Goal: Information Seeking & Learning: Learn about a topic

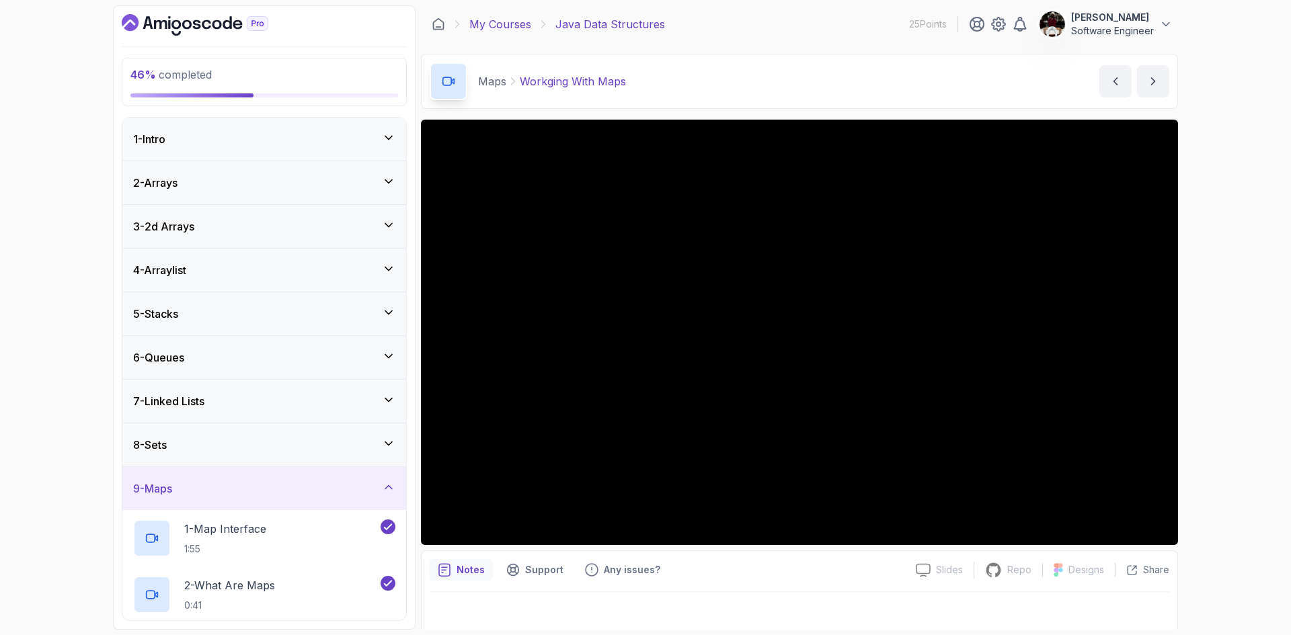
click at [500, 28] on link "My Courses" at bounding box center [500, 24] width 62 height 16
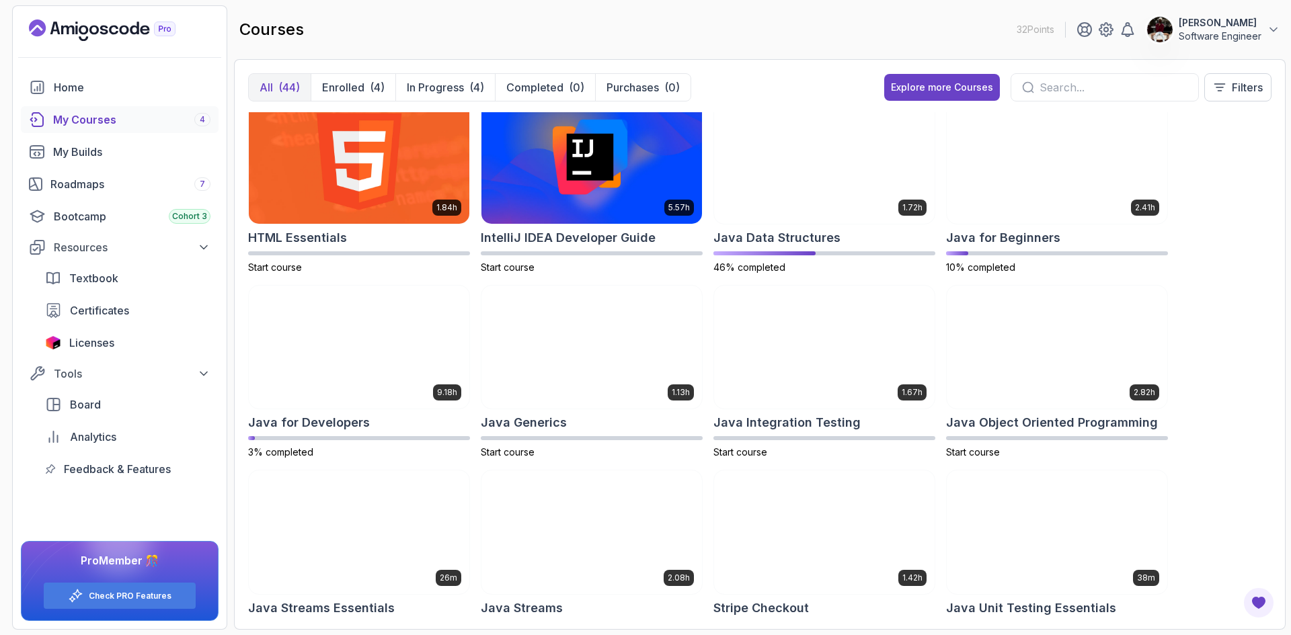
scroll to position [570, 0]
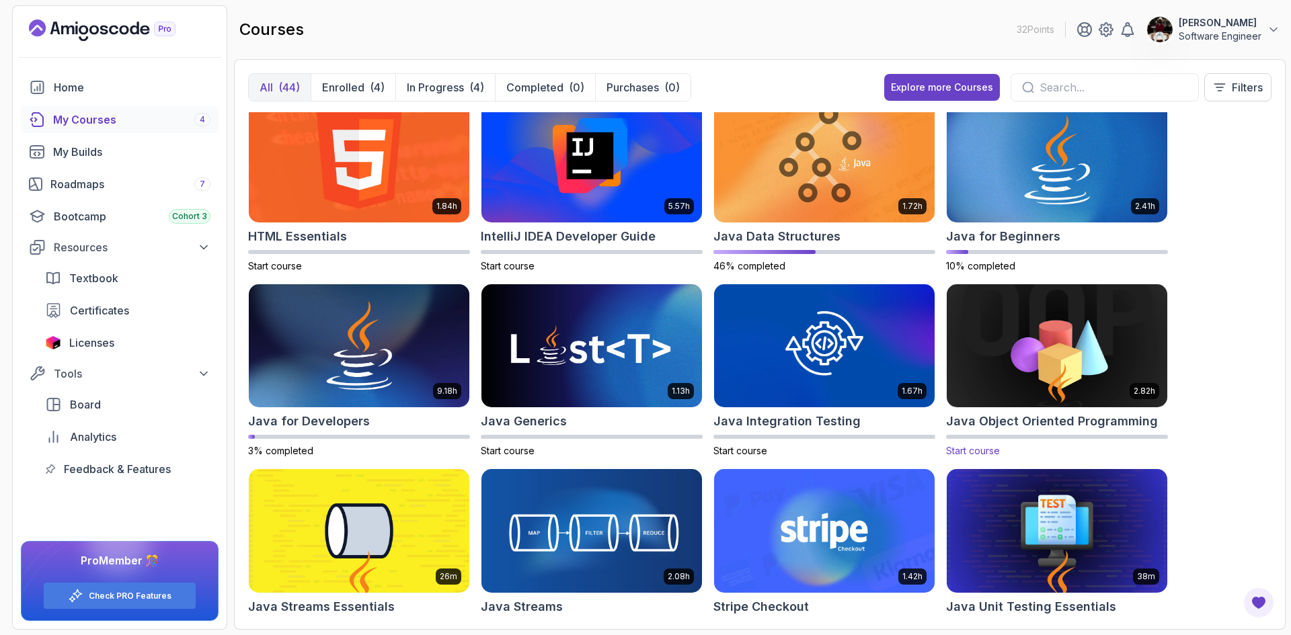
click at [1047, 360] on img at bounding box center [1056, 346] width 231 height 130
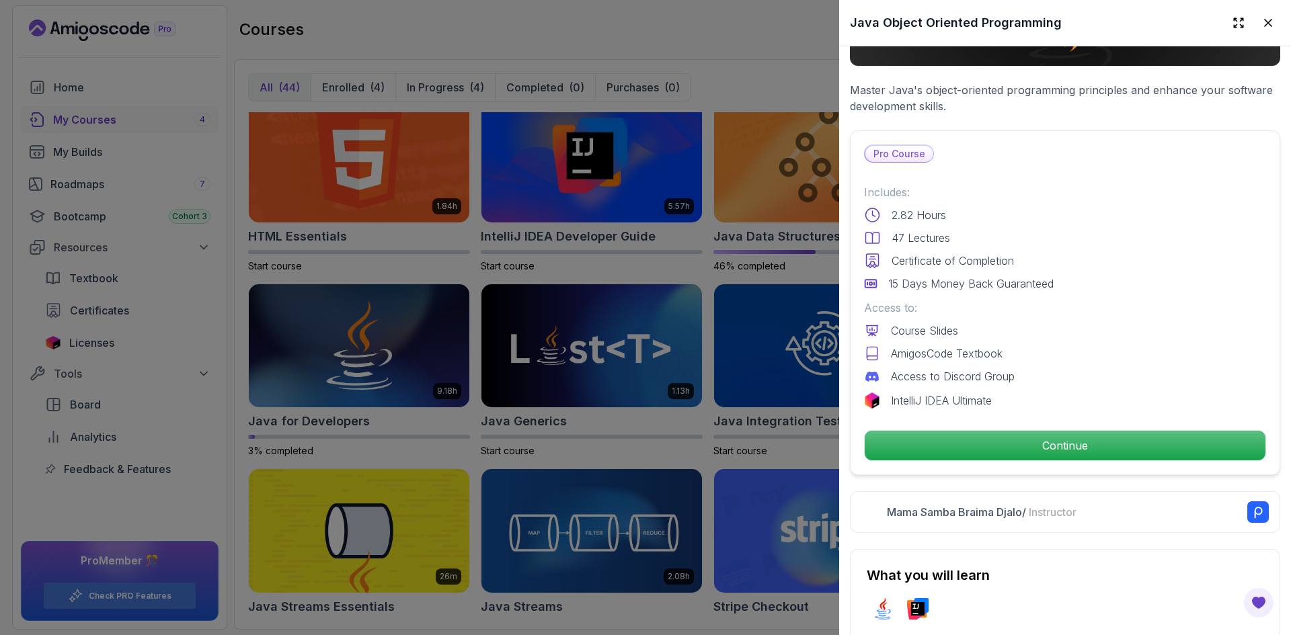
scroll to position [235, 0]
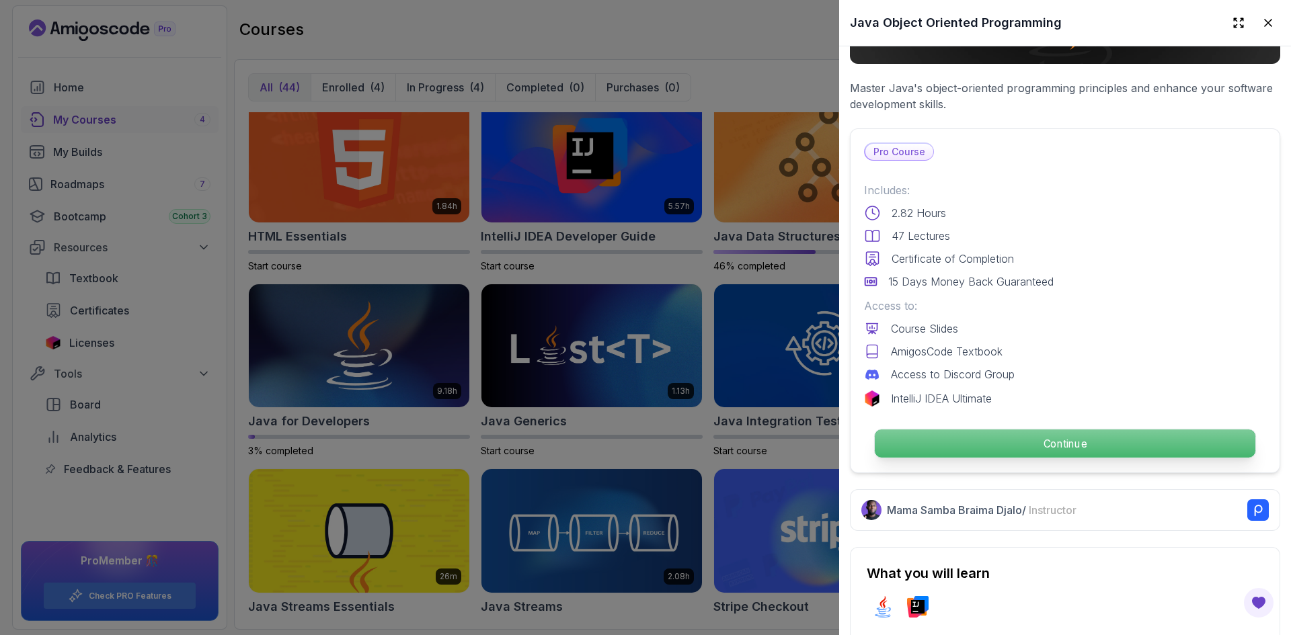
click at [1053, 438] on p "Continue" at bounding box center [1065, 444] width 381 height 28
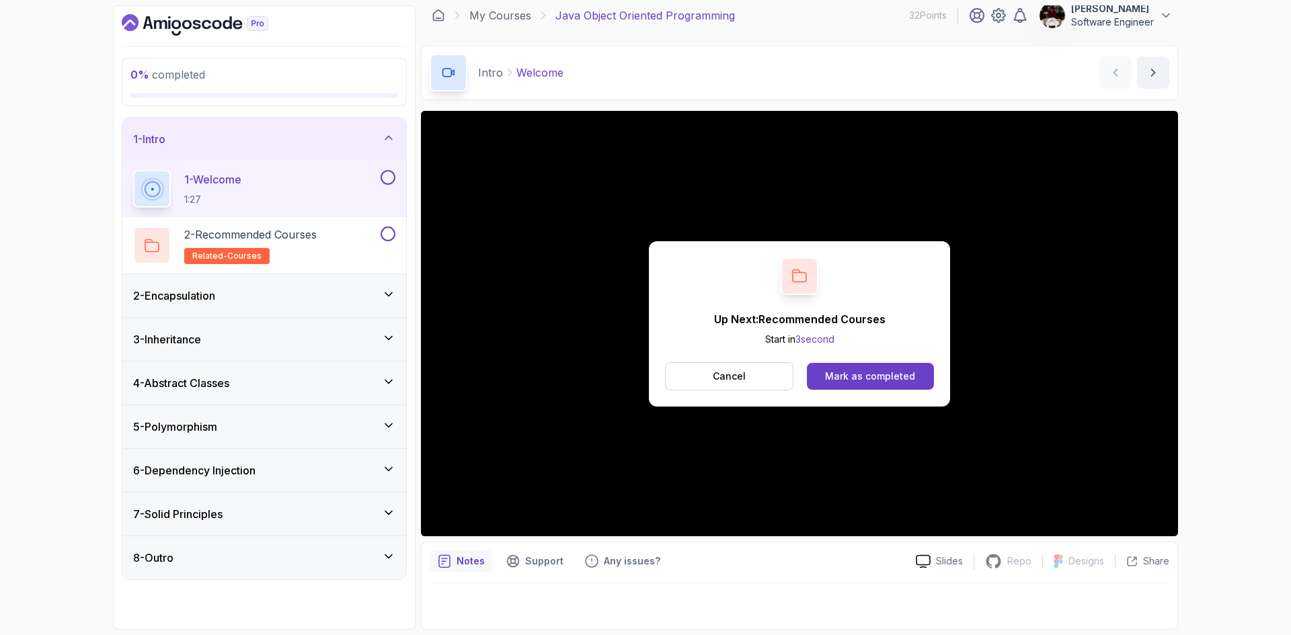
scroll to position [9, 0]
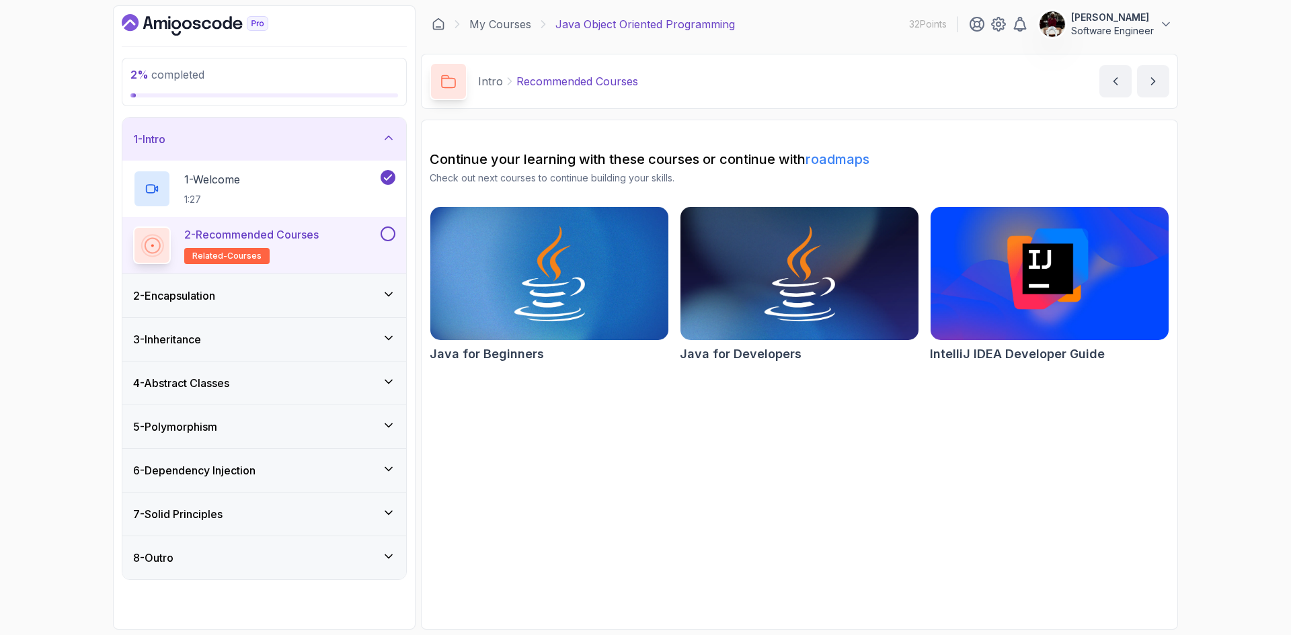
click at [390, 238] on button at bounding box center [388, 234] width 15 height 15
click at [358, 294] on div "2 - Encapsulation" at bounding box center [264, 296] width 262 height 16
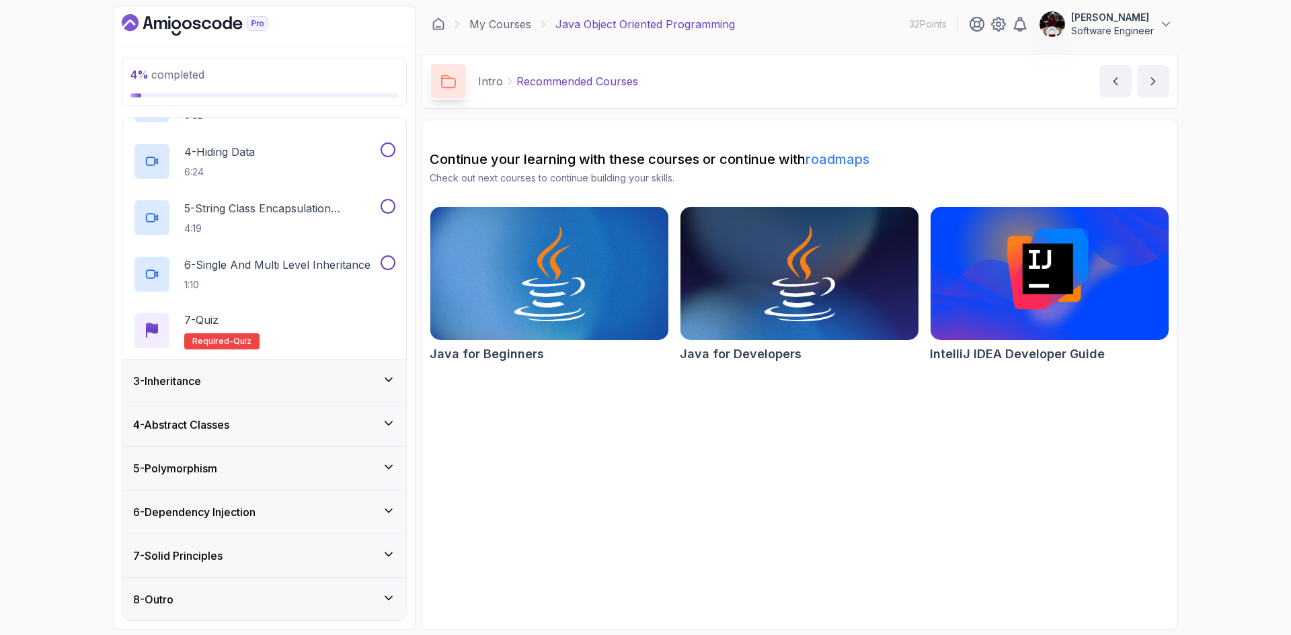
scroll to position [241, 0]
click at [277, 381] on div "3 - Inheritance" at bounding box center [264, 381] width 262 height 16
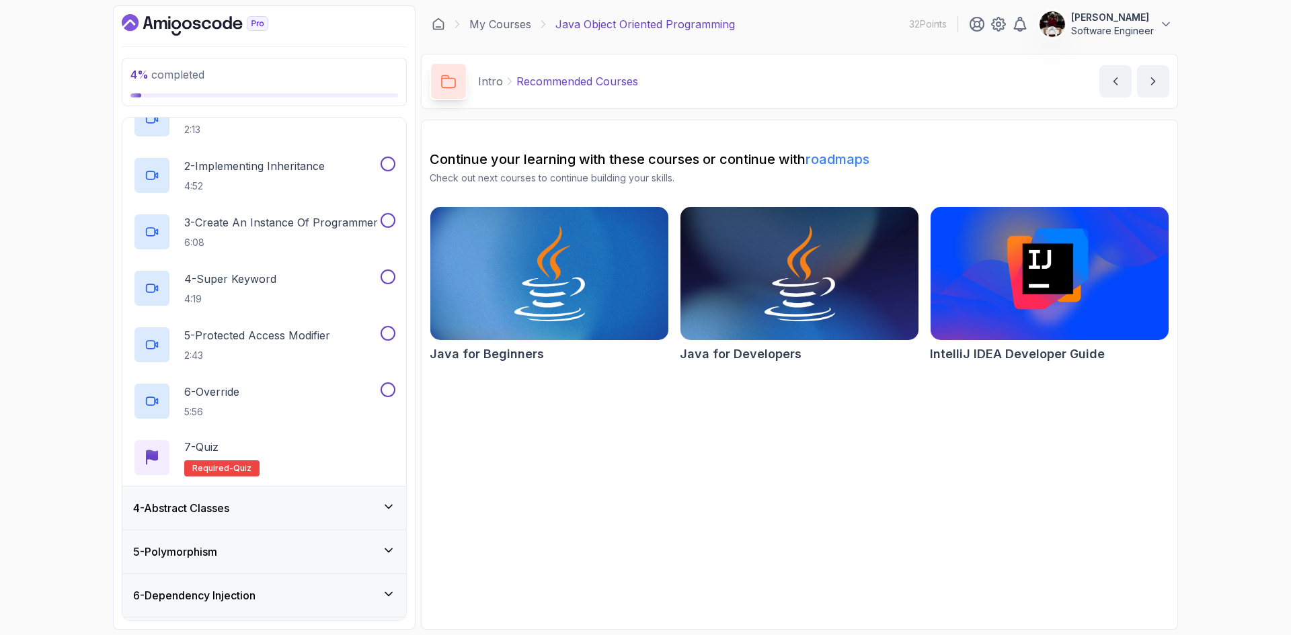
scroll to position [0, 0]
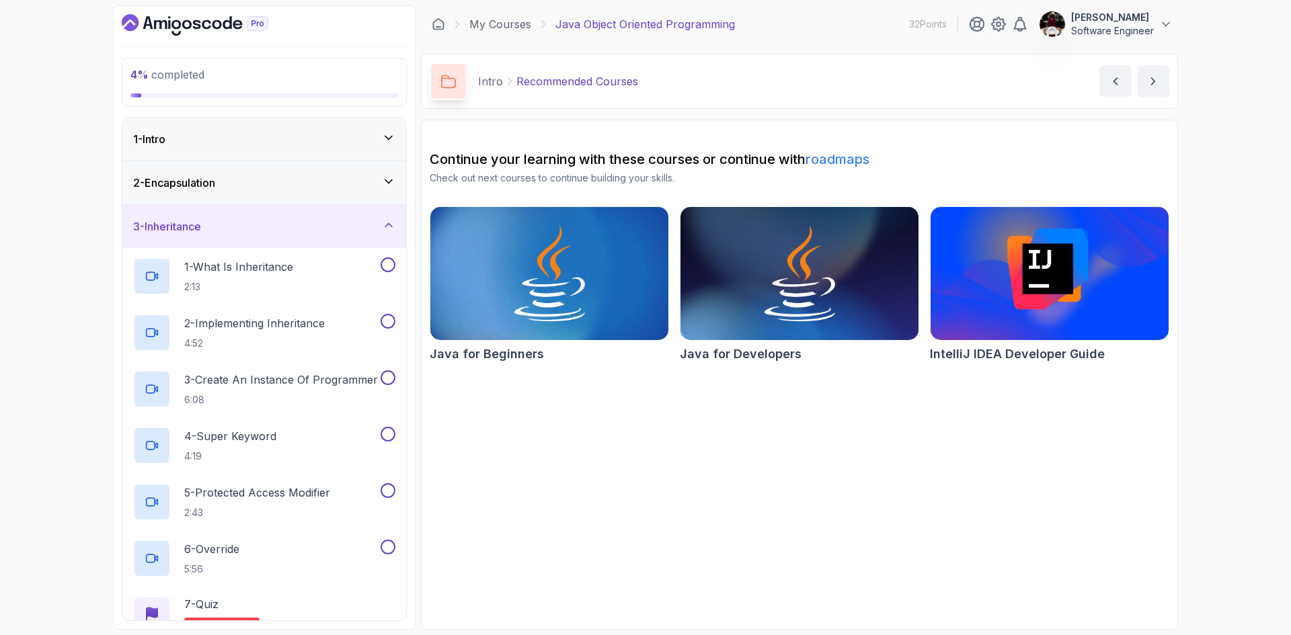
click at [386, 223] on icon at bounding box center [388, 225] width 13 height 13
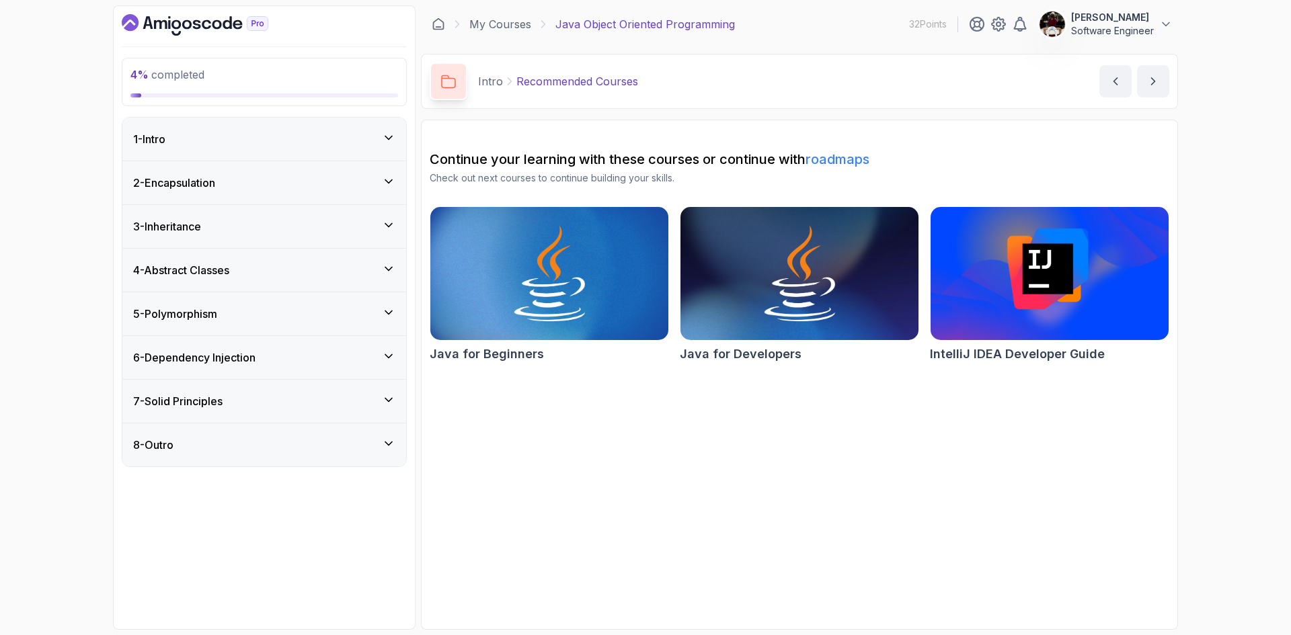
click at [389, 182] on icon at bounding box center [388, 181] width 7 height 3
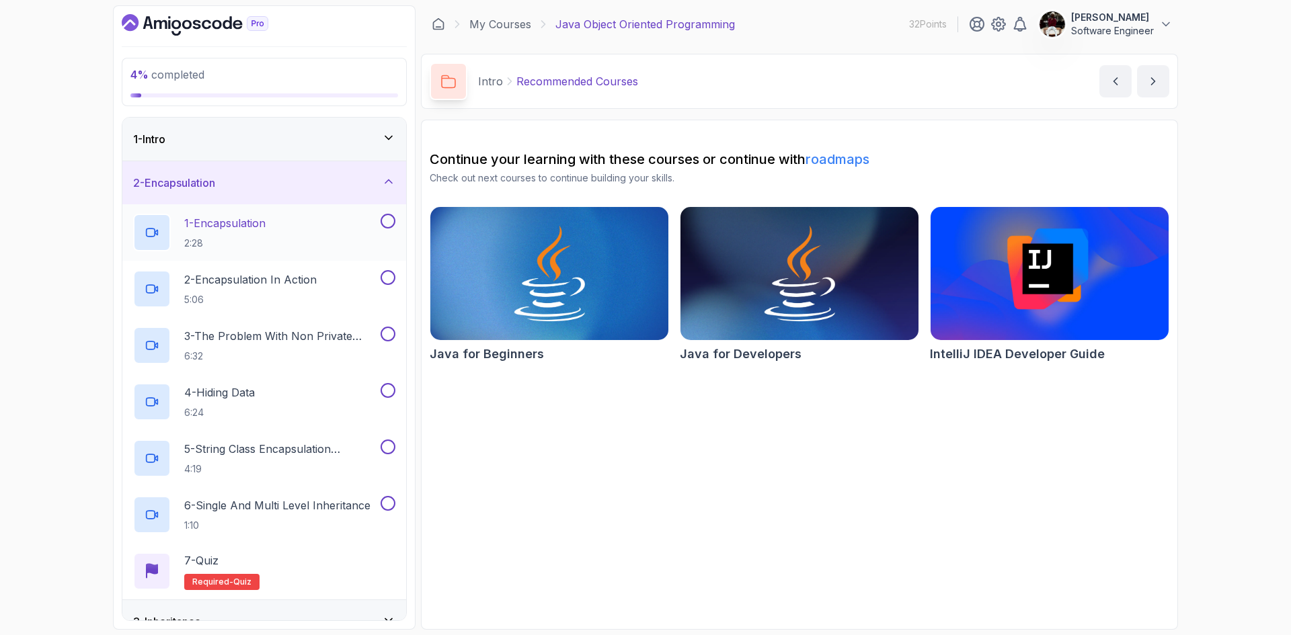
click at [386, 217] on button at bounding box center [388, 221] width 15 height 15
click at [280, 221] on div "1 - Encapsulation 2:28" at bounding box center [255, 233] width 245 height 38
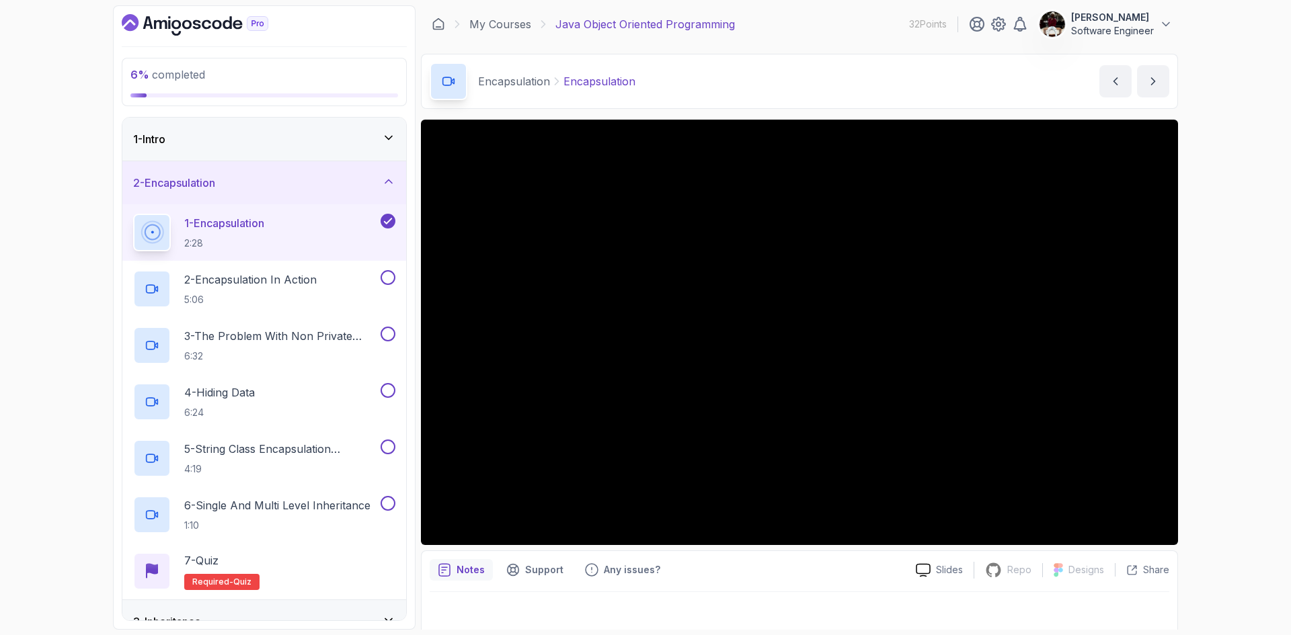
scroll to position [9, 0]
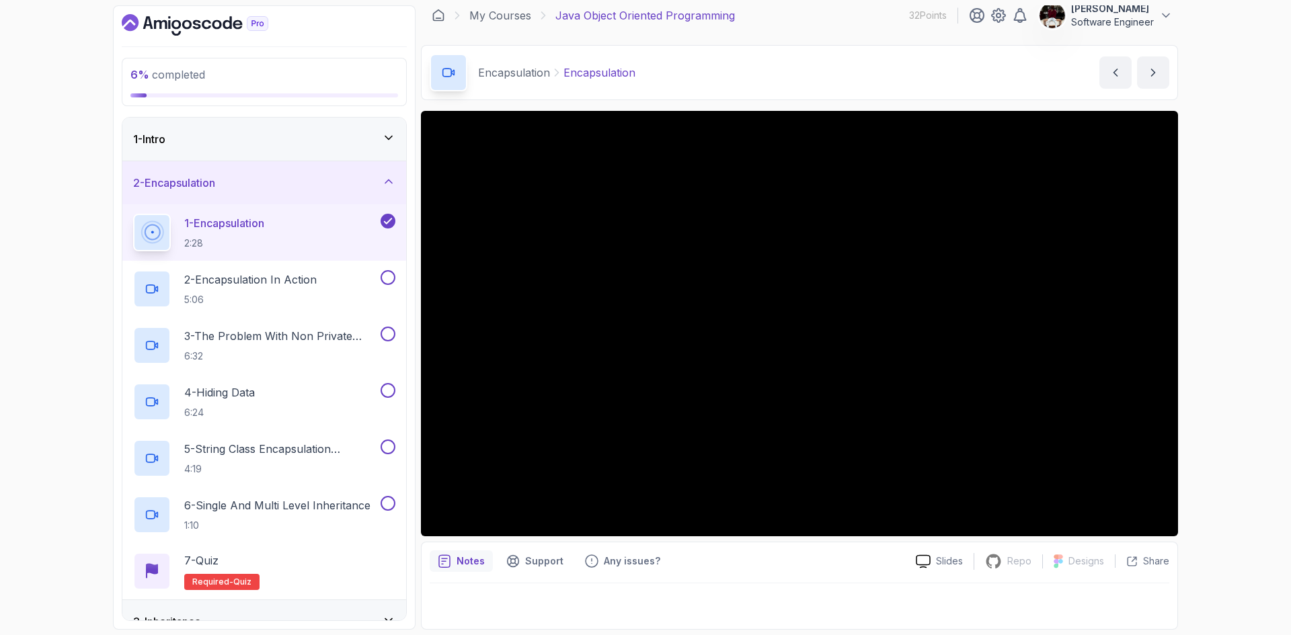
click at [463, 561] on p "Notes" at bounding box center [471, 561] width 28 height 13
click at [440, 569] on div "Notes" at bounding box center [461, 562] width 63 height 22
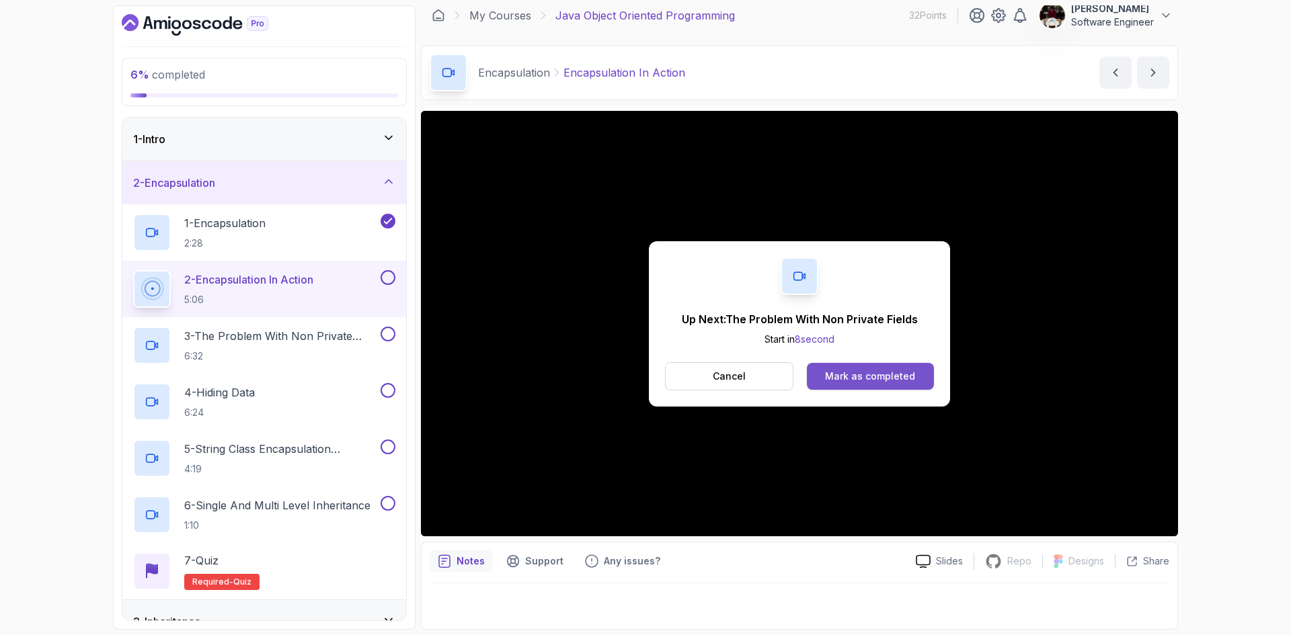
click at [863, 380] on div "Mark as completed" at bounding box center [870, 376] width 90 height 13
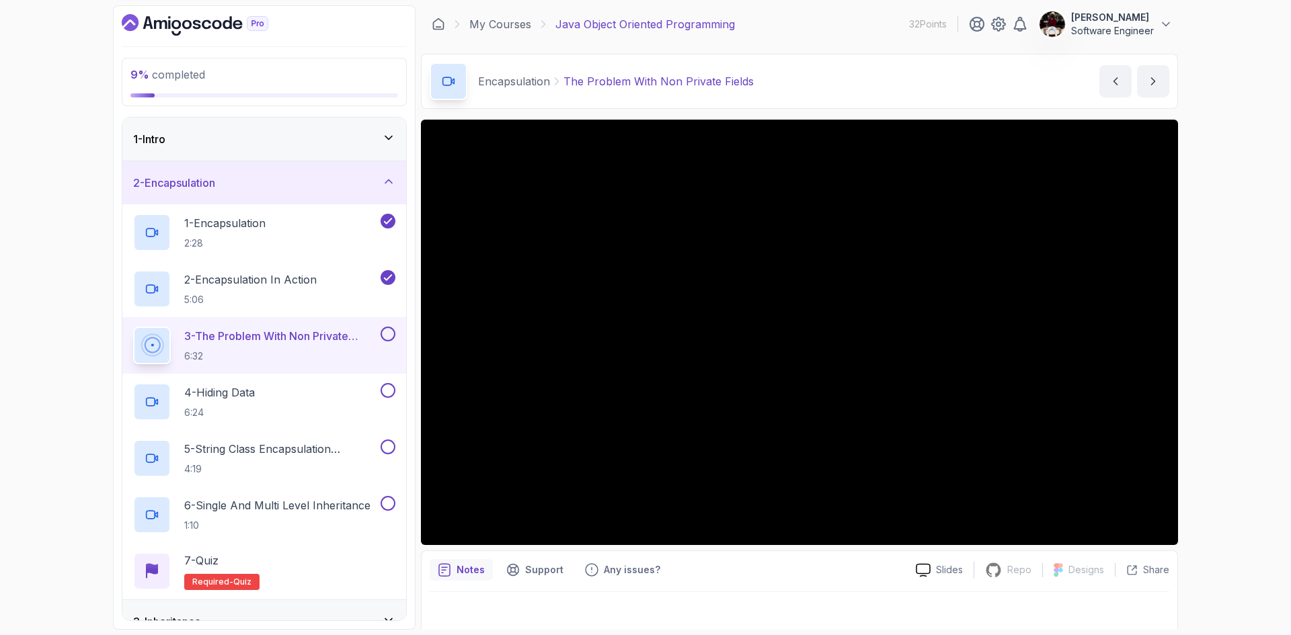
scroll to position [9, 0]
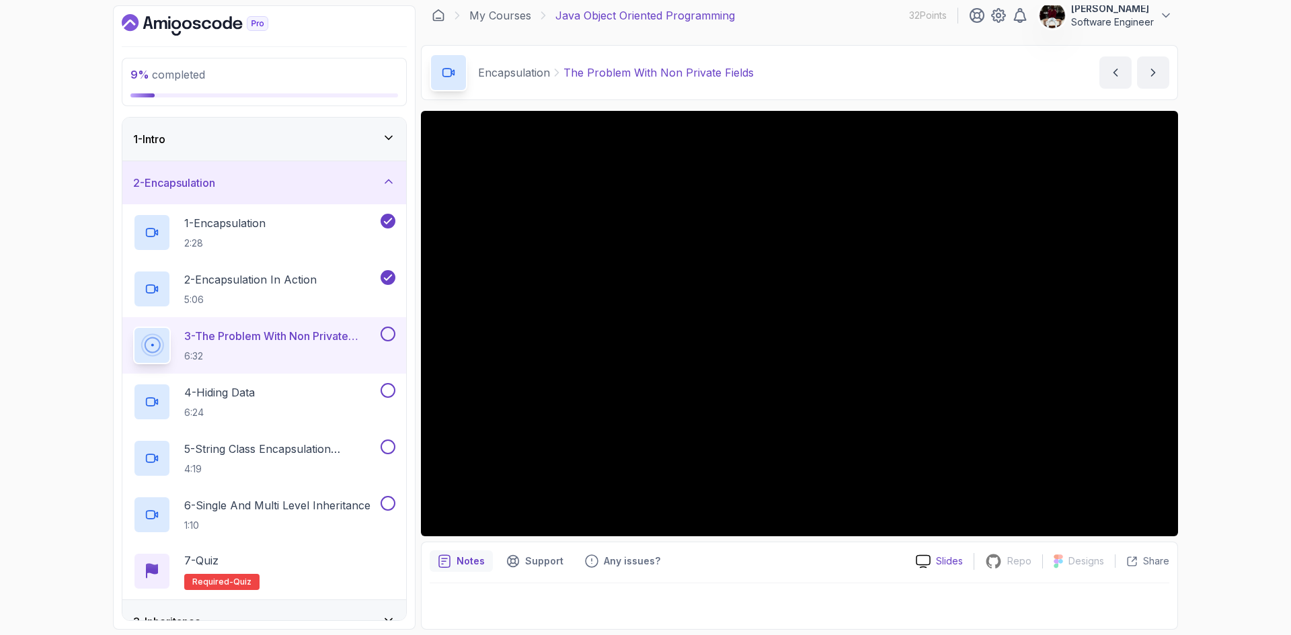
click at [949, 561] on p "Slides" at bounding box center [949, 561] width 27 height 13
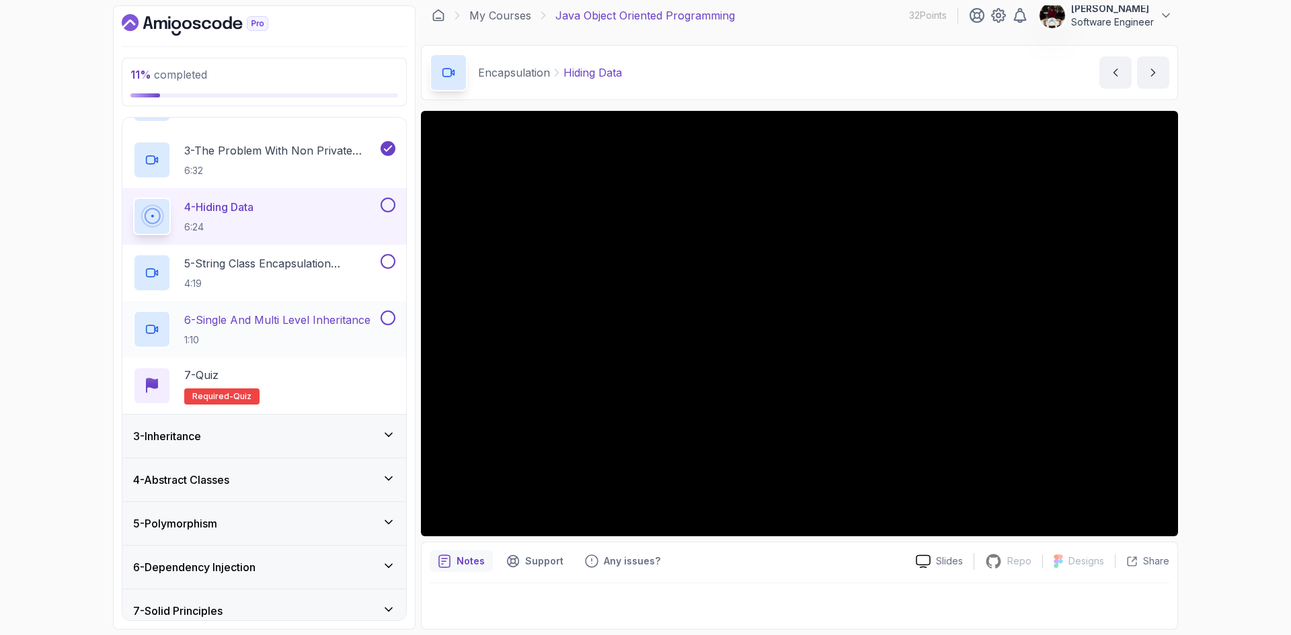
scroll to position [241, 0]
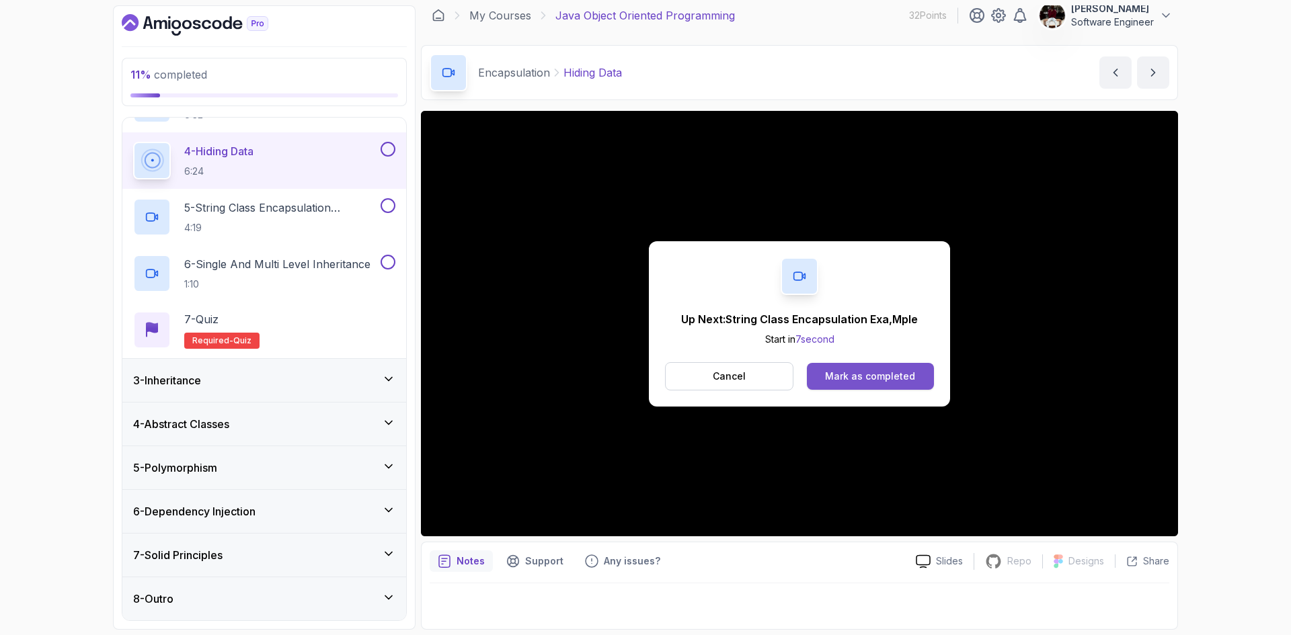
click at [860, 378] on div "Mark as completed" at bounding box center [870, 376] width 90 height 13
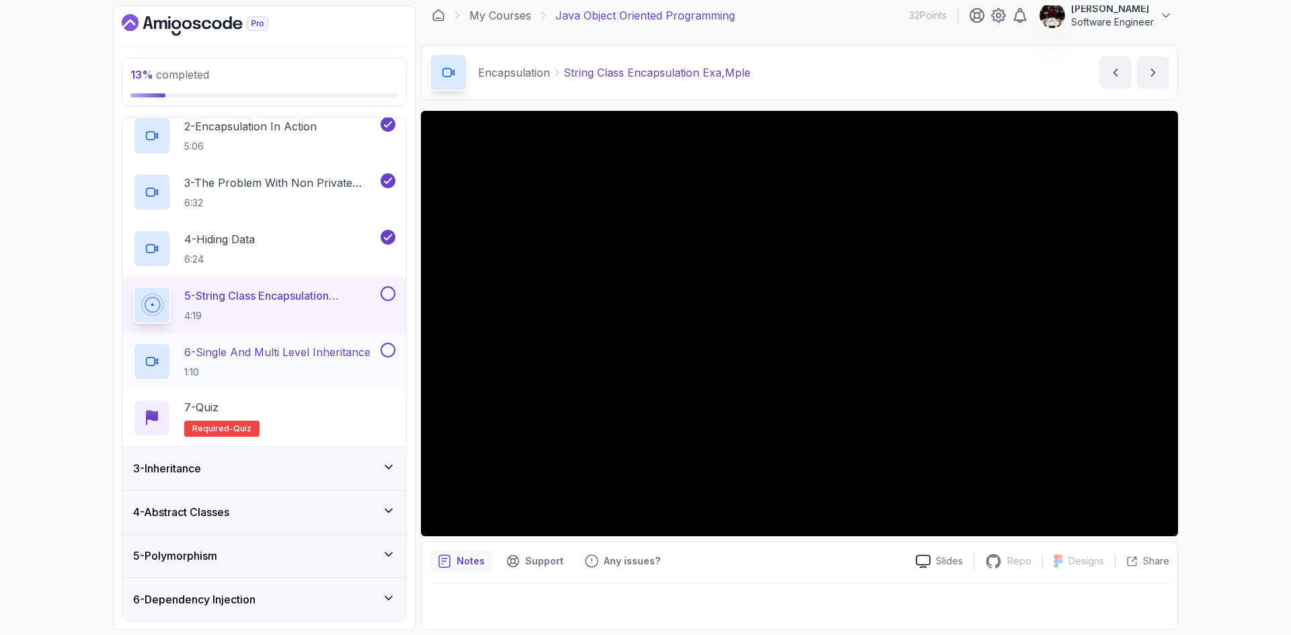
scroll to position [153, 0]
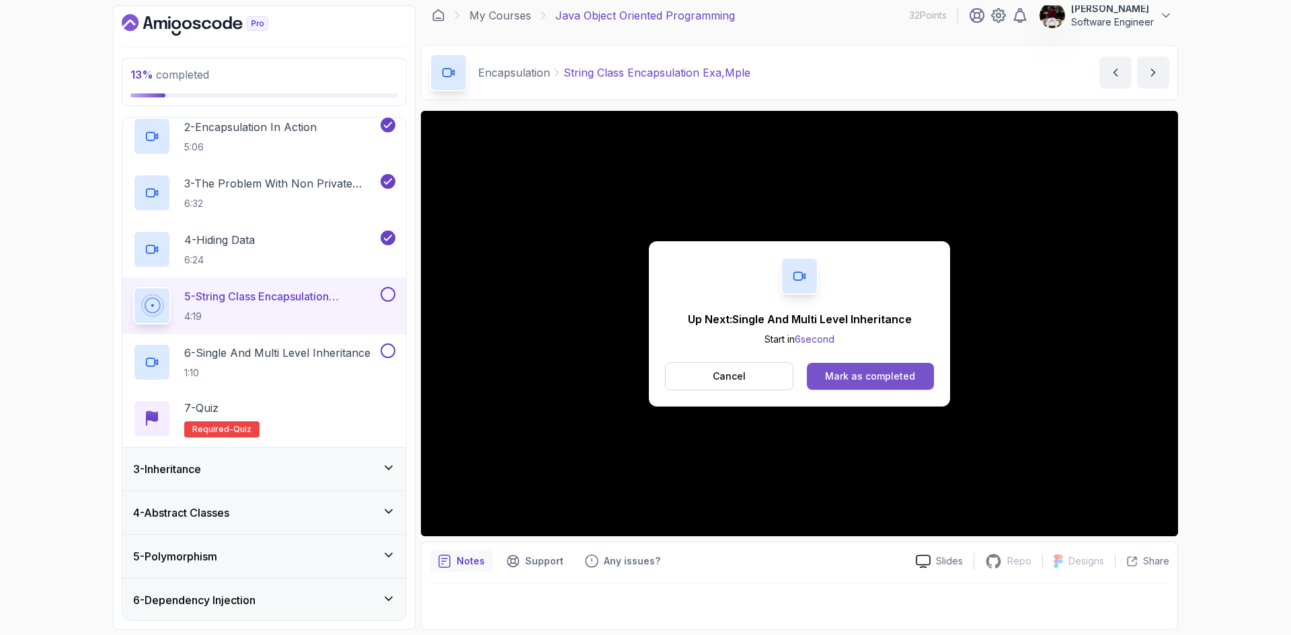
click at [853, 377] on div "Mark as completed" at bounding box center [870, 376] width 90 height 13
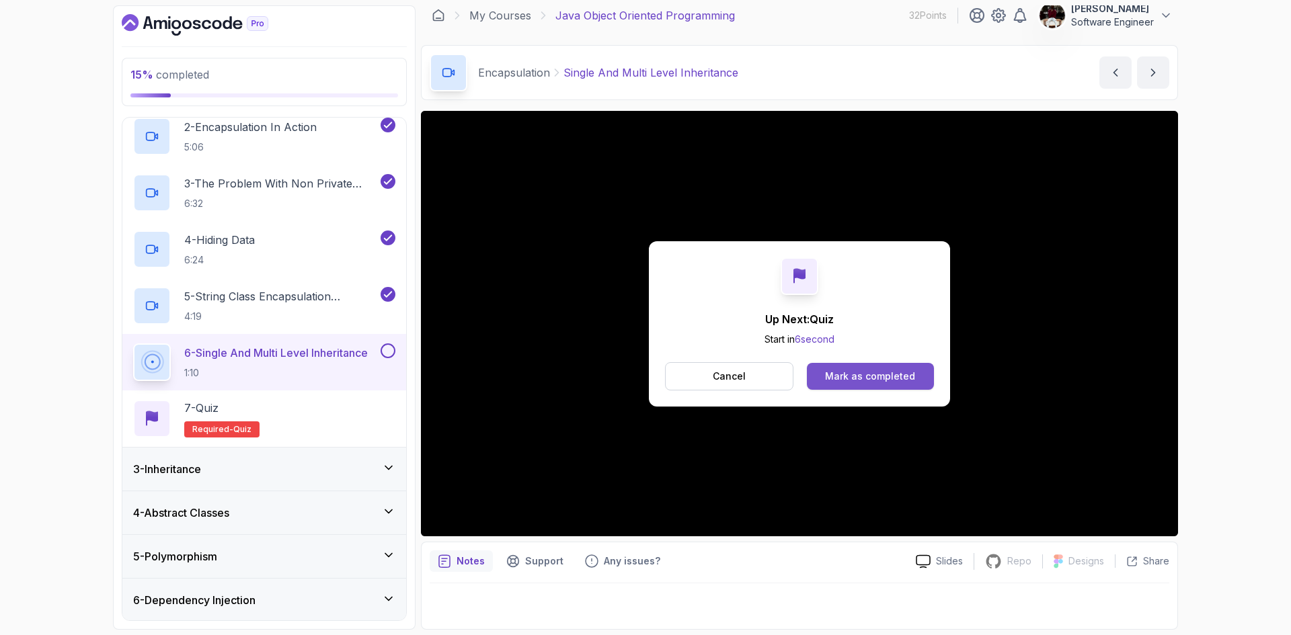
click at [832, 374] on div "Mark as completed" at bounding box center [870, 376] width 90 height 13
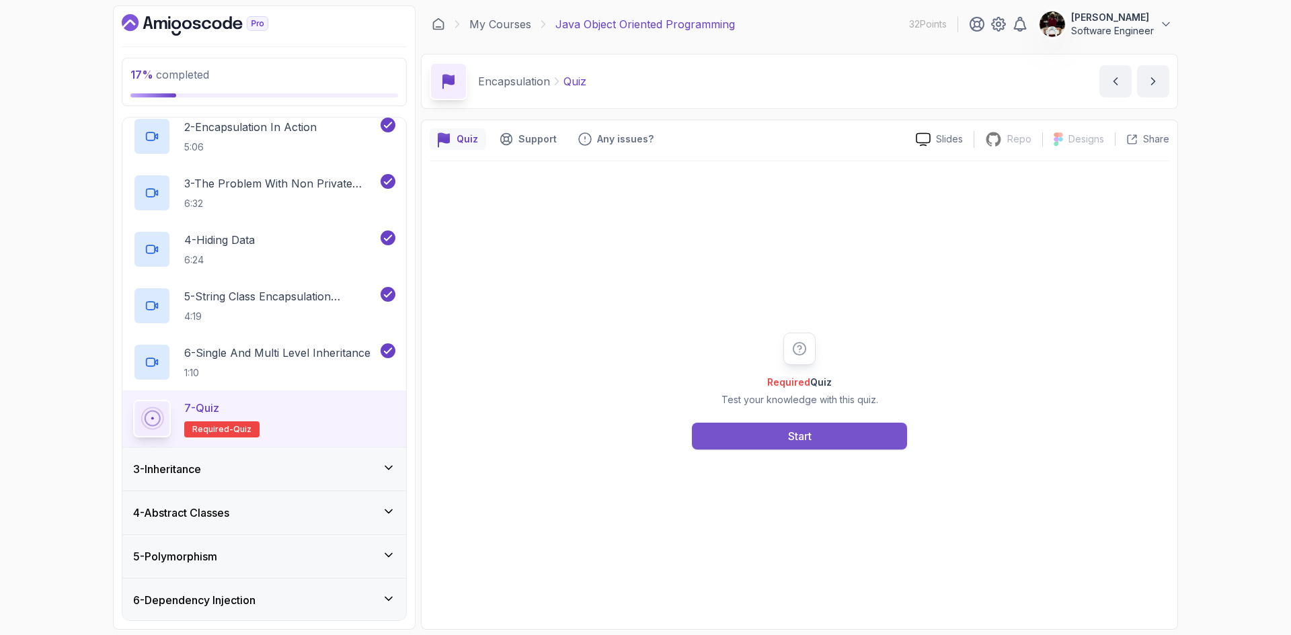
click at [812, 440] on div "Start" at bounding box center [800, 436] width 24 height 16
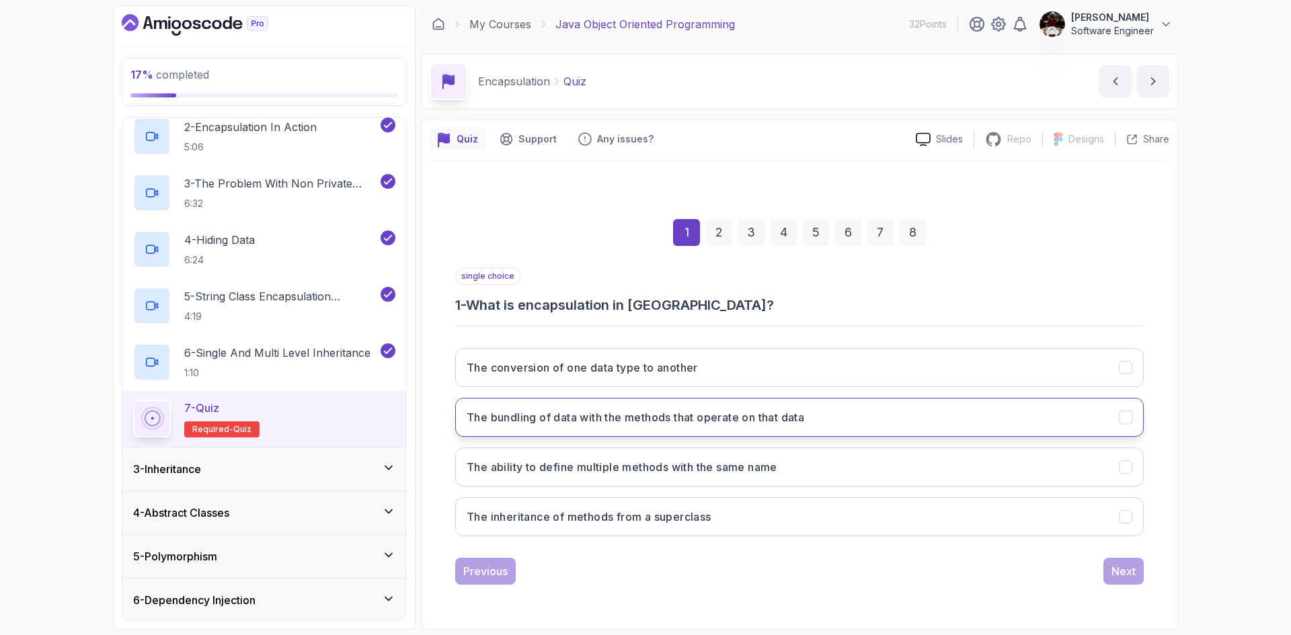
click at [627, 421] on h3 "The bundling of data with the methods that operate on that data" at bounding box center [636, 418] width 338 height 16
click at [1125, 576] on div "Next" at bounding box center [1124, 571] width 24 height 16
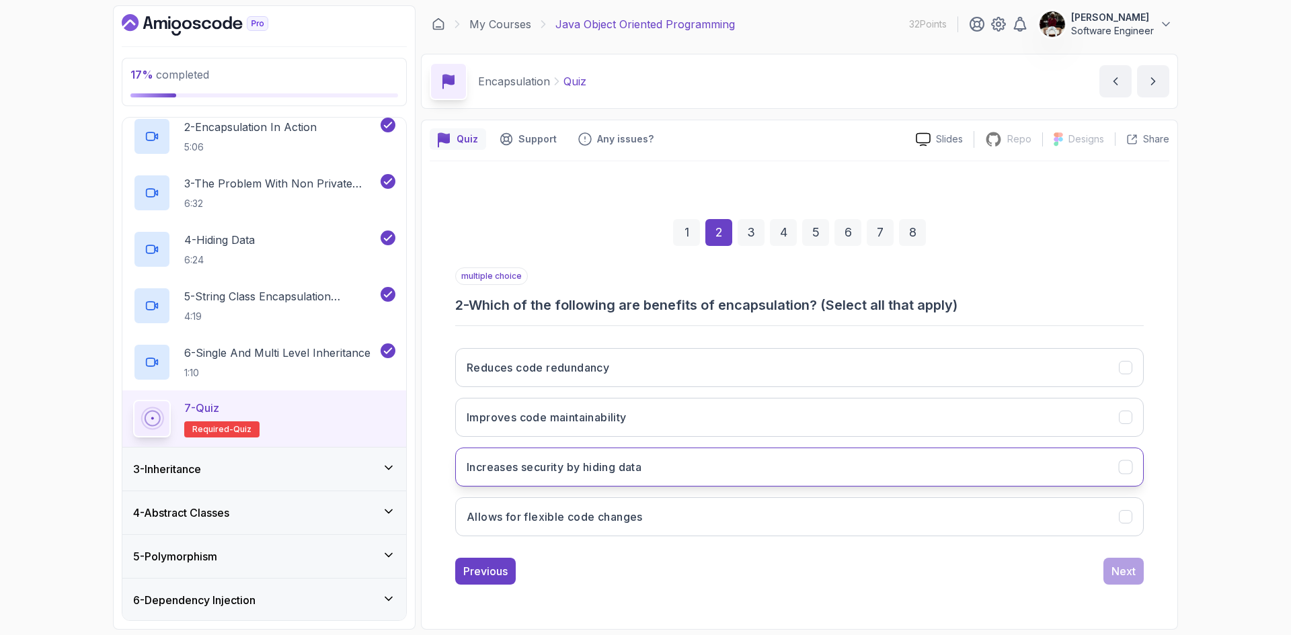
click at [591, 470] on h3 "Increases security by hiding data" at bounding box center [554, 467] width 175 height 16
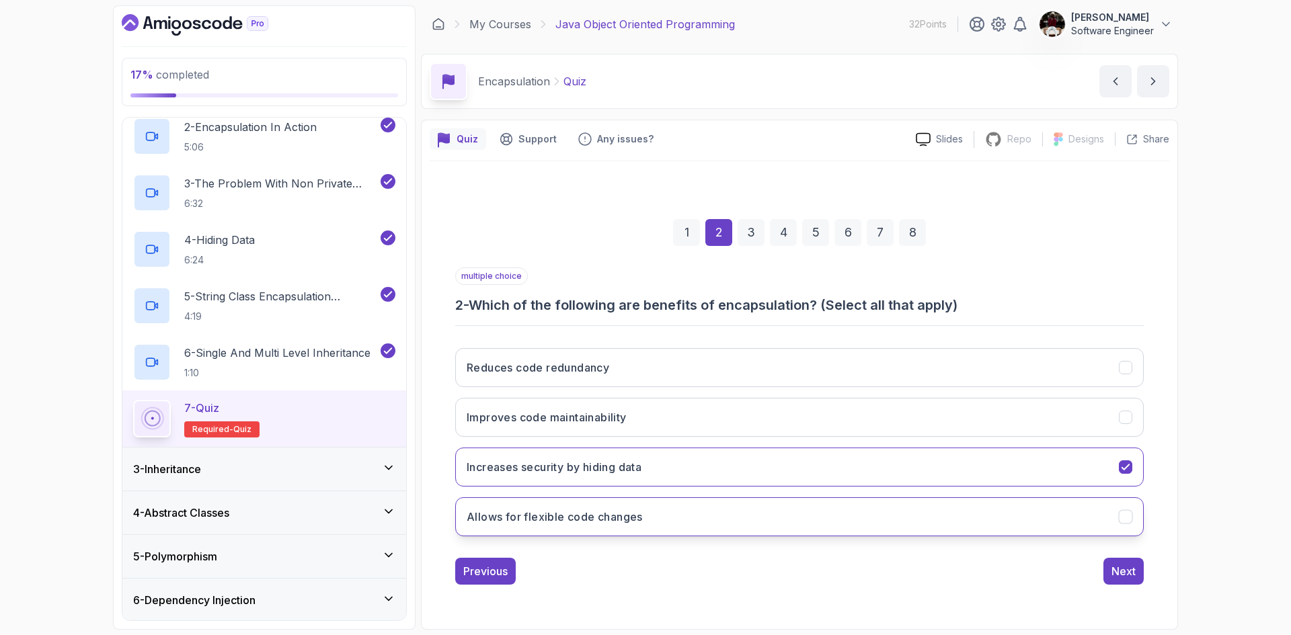
click at [587, 516] on h3 "Allows for flexible code changes" at bounding box center [555, 517] width 176 height 16
click at [1121, 570] on div "Next" at bounding box center [1124, 571] width 24 height 16
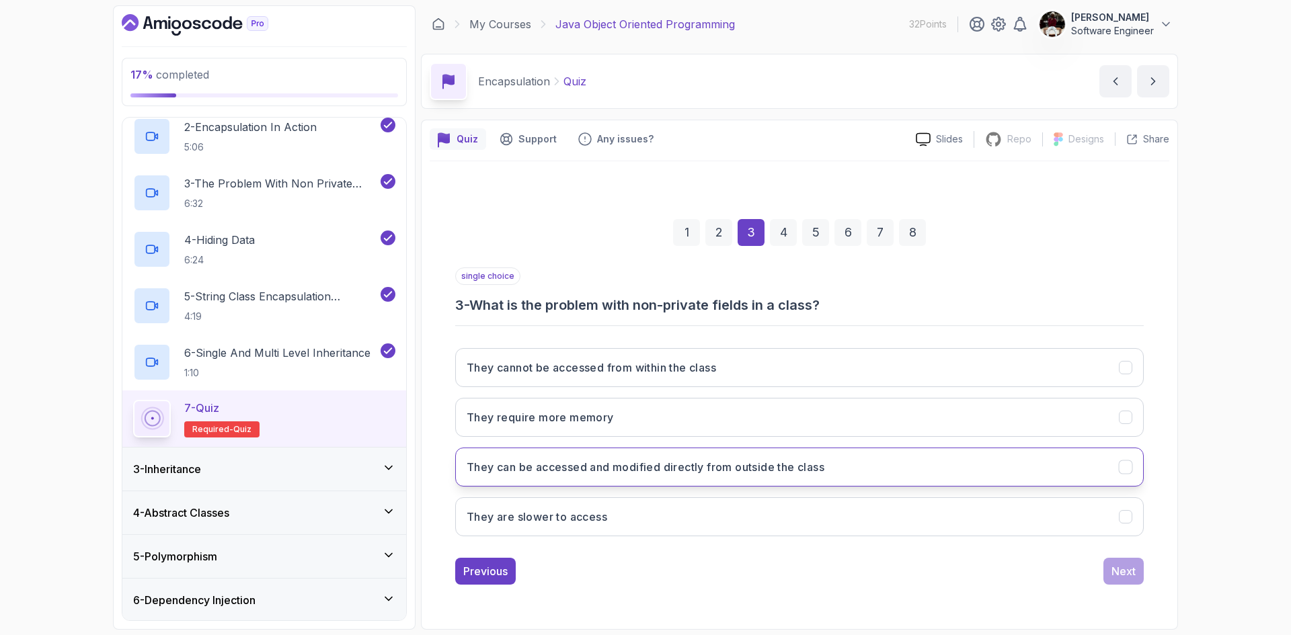
click at [828, 469] on button "They can be accessed and modified directly from outside the class" at bounding box center [799, 467] width 689 height 39
click at [1118, 564] on div "Next" at bounding box center [1124, 571] width 24 height 16
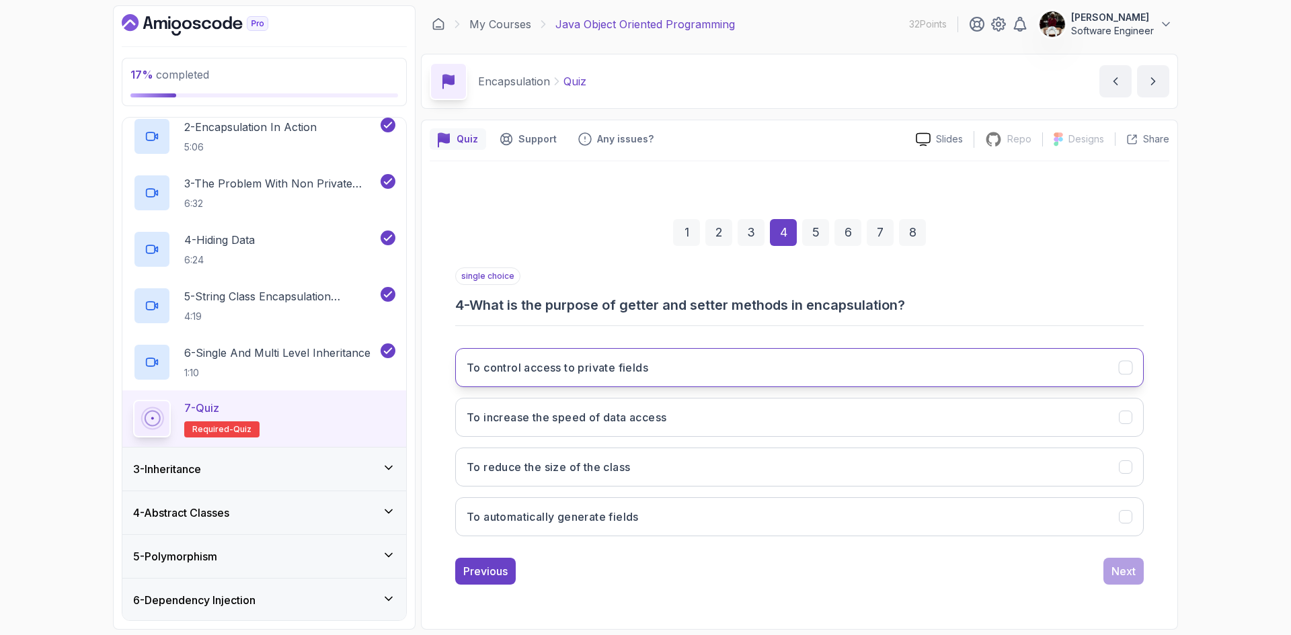
click at [658, 372] on button "To control access to private fields" at bounding box center [799, 367] width 689 height 39
click at [1130, 568] on div "Next" at bounding box center [1124, 571] width 24 height 16
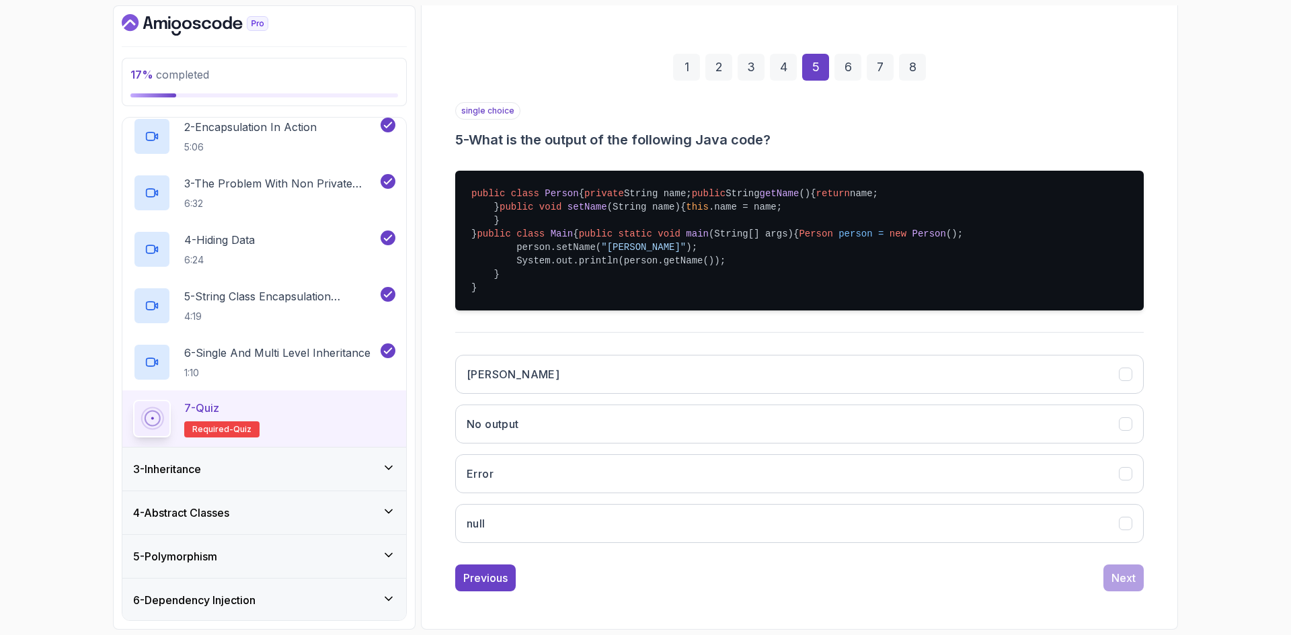
scroll to position [174, 0]
click at [547, 394] on button "[PERSON_NAME]" at bounding box center [799, 374] width 689 height 39
click at [1125, 576] on div "Next" at bounding box center [1124, 578] width 24 height 16
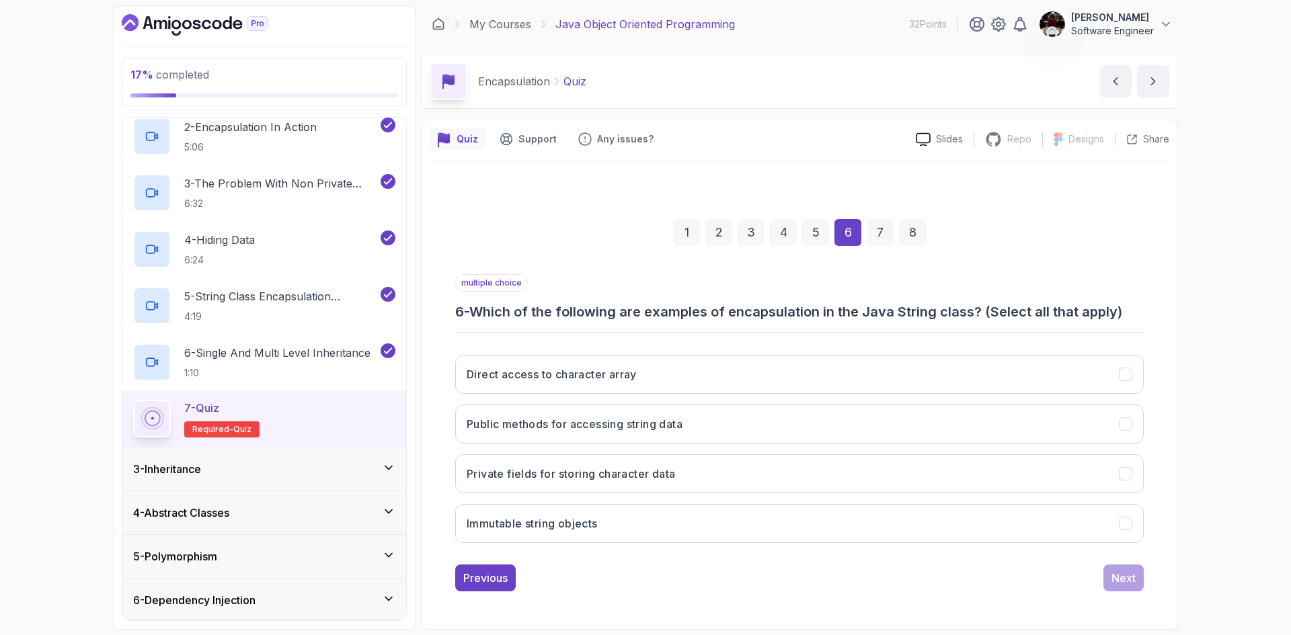
scroll to position [0, 0]
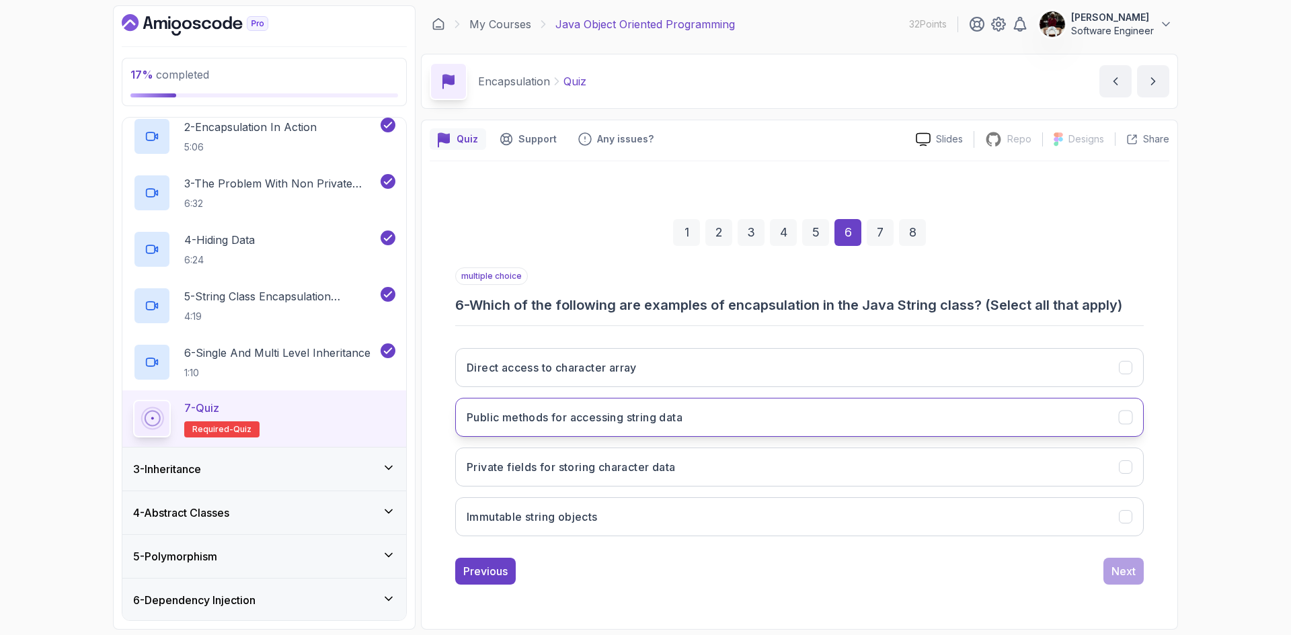
click at [658, 420] on h3 "Public methods for accessing string data" at bounding box center [575, 418] width 216 height 16
click at [683, 466] on button "Private fields for storing character data" at bounding box center [799, 467] width 689 height 39
click at [1119, 570] on div "Next" at bounding box center [1124, 571] width 24 height 16
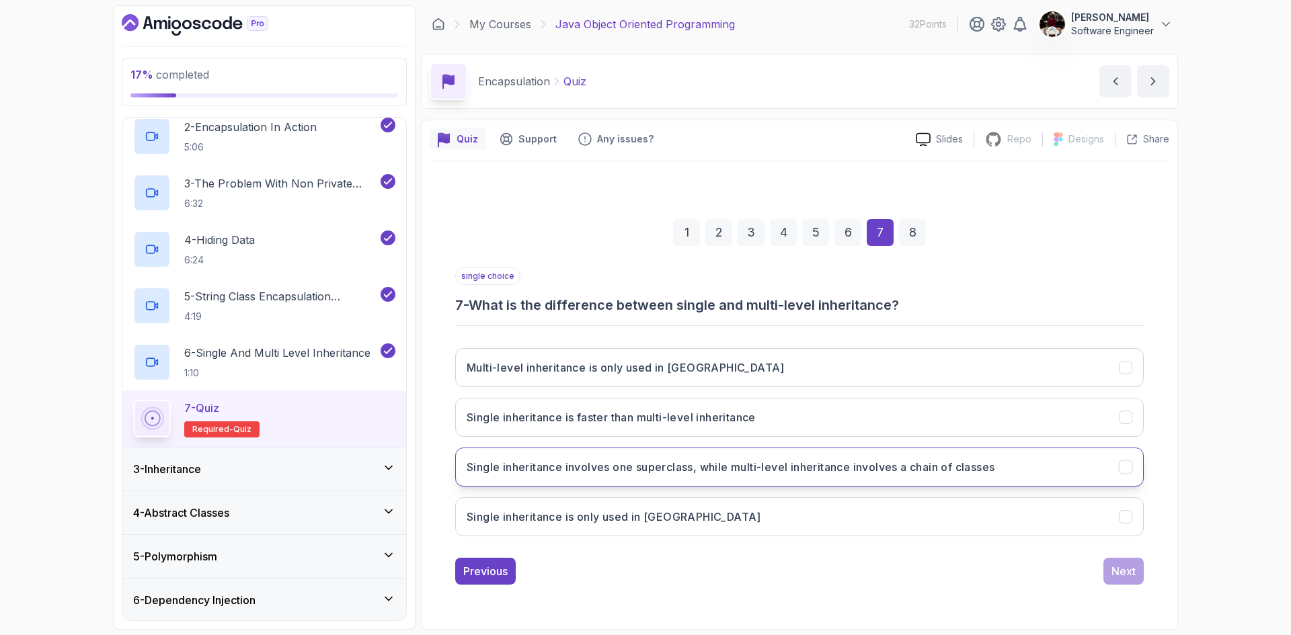
click at [812, 467] on h3 "Single inheritance involves one superclass, while multi-level inheritance invol…" at bounding box center [731, 467] width 528 height 16
click at [1122, 568] on div "Next" at bounding box center [1124, 571] width 24 height 16
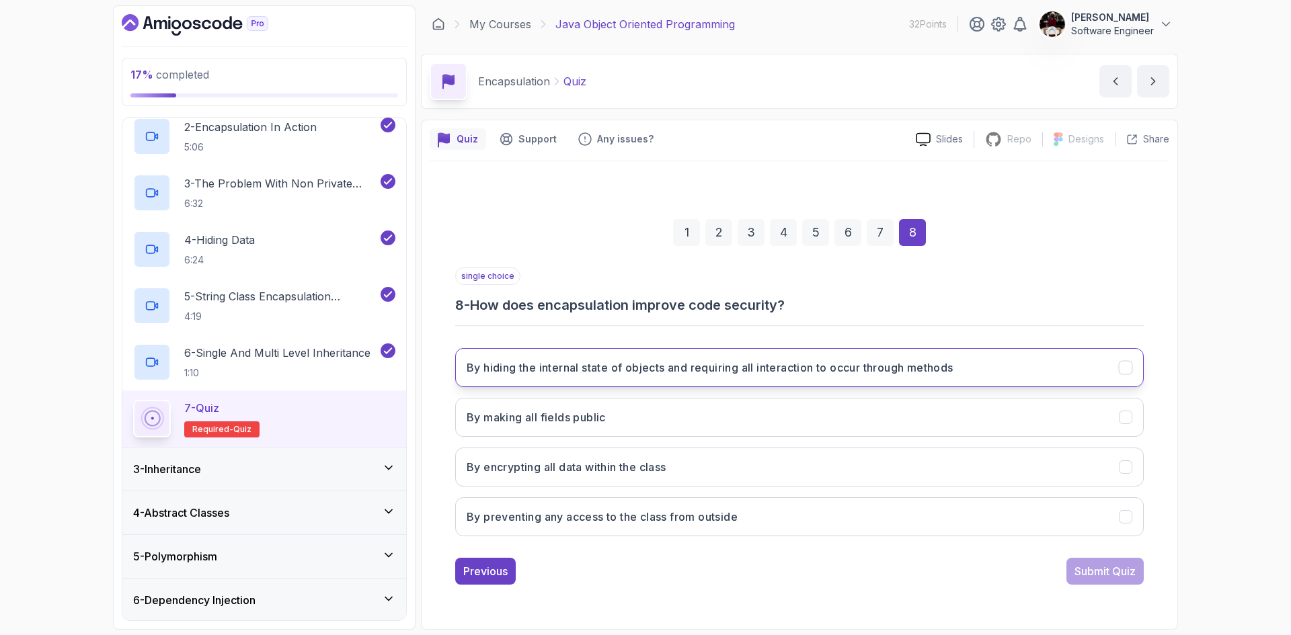
click at [725, 371] on h3 "By hiding the internal state of objects and requiring all interaction to occur …" at bounding box center [710, 368] width 487 height 16
click at [1105, 575] on div "Submit Quiz" at bounding box center [1105, 571] width 61 height 16
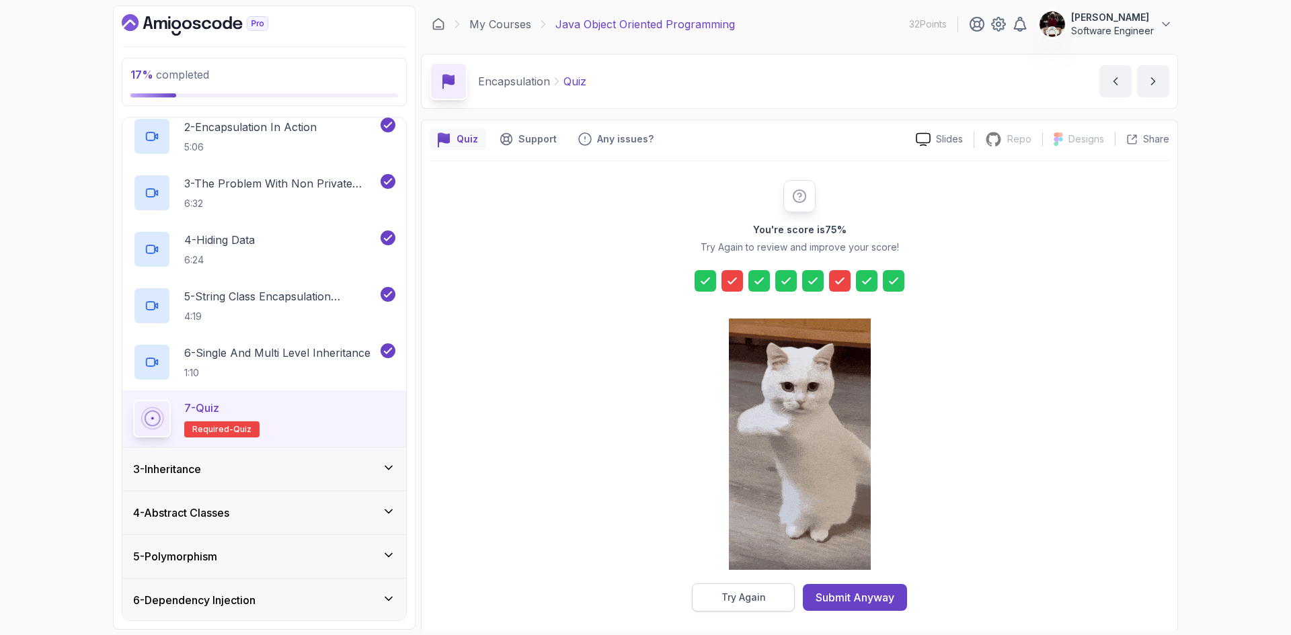
click at [736, 596] on div "Try Again" at bounding box center [744, 597] width 44 height 13
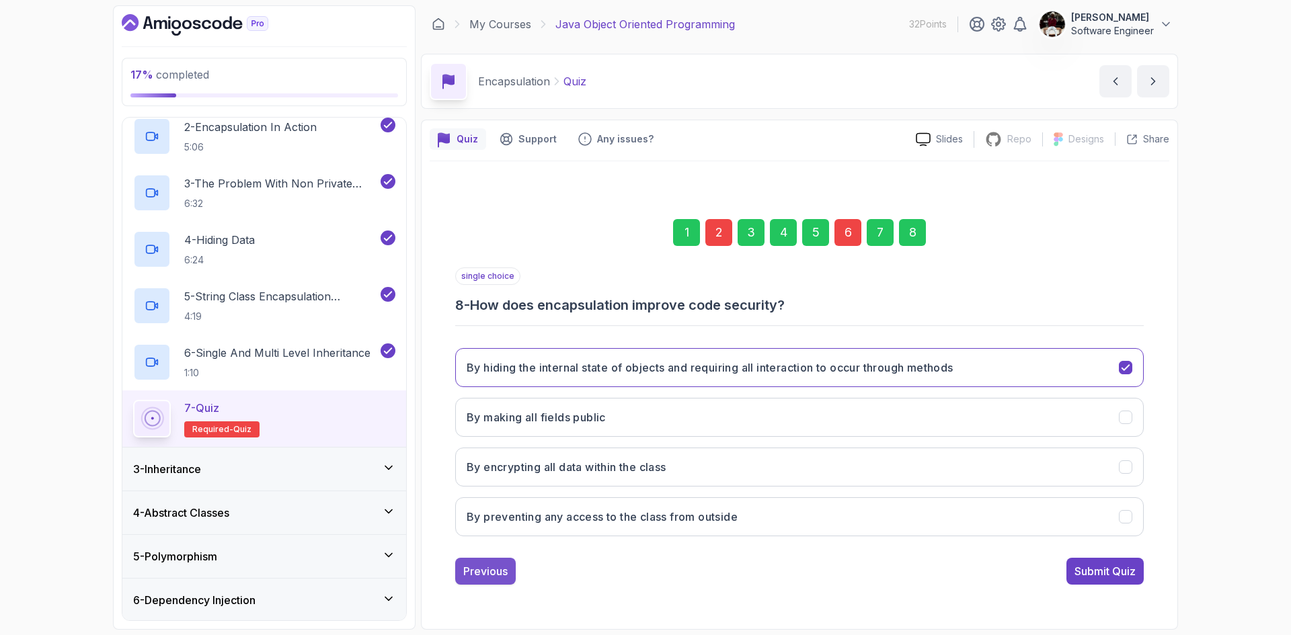
click at [481, 570] on div "Previous" at bounding box center [485, 571] width 44 height 16
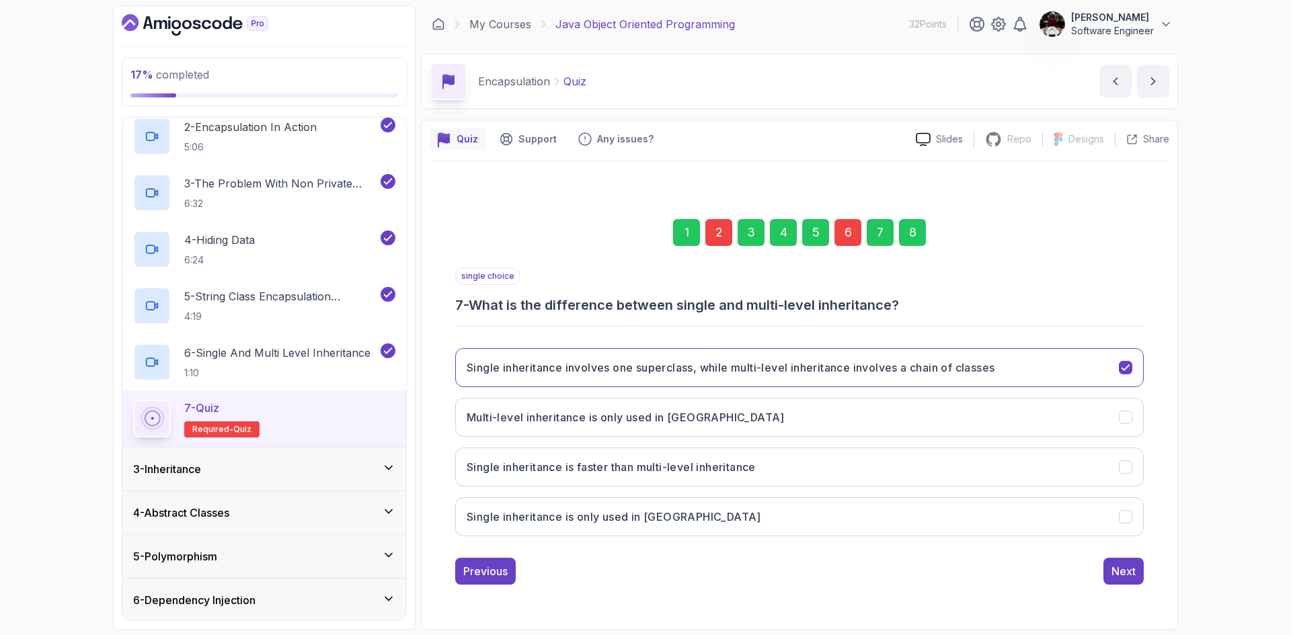
click at [481, 570] on div "Previous" at bounding box center [485, 571] width 44 height 16
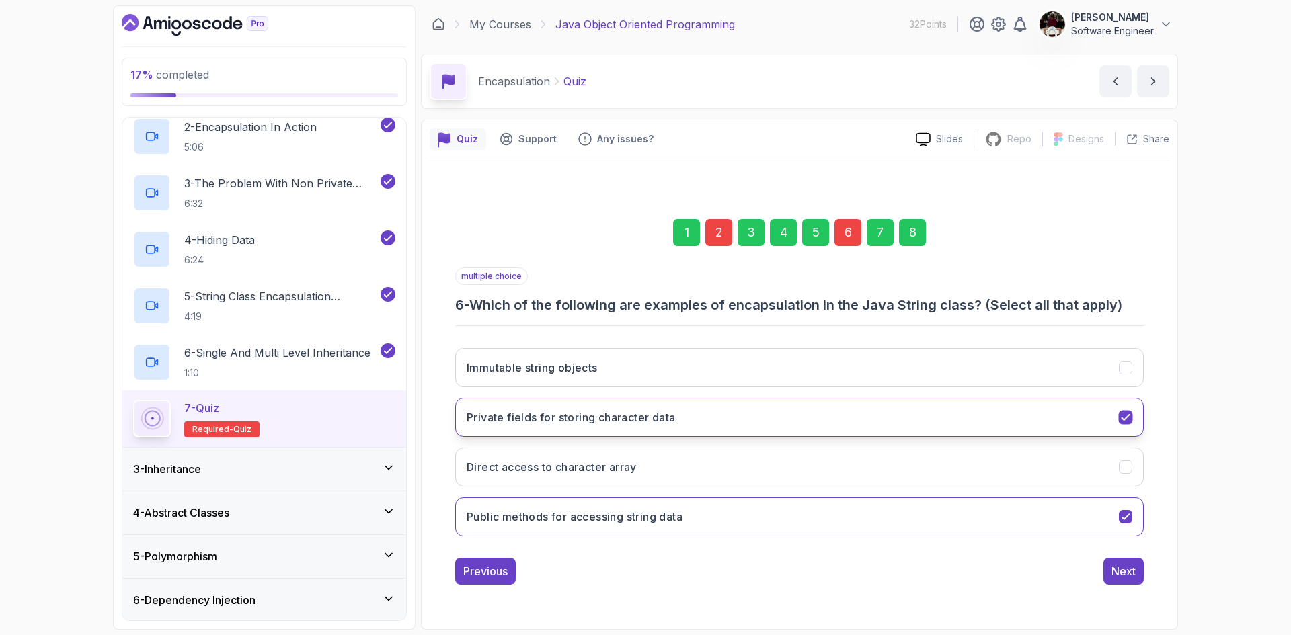
click at [1124, 422] on icon "Private fields for storing character data" at bounding box center [1126, 418] width 13 height 13
click at [480, 568] on div "Previous" at bounding box center [485, 571] width 44 height 16
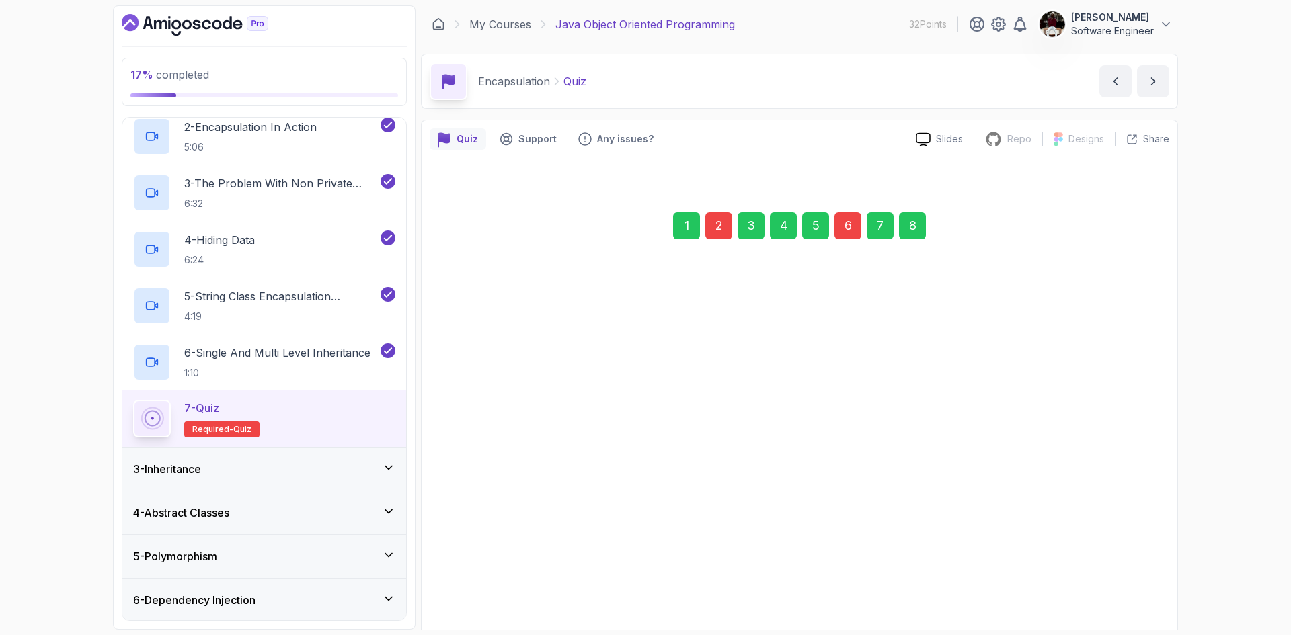
click at [480, 469] on pre "public class Person { private String name; public String getName () { return na…" at bounding box center [799, 399] width 689 height 140
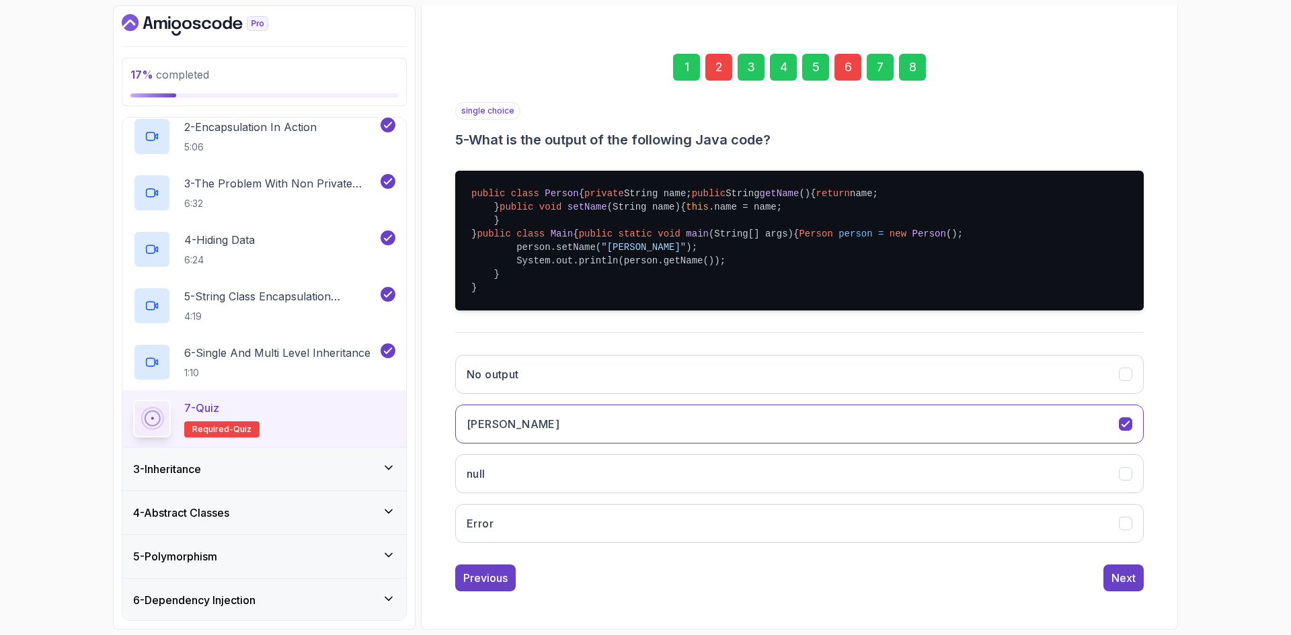
scroll to position [266, 0]
click at [485, 583] on div "Previous" at bounding box center [485, 578] width 44 height 16
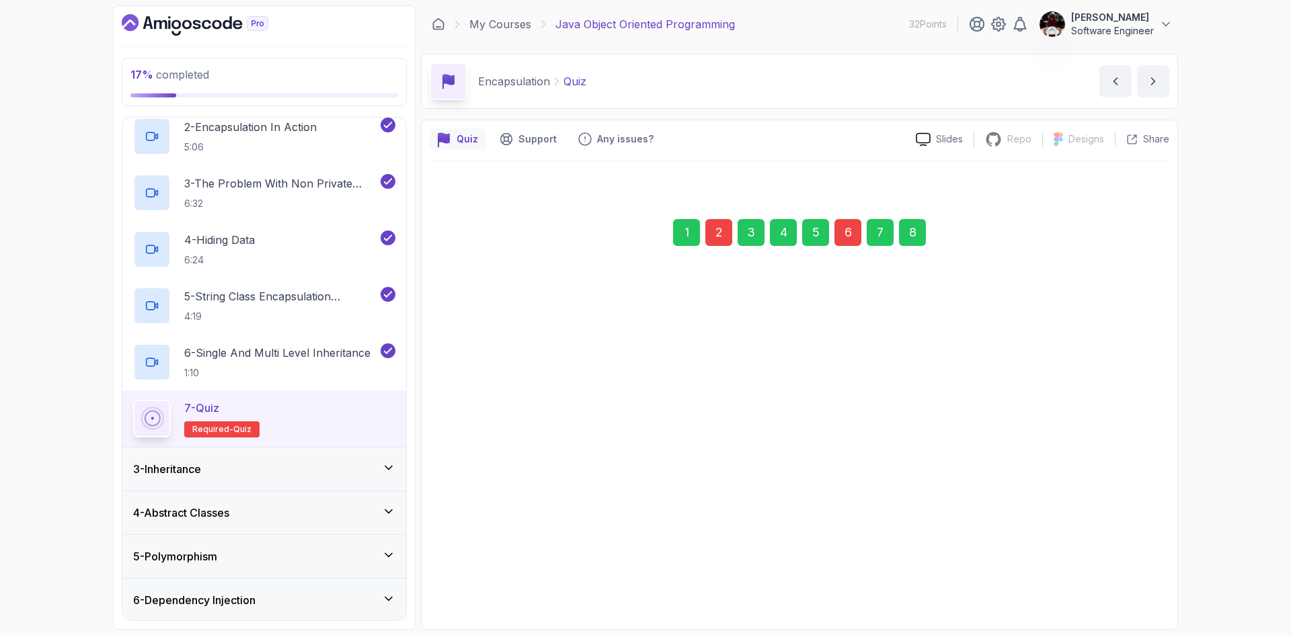
scroll to position [0, 0]
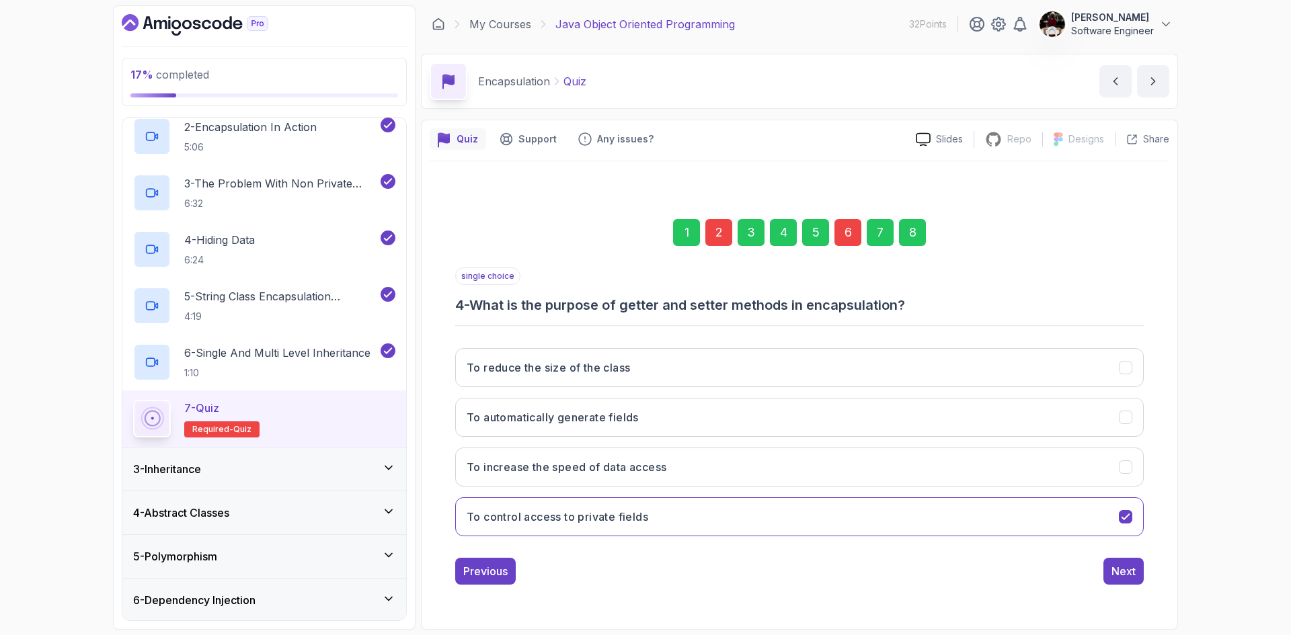
click at [485, 583] on button "Previous" at bounding box center [485, 571] width 61 height 27
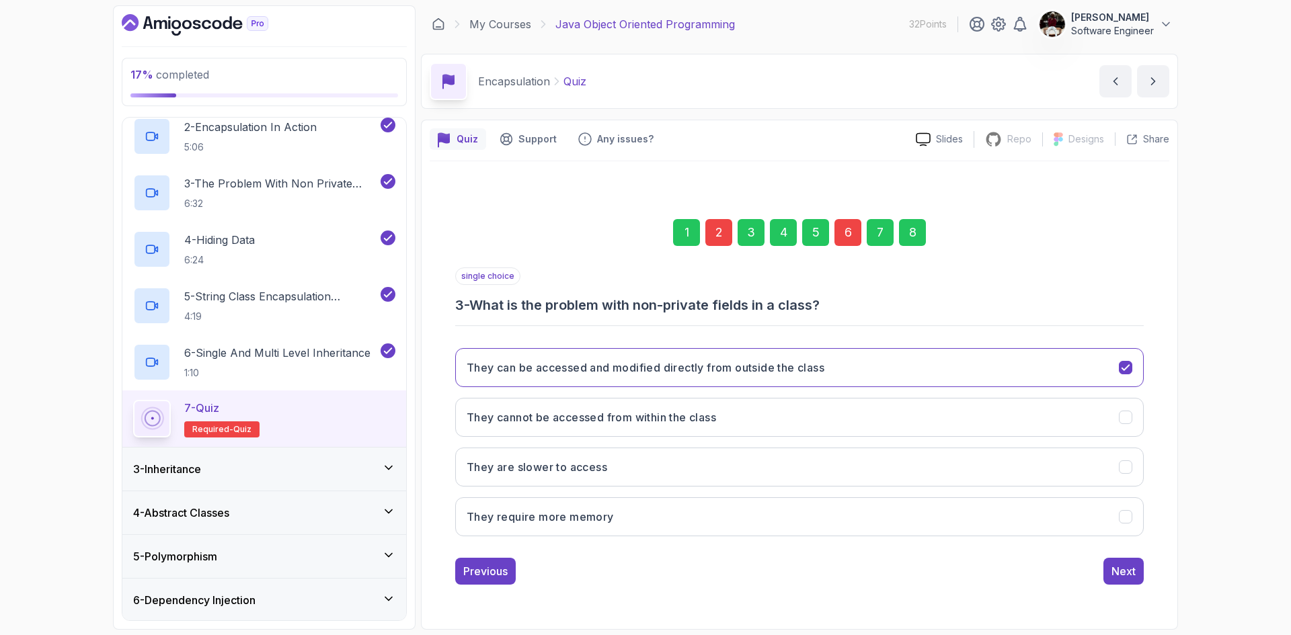
click at [485, 583] on button "Previous" at bounding box center [485, 571] width 61 height 27
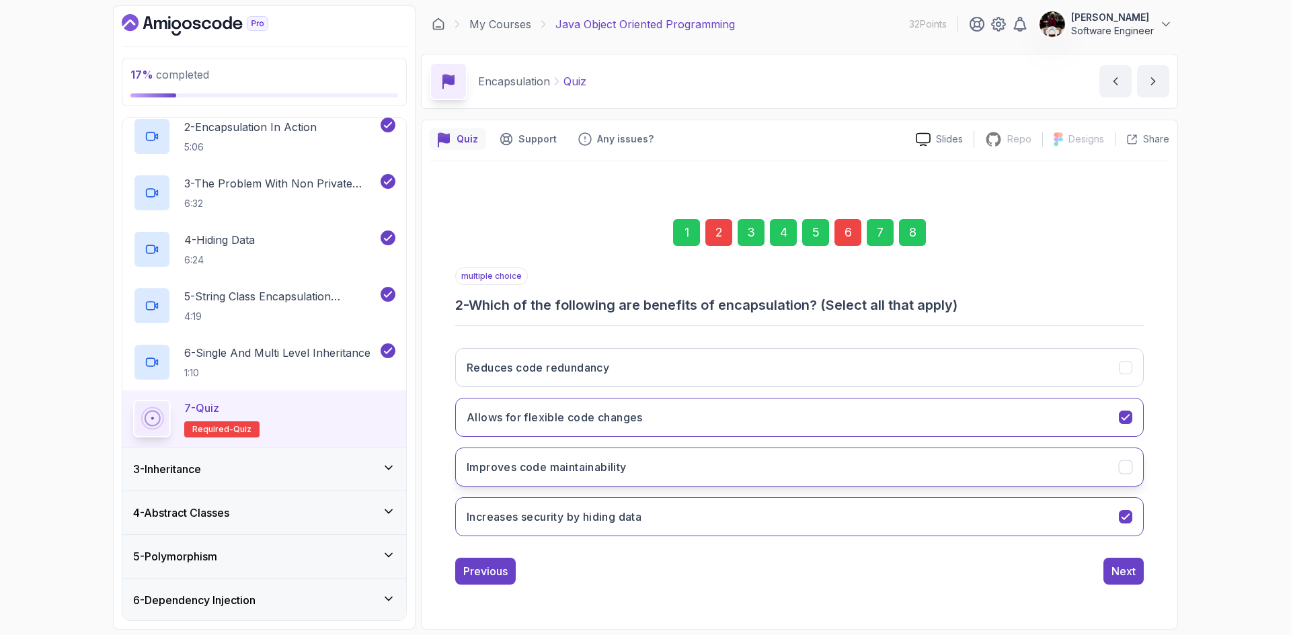
click at [773, 461] on button "Improves code maintainability" at bounding box center [799, 467] width 689 height 39
click at [768, 420] on button "Allows for flexible code changes" at bounding box center [799, 417] width 689 height 39
click at [1134, 568] on div "Next" at bounding box center [1124, 571] width 24 height 16
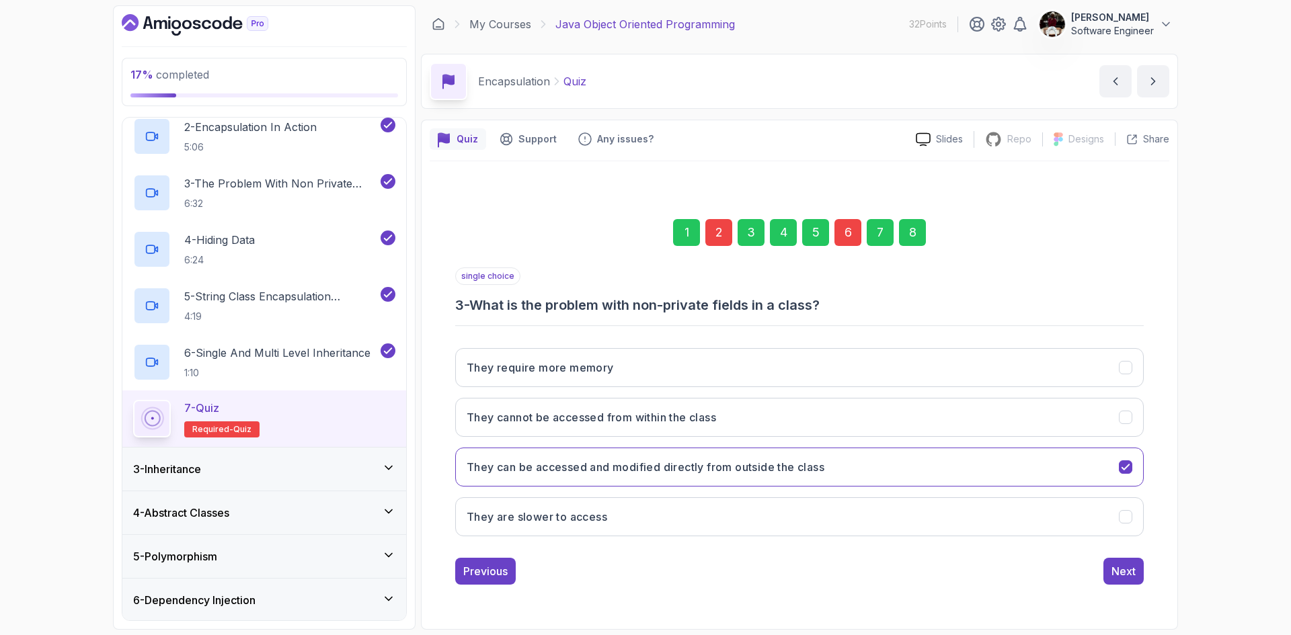
click at [1134, 568] on div "Next" at bounding box center [1124, 571] width 24 height 16
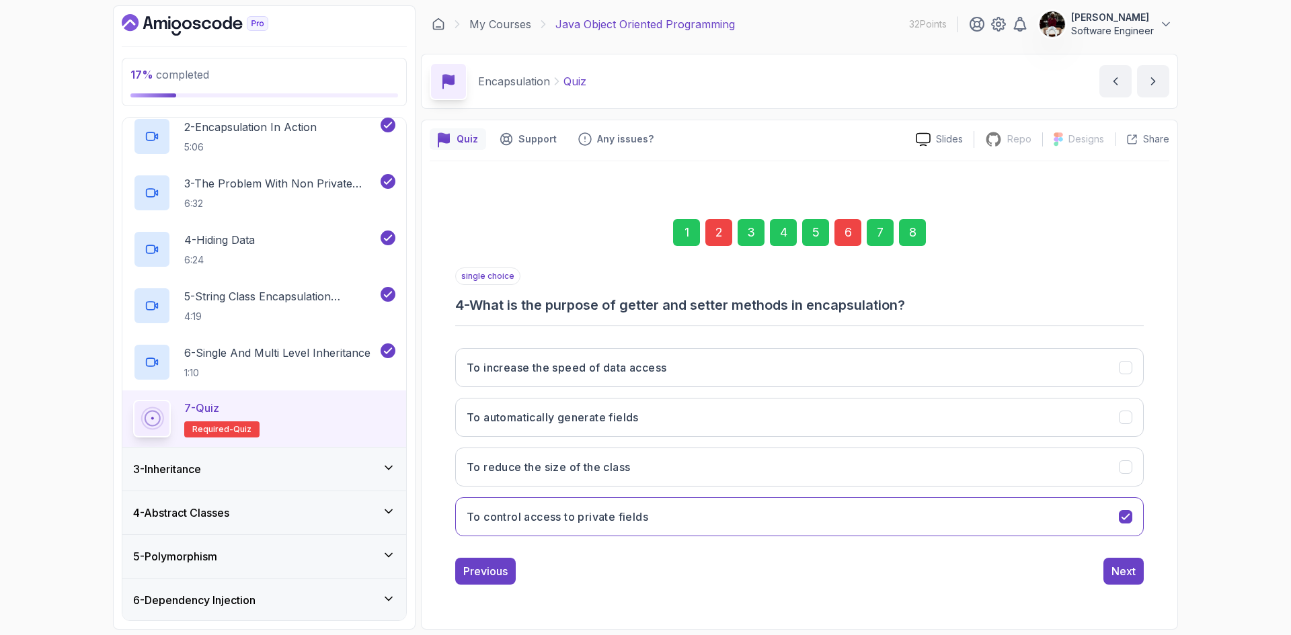
click at [1134, 568] on div "Next" at bounding box center [1124, 571] width 24 height 16
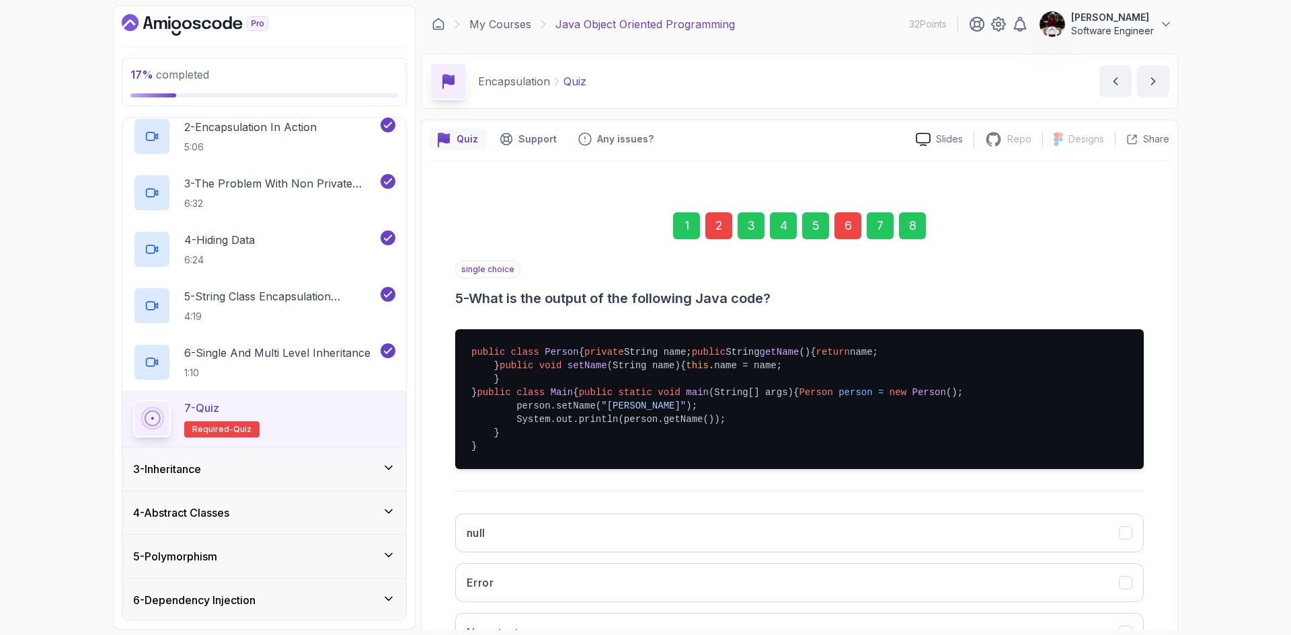
scroll to position [266, 0]
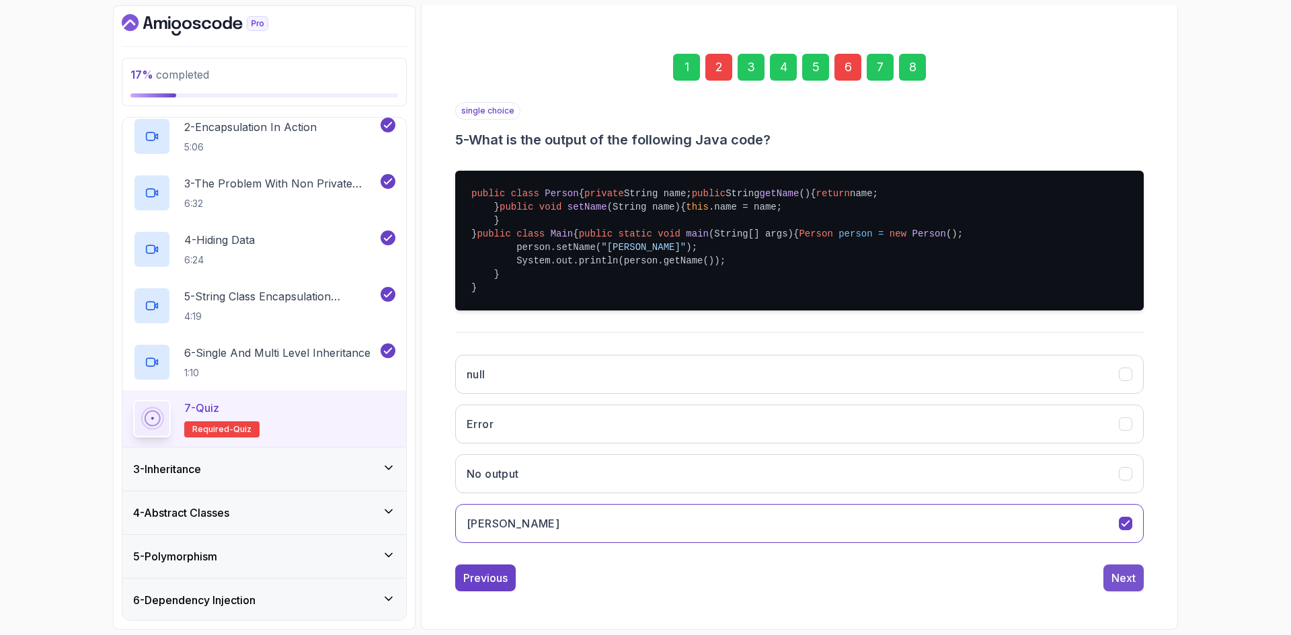
click at [1122, 578] on div "Next" at bounding box center [1124, 578] width 24 height 16
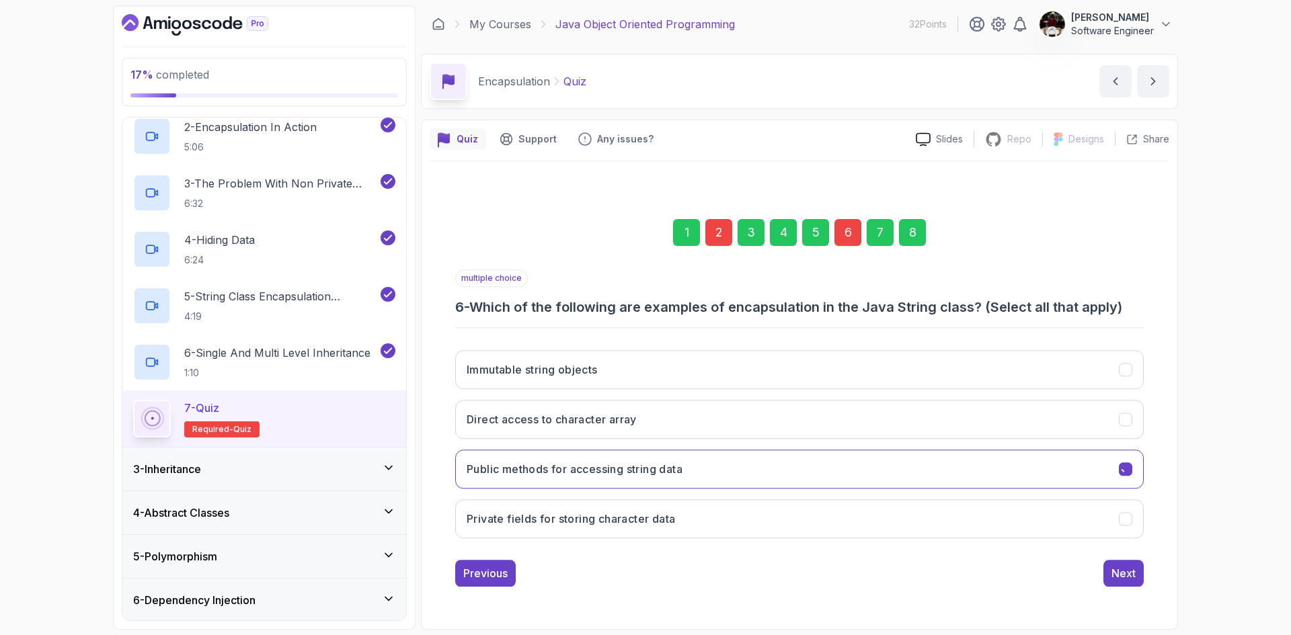
scroll to position [0, 0]
click at [1122, 578] on div "Next" at bounding box center [1124, 571] width 24 height 16
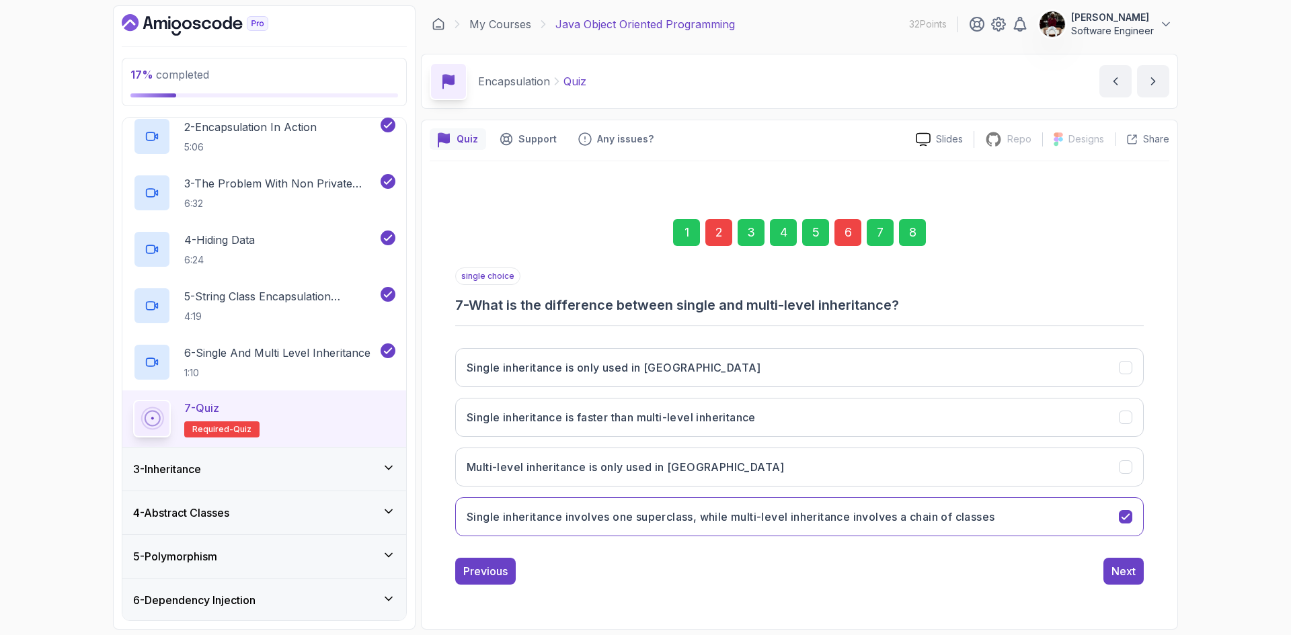
click at [1122, 578] on div "Next" at bounding box center [1124, 571] width 24 height 16
click at [1122, 578] on div "Submit Quiz" at bounding box center [1105, 571] width 61 height 16
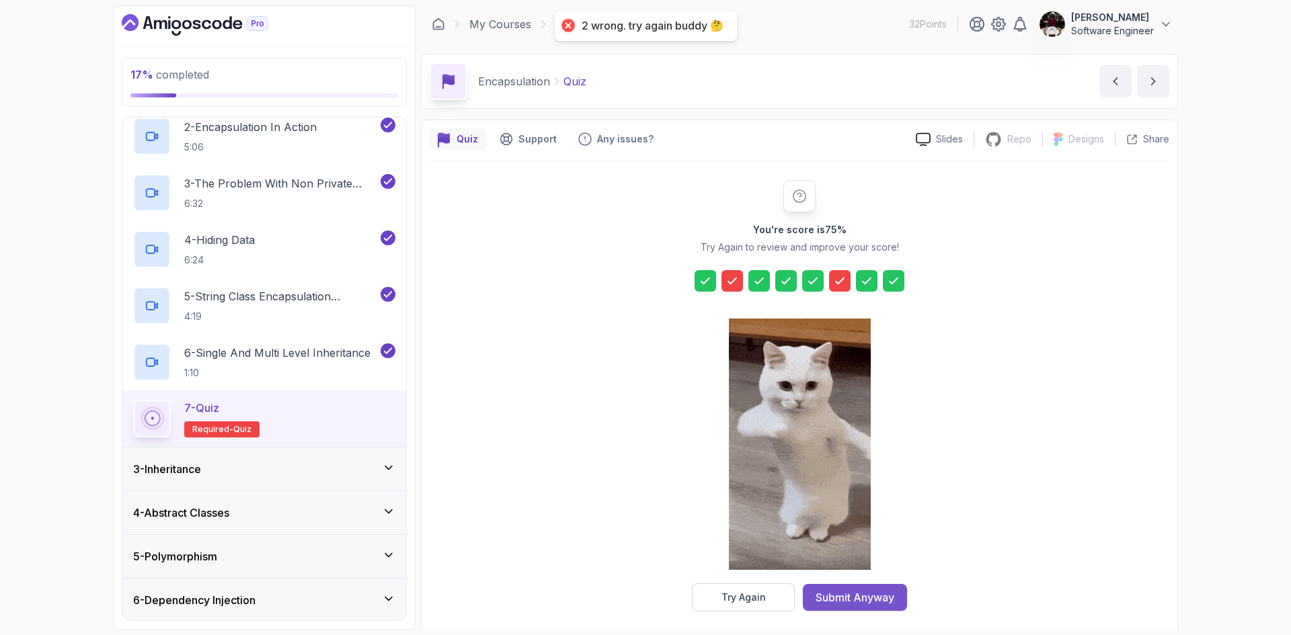
click at [860, 602] on div "Submit Anyway" at bounding box center [855, 598] width 79 height 16
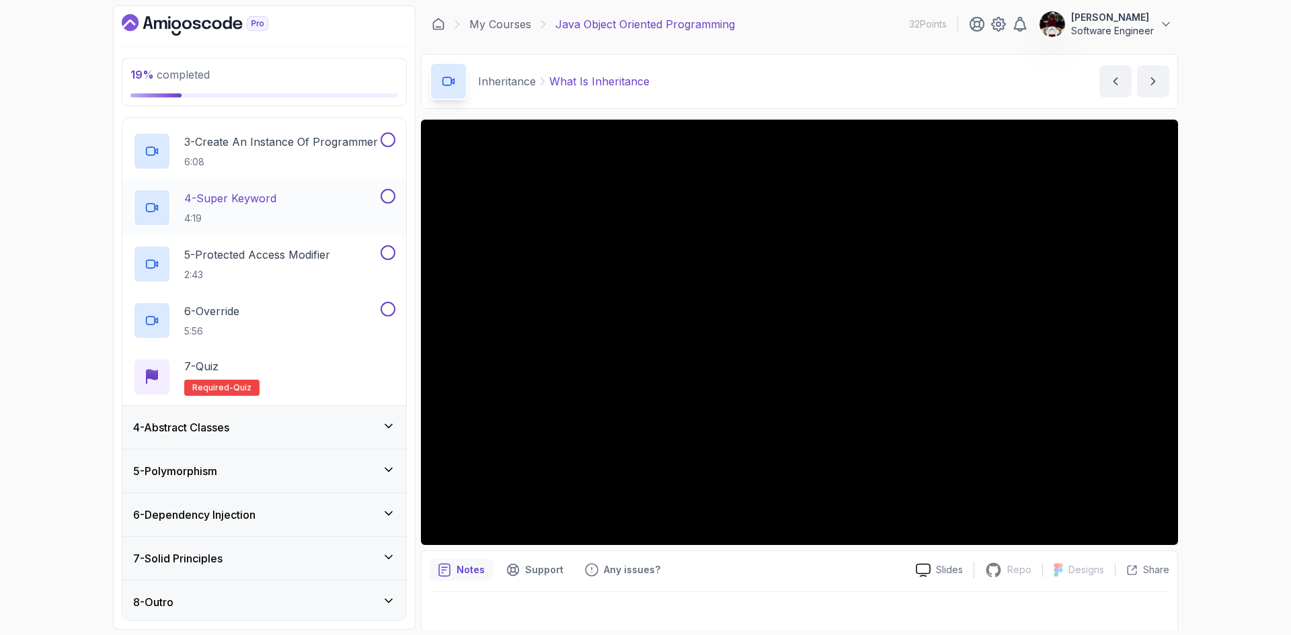
scroll to position [241, 0]
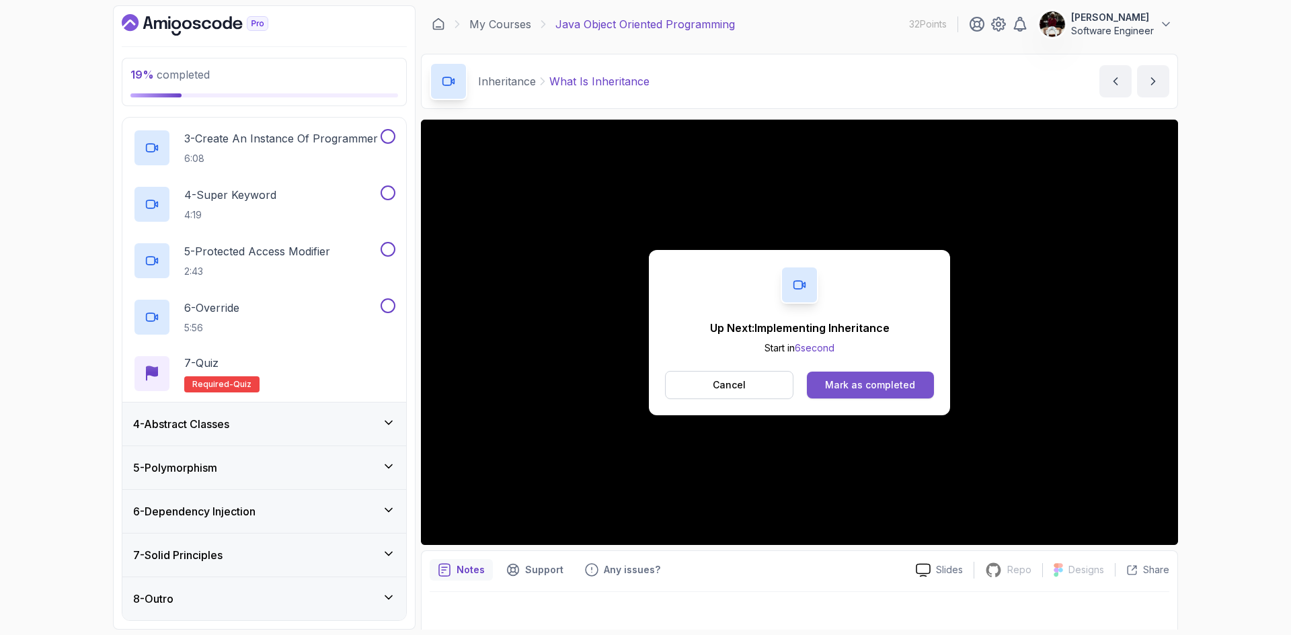
click at [866, 381] on div "Mark as completed" at bounding box center [870, 385] width 90 height 13
click at [842, 386] on div "Mark as completed" at bounding box center [870, 385] width 90 height 13
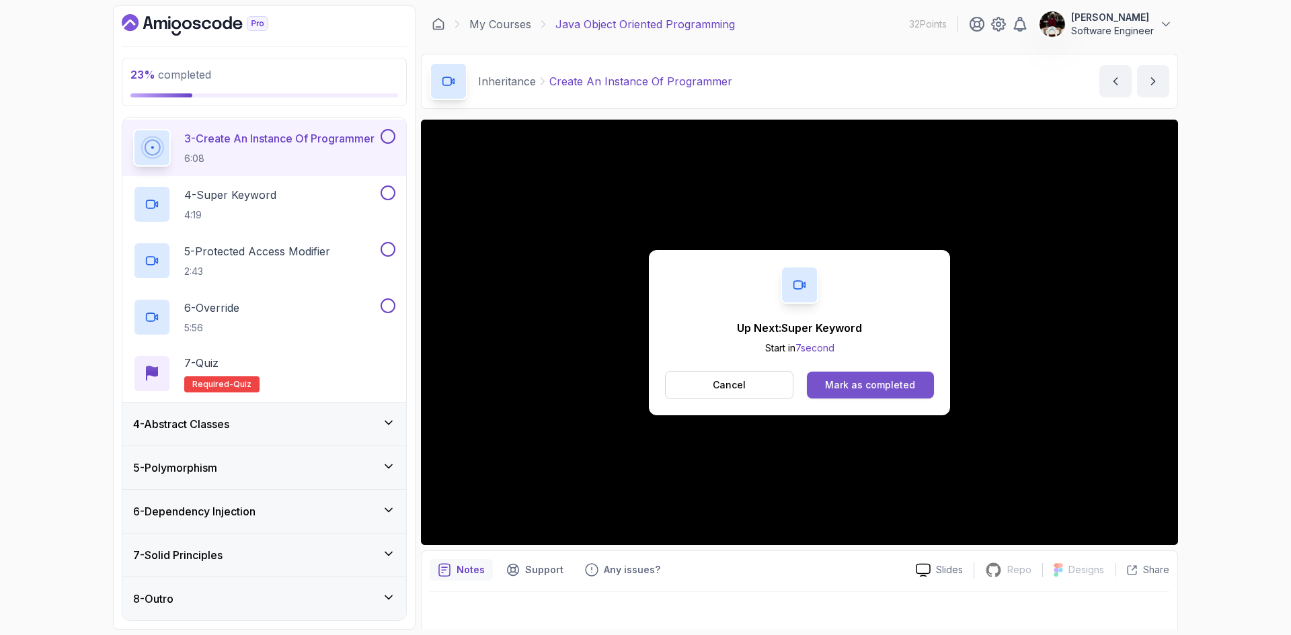
click at [844, 383] on div "Mark as completed" at bounding box center [870, 385] width 90 height 13
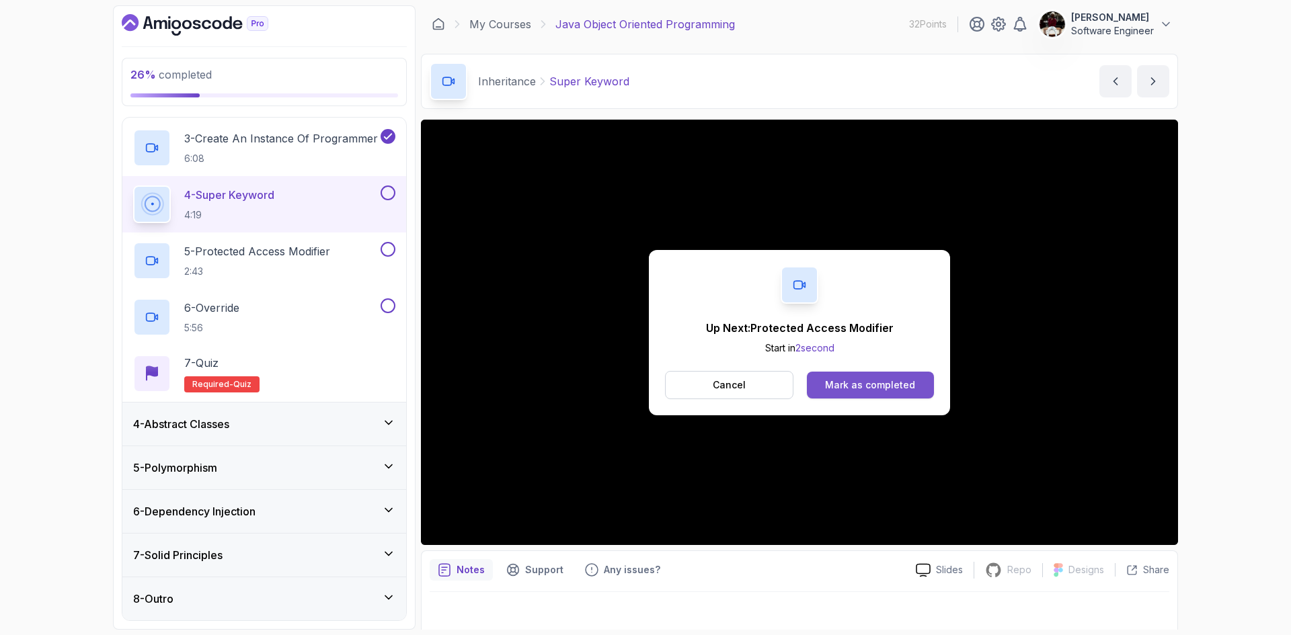
click at [853, 387] on div "Mark as completed" at bounding box center [870, 385] width 90 height 13
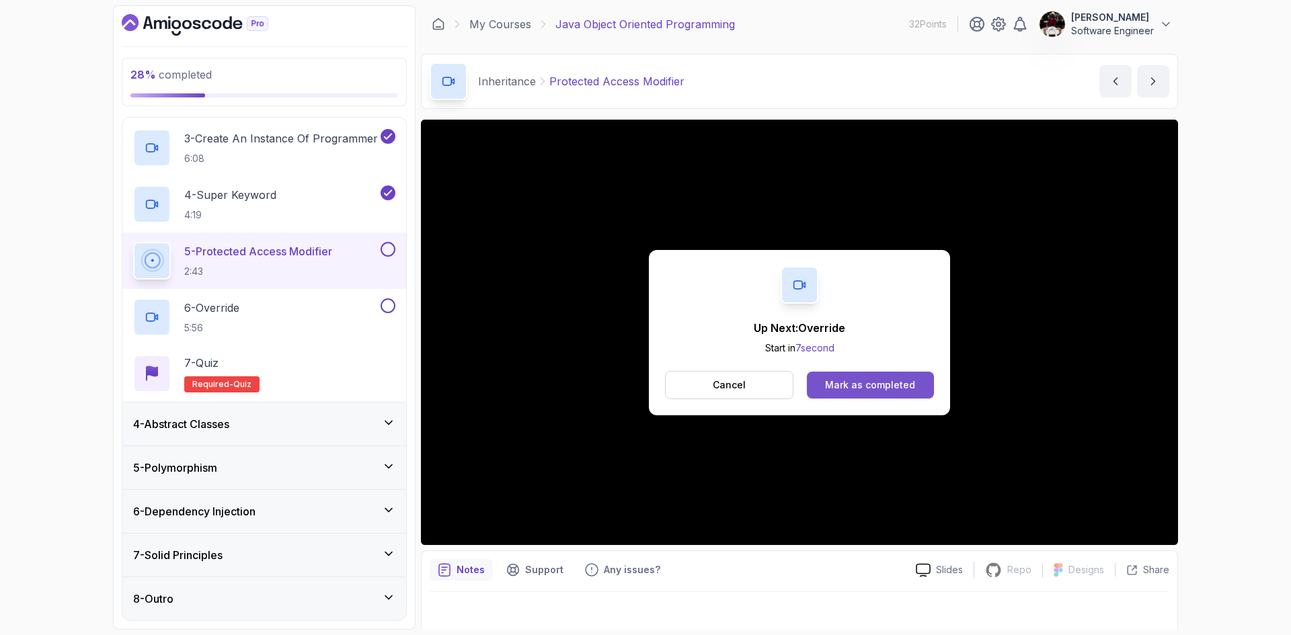
click at [850, 384] on div "Mark as completed" at bounding box center [870, 385] width 90 height 13
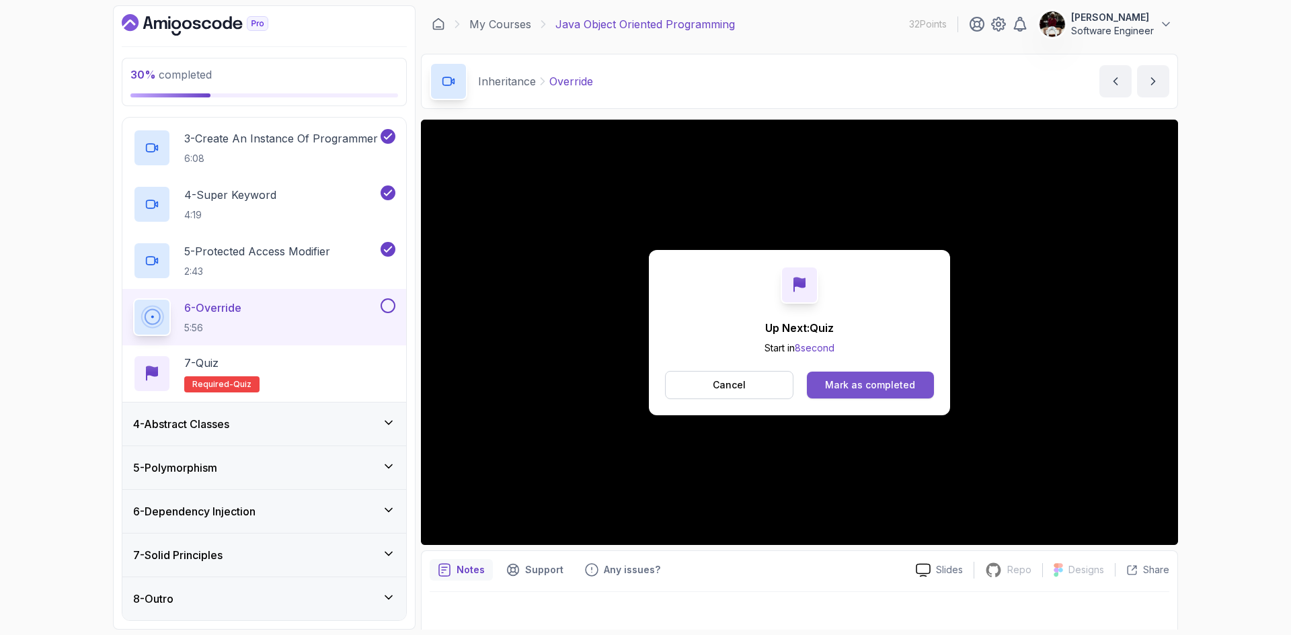
click at [855, 383] on div "Mark as completed" at bounding box center [870, 385] width 90 height 13
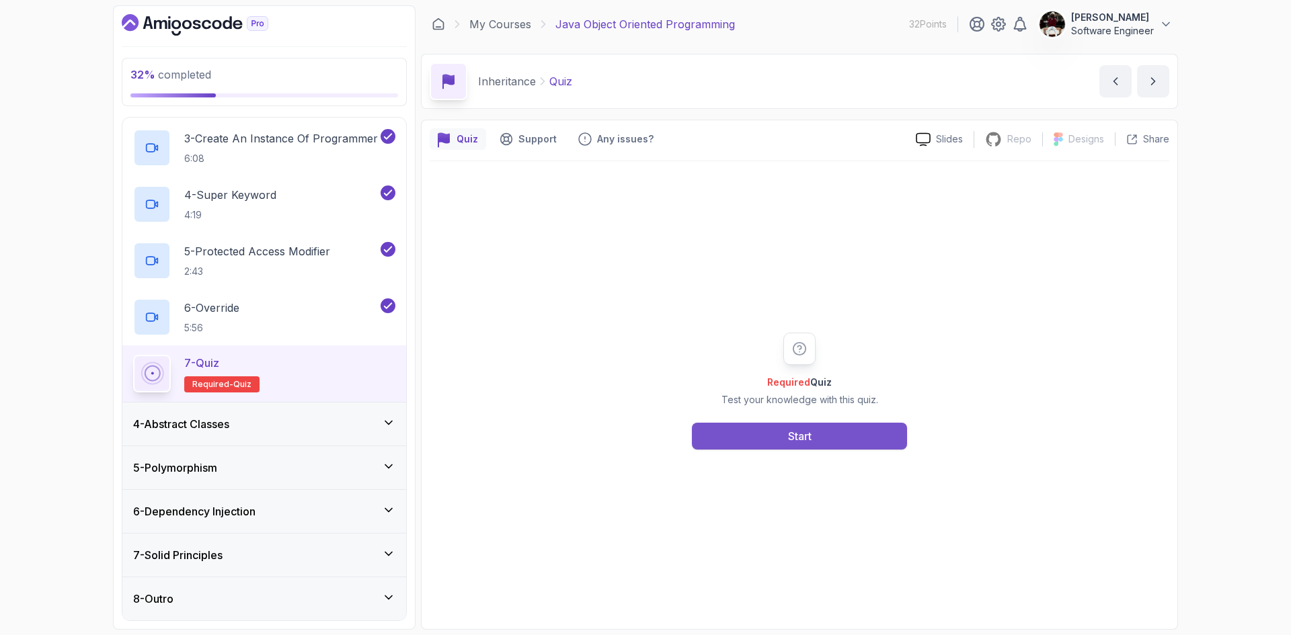
click at [784, 438] on button "Start" at bounding box center [799, 436] width 215 height 27
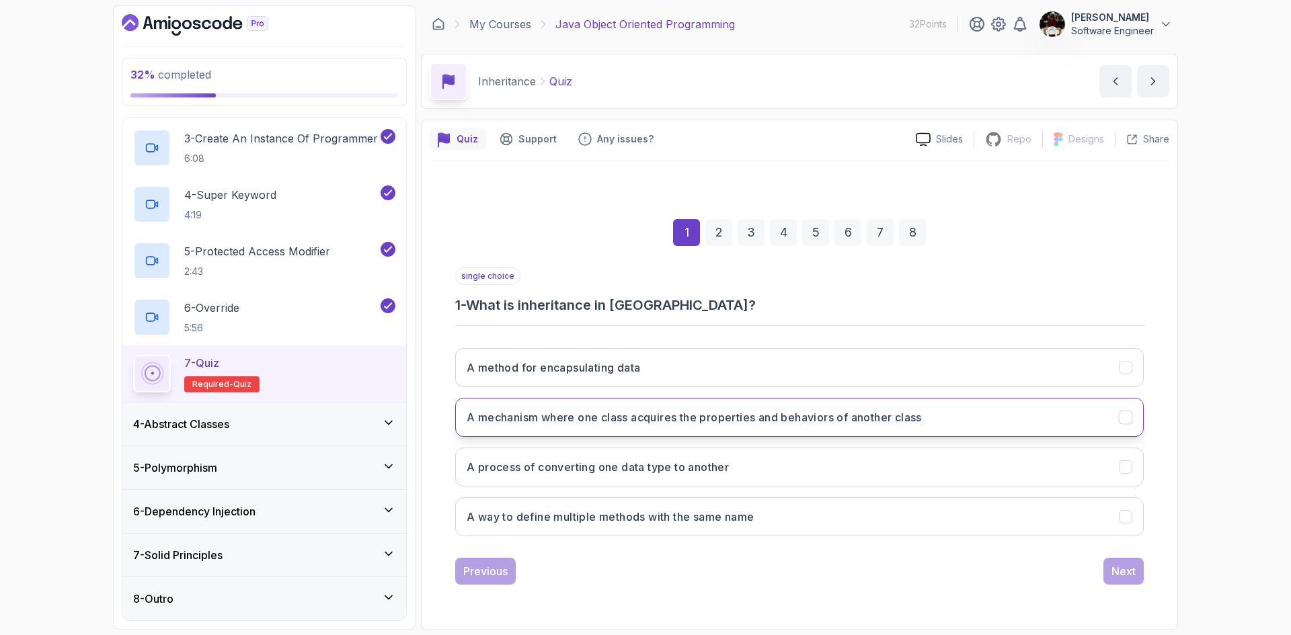
click at [764, 412] on h3 "A mechanism where one class acquires the properties and behaviors of another cl…" at bounding box center [694, 418] width 455 height 16
click at [1121, 569] on div "Next" at bounding box center [1124, 571] width 24 height 16
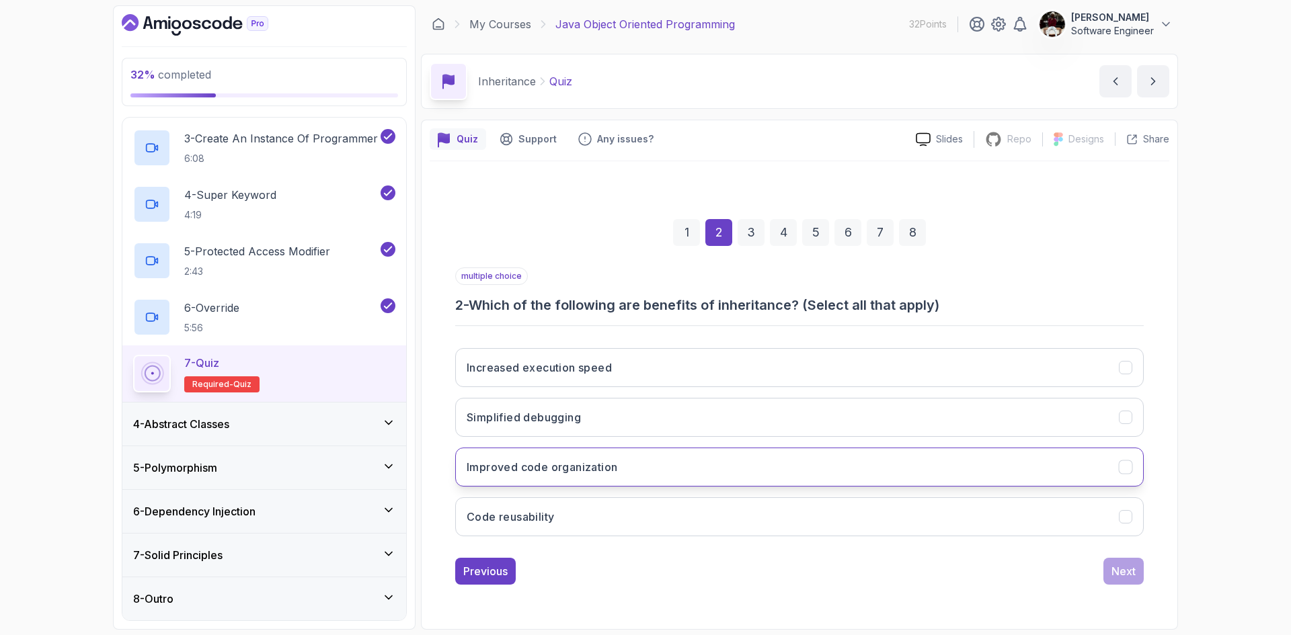
click at [665, 467] on button "Improved code organization" at bounding box center [799, 467] width 689 height 39
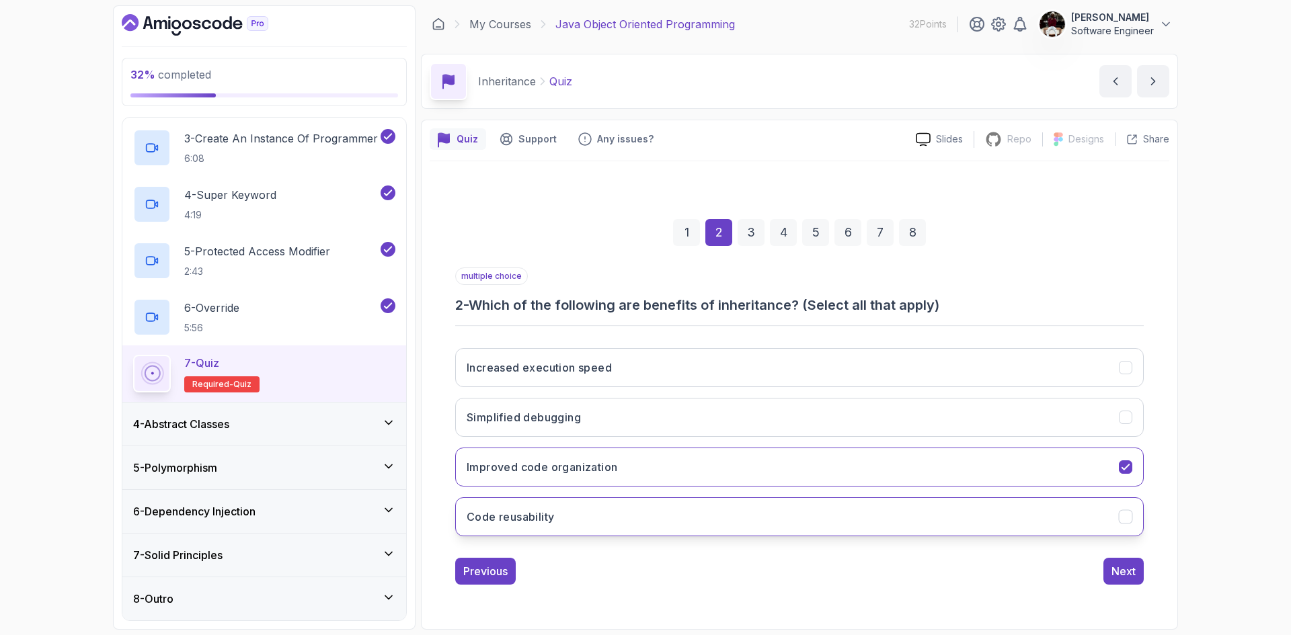
click at [639, 514] on button "Code reusability" at bounding box center [799, 517] width 689 height 39
click at [1122, 570] on div "Next" at bounding box center [1124, 571] width 24 height 16
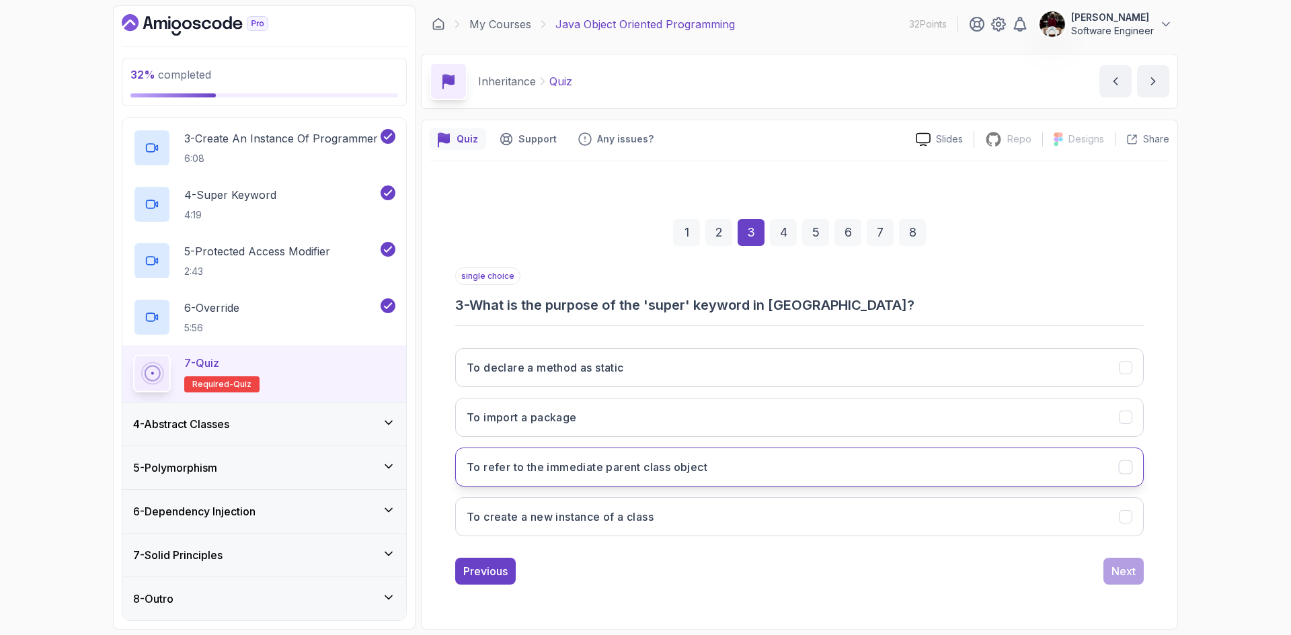
click at [657, 462] on h3 "To refer to the immediate parent class object" at bounding box center [587, 467] width 241 height 16
click at [1121, 574] on div "Next" at bounding box center [1124, 571] width 24 height 16
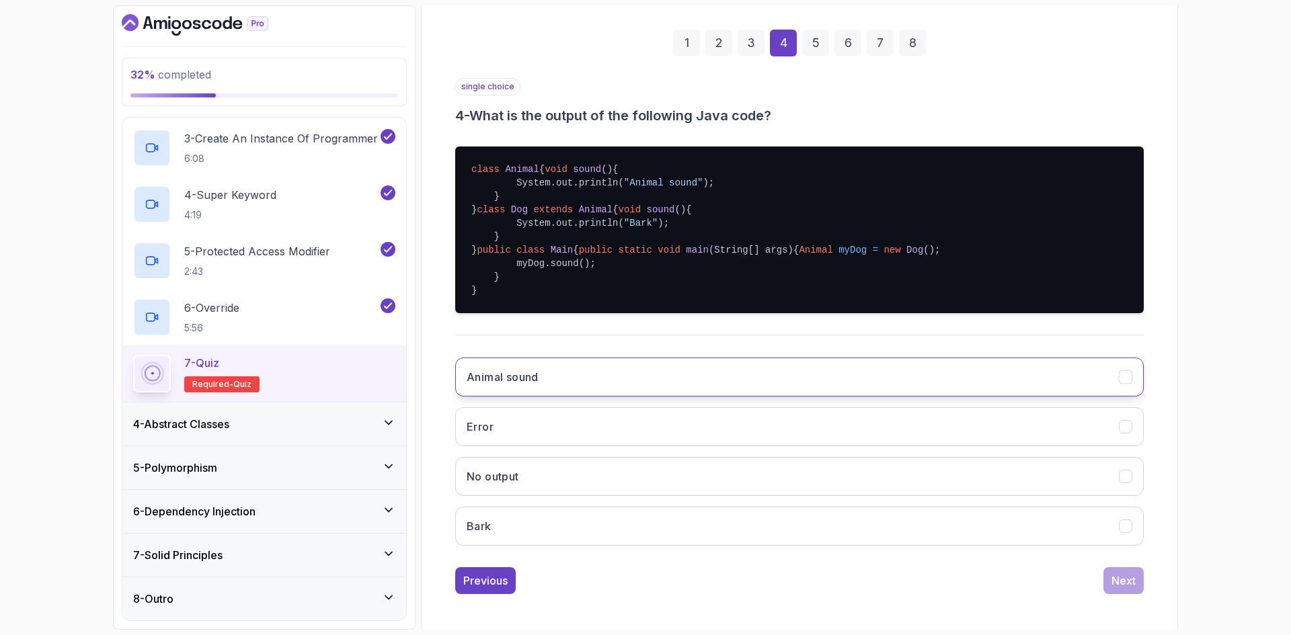
scroll to position [182, 0]
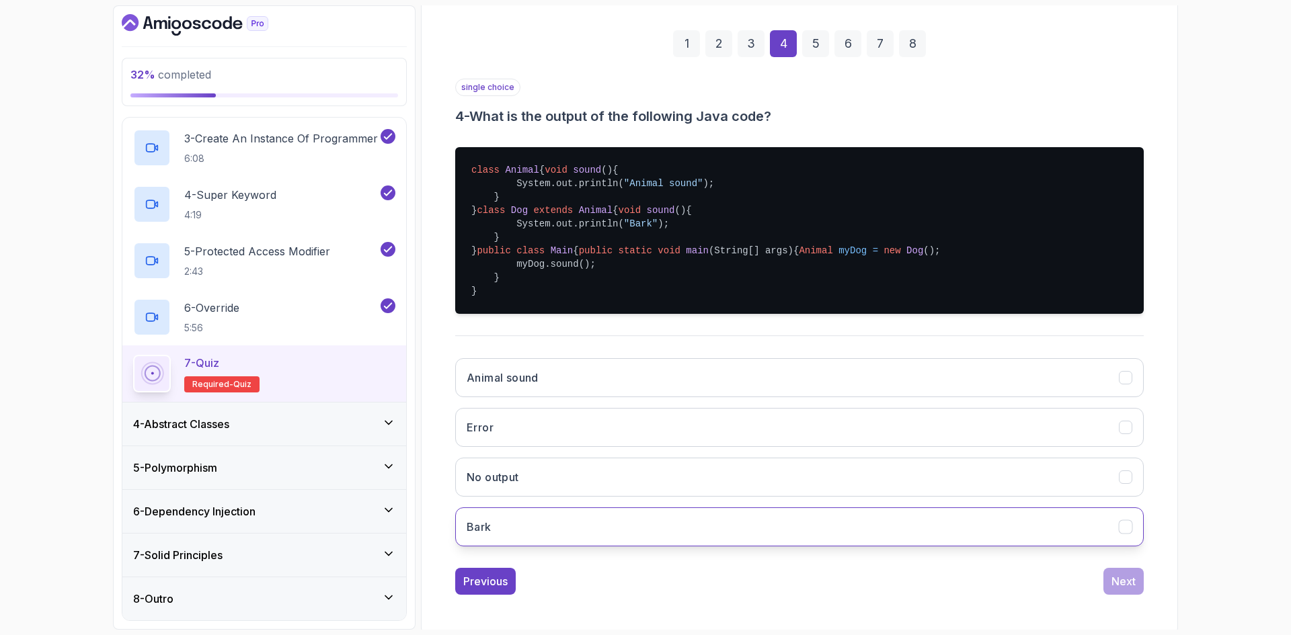
click at [501, 547] on button "Bark" at bounding box center [799, 527] width 689 height 39
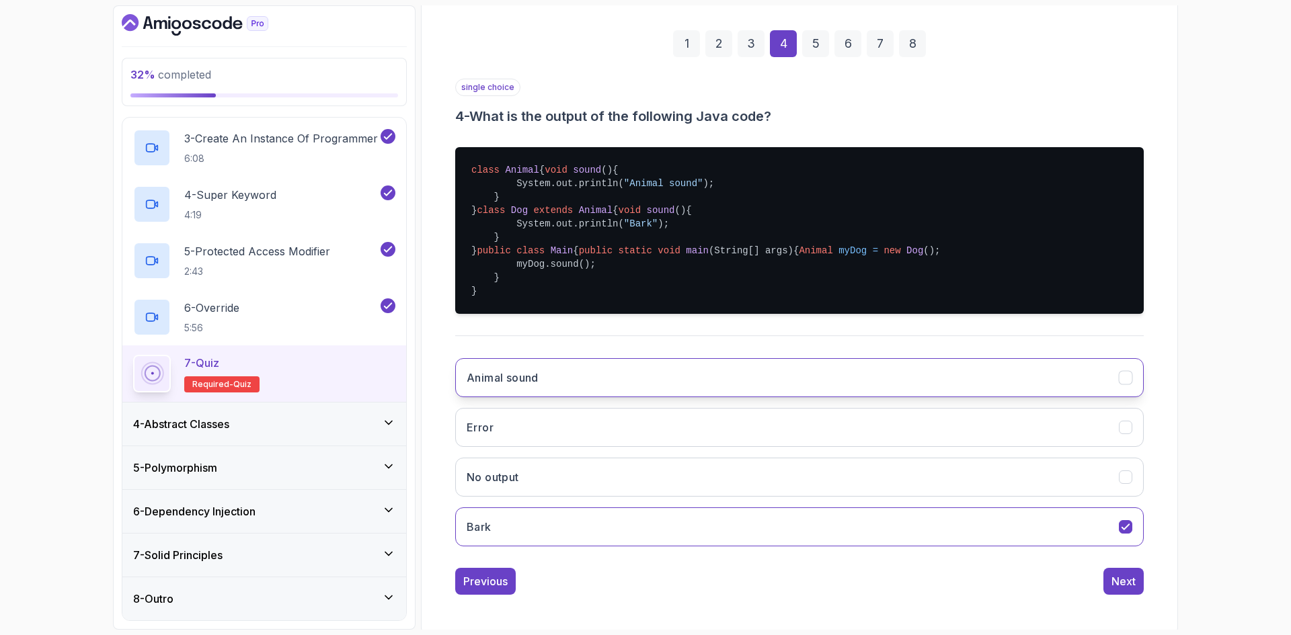
scroll to position [266, 0]
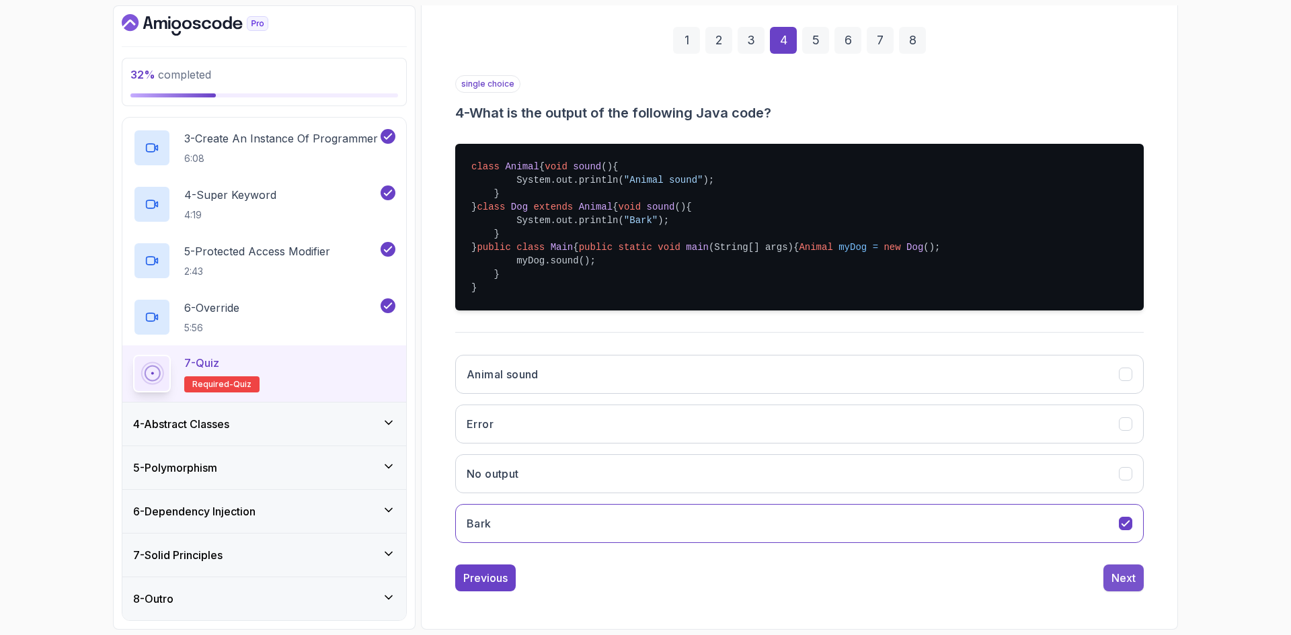
click at [1118, 580] on div "Next" at bounding box center [1124, 578] width 24 height 16
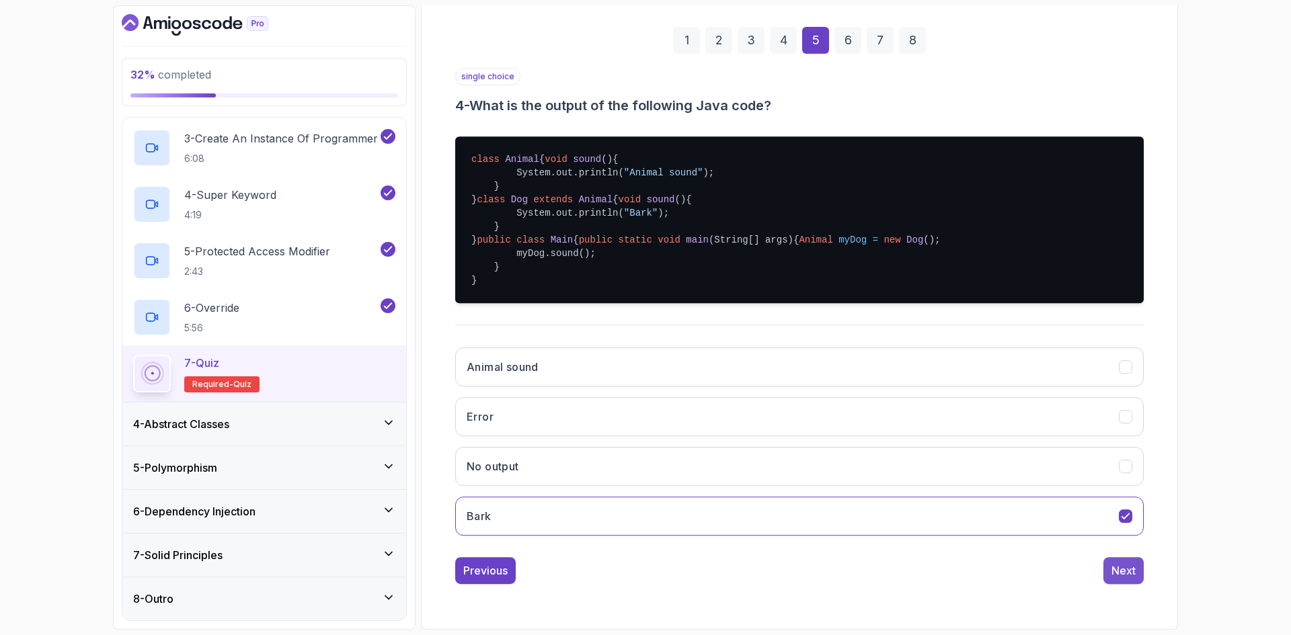
scroll to position [0, 0]
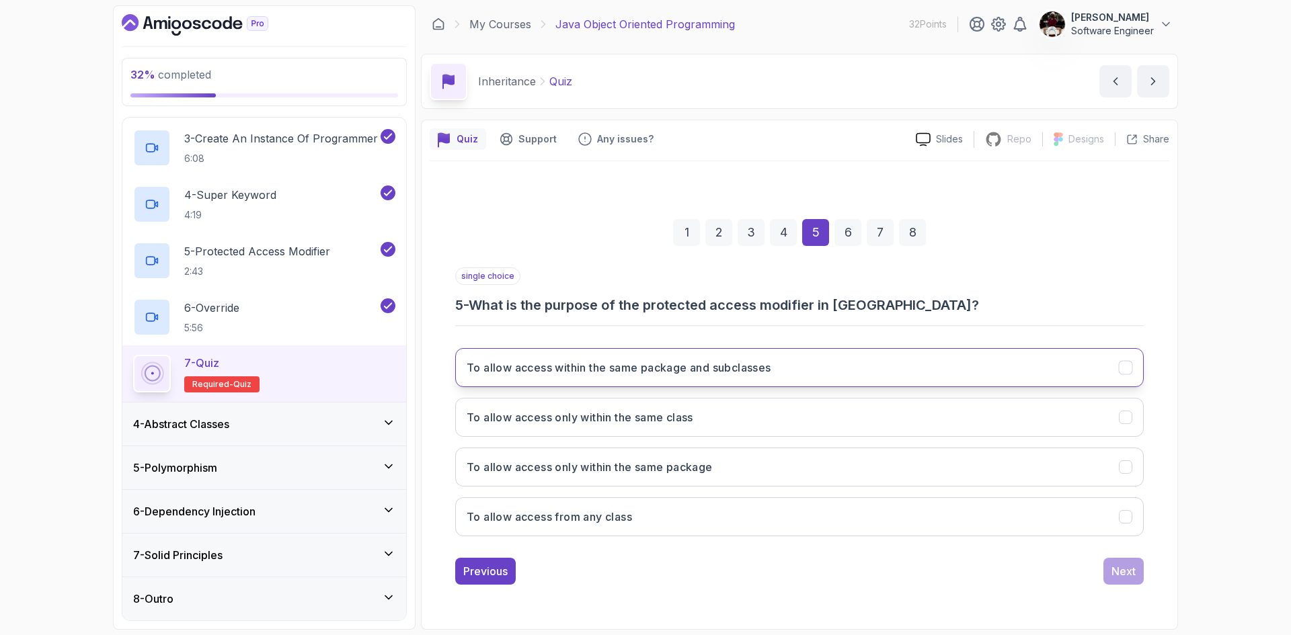
click at [652, 366] on h3 "To allow access within the same package and subclasses" at bounding box center [619, 368] width 305 height 16
click at [1122, 573] on div "Next" at bounding box center [1124, 571] width 24 height 16
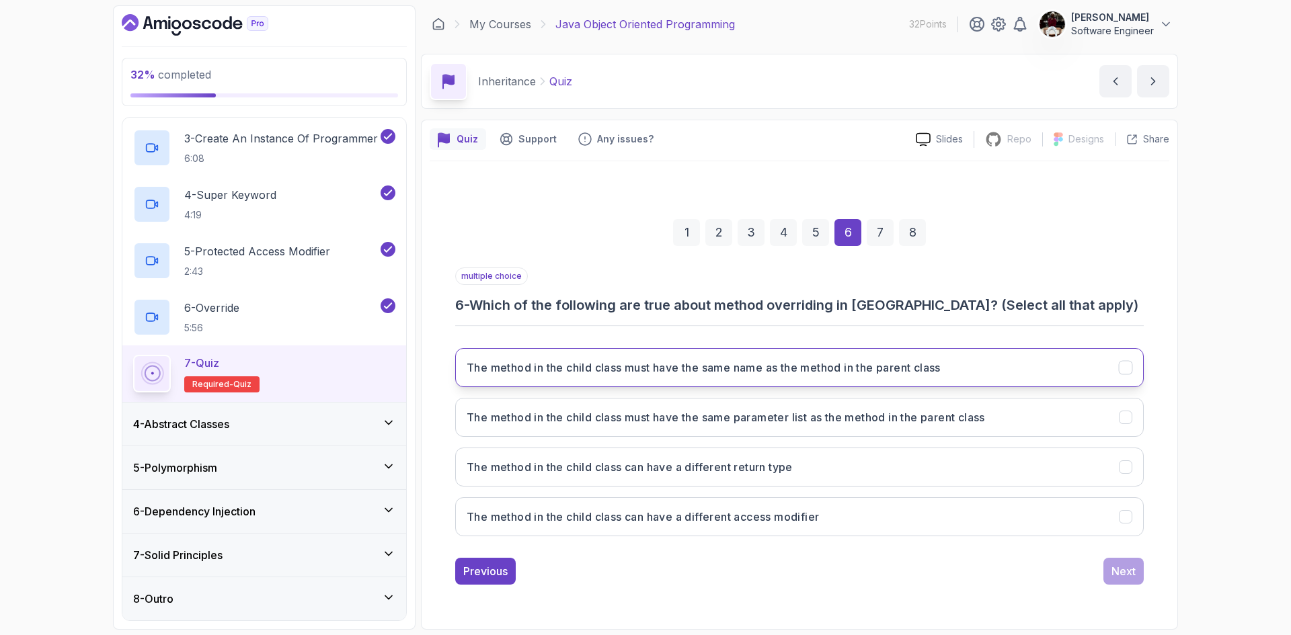
click at [941, 373] on h3 "The method in the child class must have the same name as the method in the pare…" at bounding box center [704, 368] width 474 height 16
click at [632, 424] on h3 "The method in the child class must have the same parameter list as the method i…" at bounding box center [726, 418] width 518 height 16
click at [1131, 573] on div "Next" at bounding box center [1124, 571] width 24 height 16
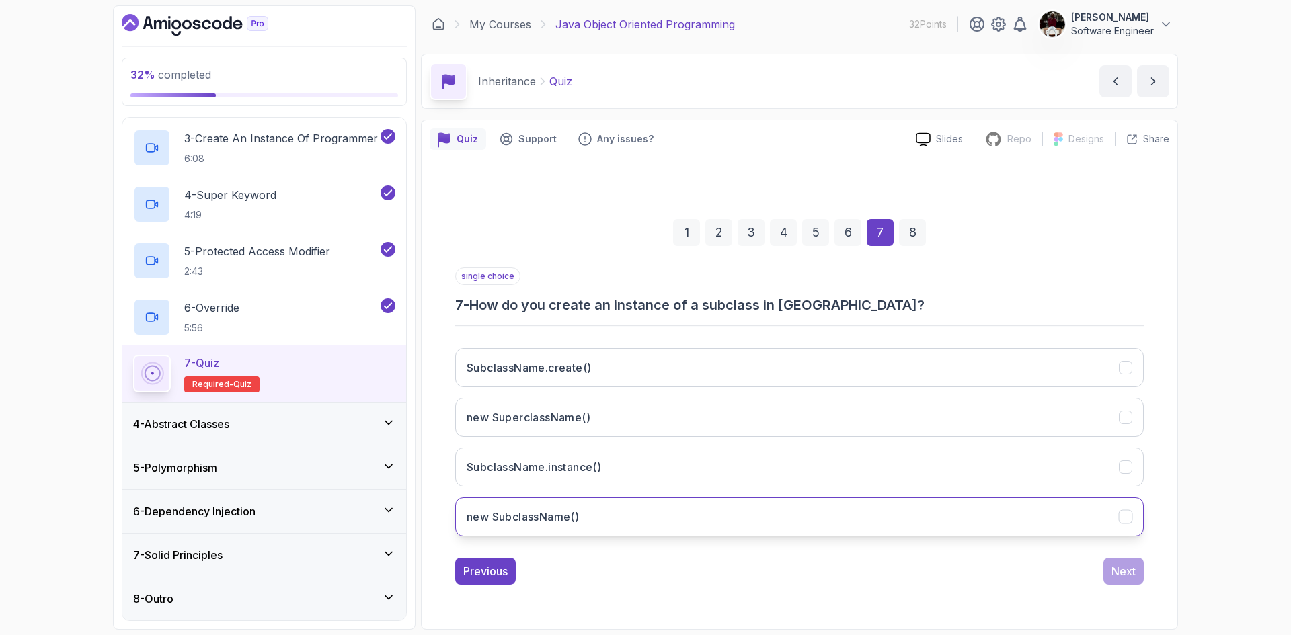
click at [583, 518] on button "new SubclassName()" at bounding box center [799, 517] width 689 height 39
click at [1122, 571] on div "Next" at bounding box center [1124, 571] width 24 height 16
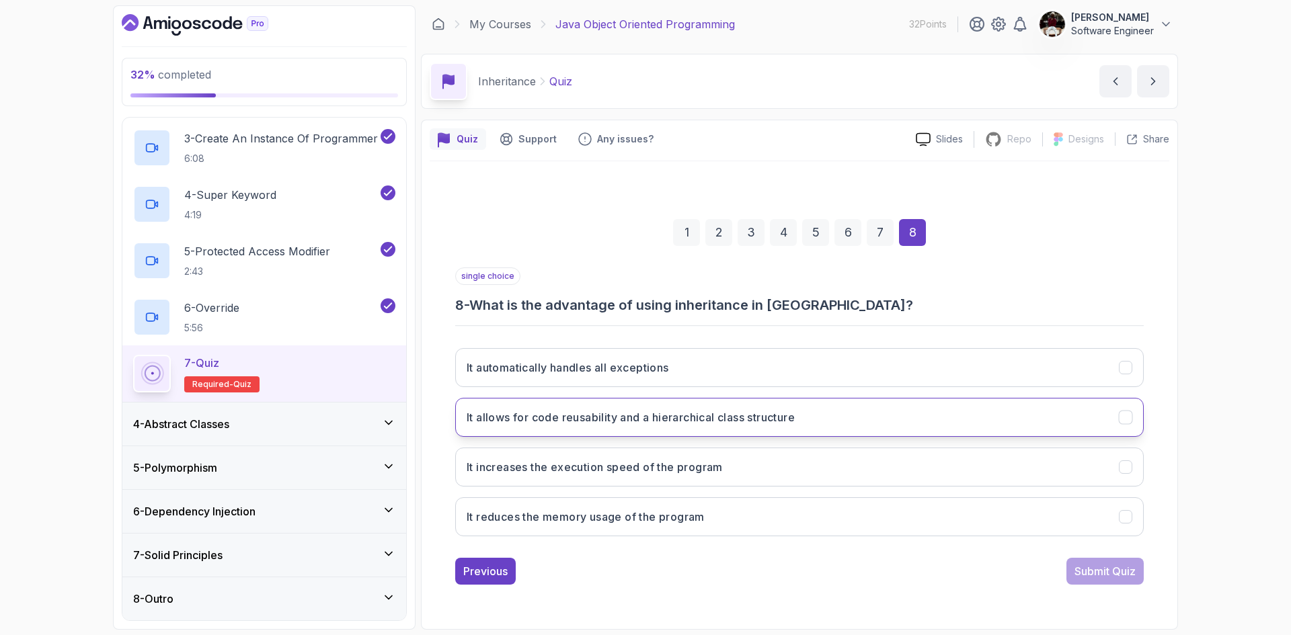
click at [677, 422] on h3 "It allows for code reusability and a hierarchical class structure" at bounding box center [631, 418] width 328 height 16
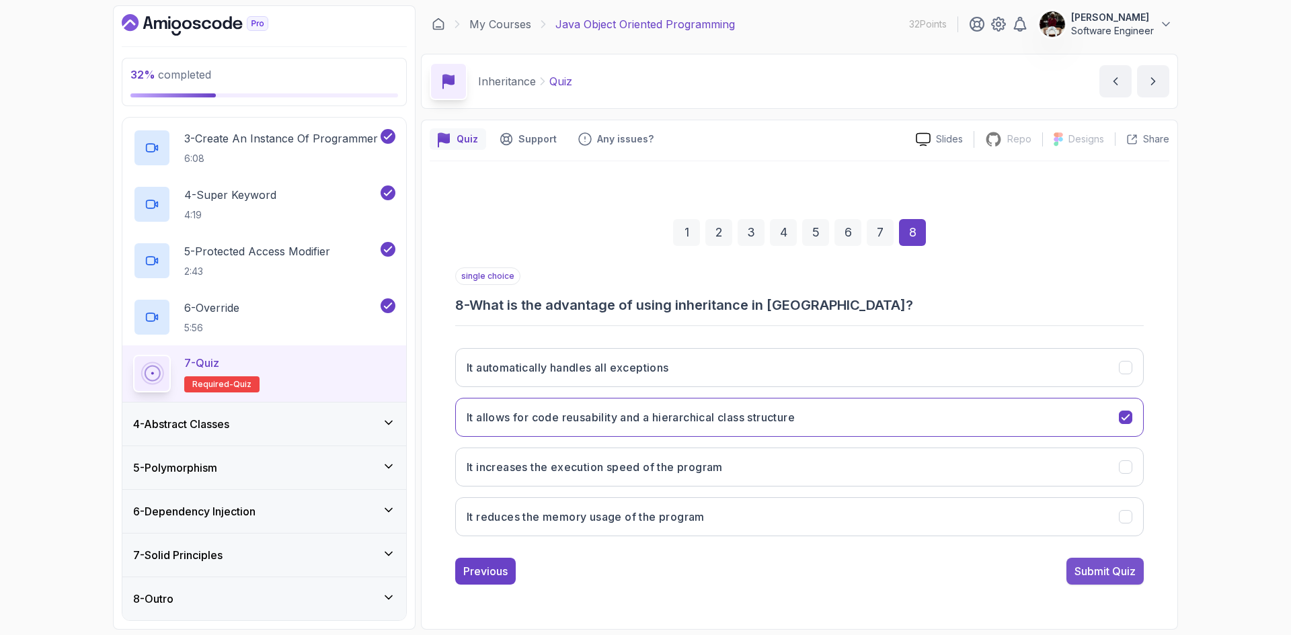
click at [1105, 573] on div "Submit Quiz" at bounding box center [1105, 571] width 61 height 16
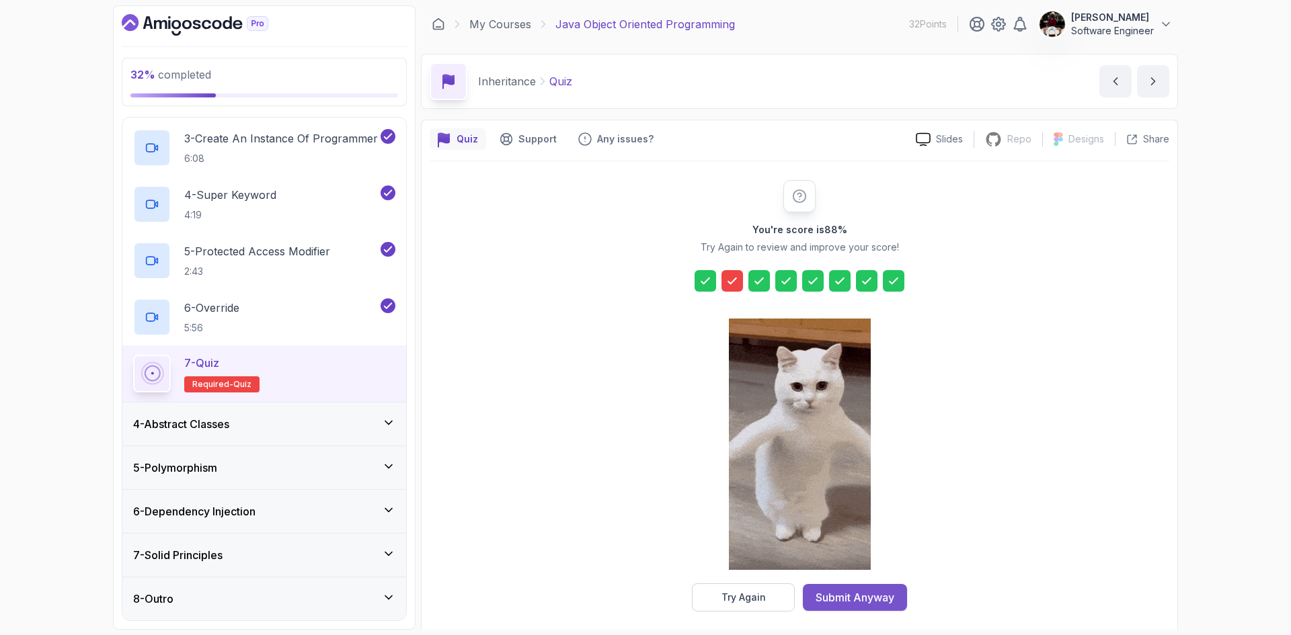
click at [851, 594] on div "Submit Anyway" at bounding box center [855, 598] width 79 height 16
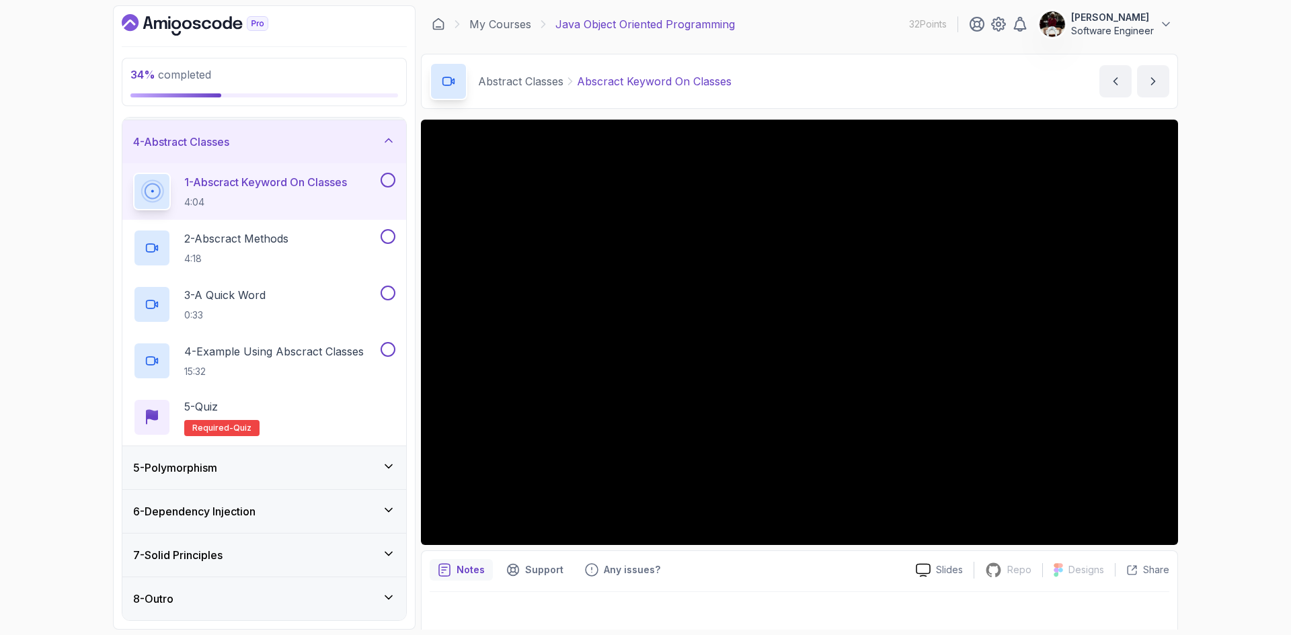
scroll to position [9, 0]
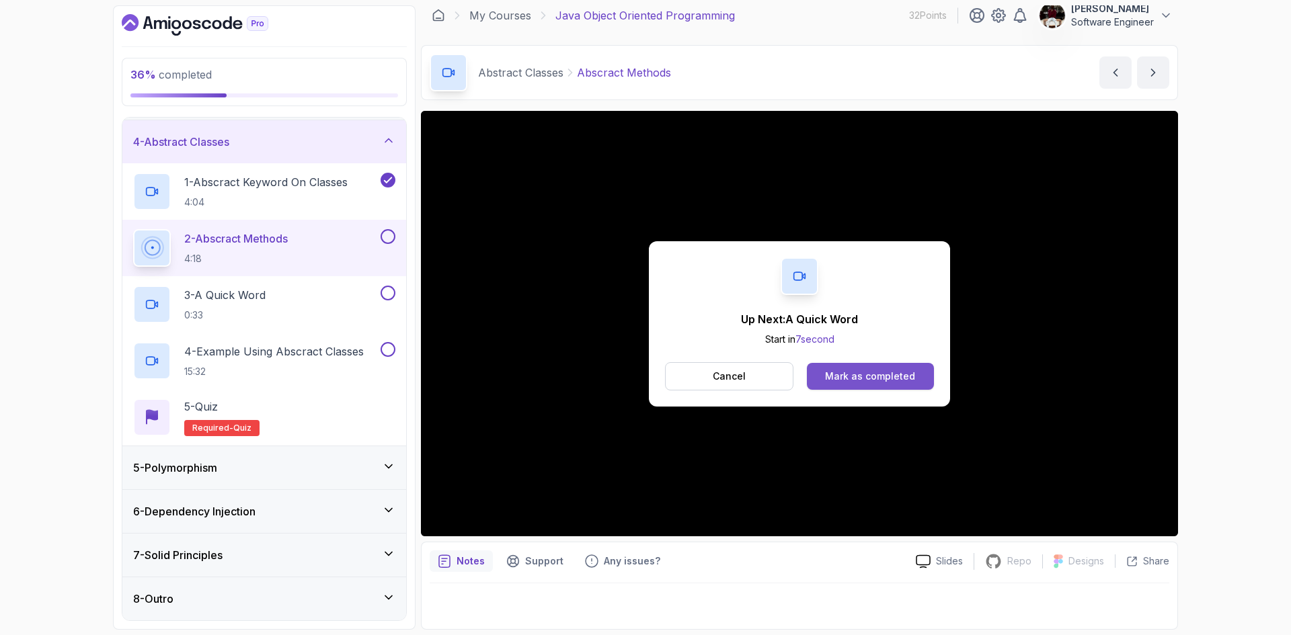
click at [858, 376] on div "Mark as completed" at bounding box center [870, 376] width 90 height 13
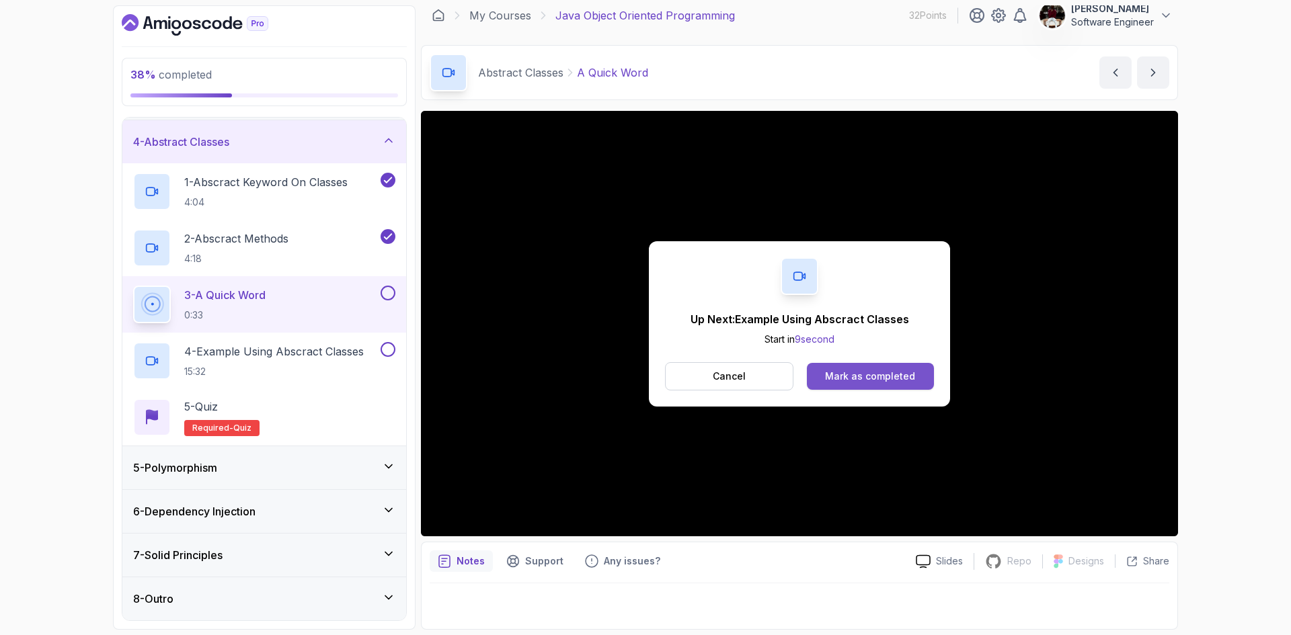
click at [883, 373] on div "Mark as completed" at bounding box center [870, 376] width 90 height 13
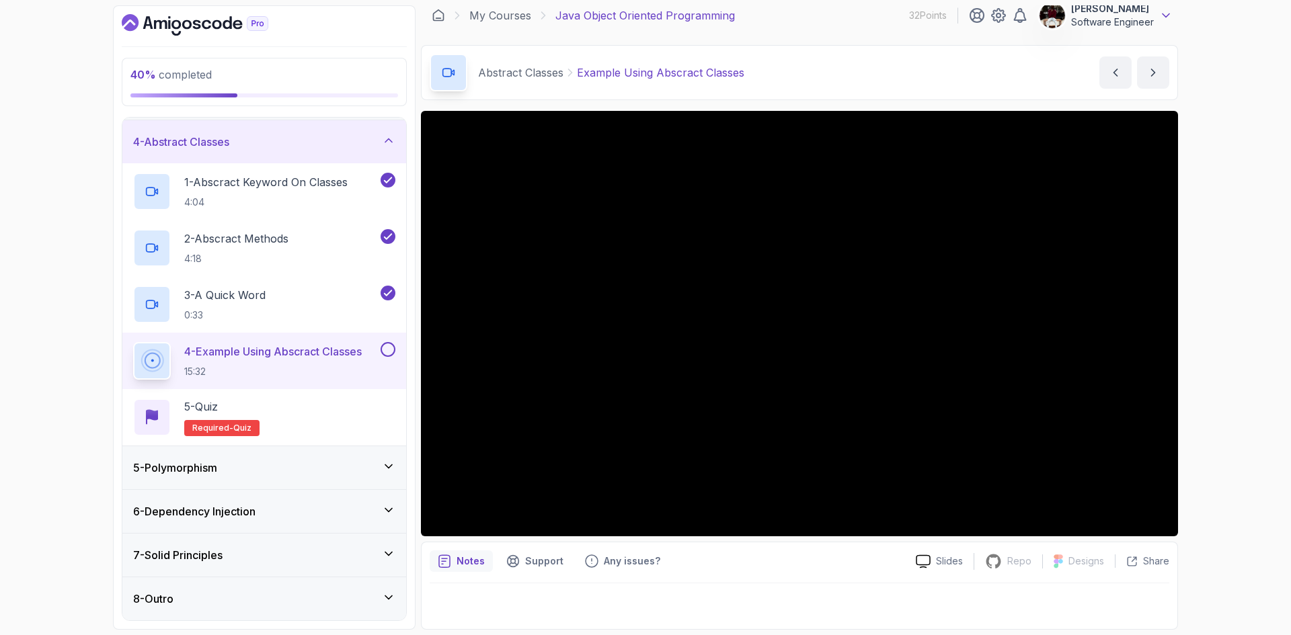
click at [1168, 15] on icon at bounding box center [1166, 15] width 7 height 3
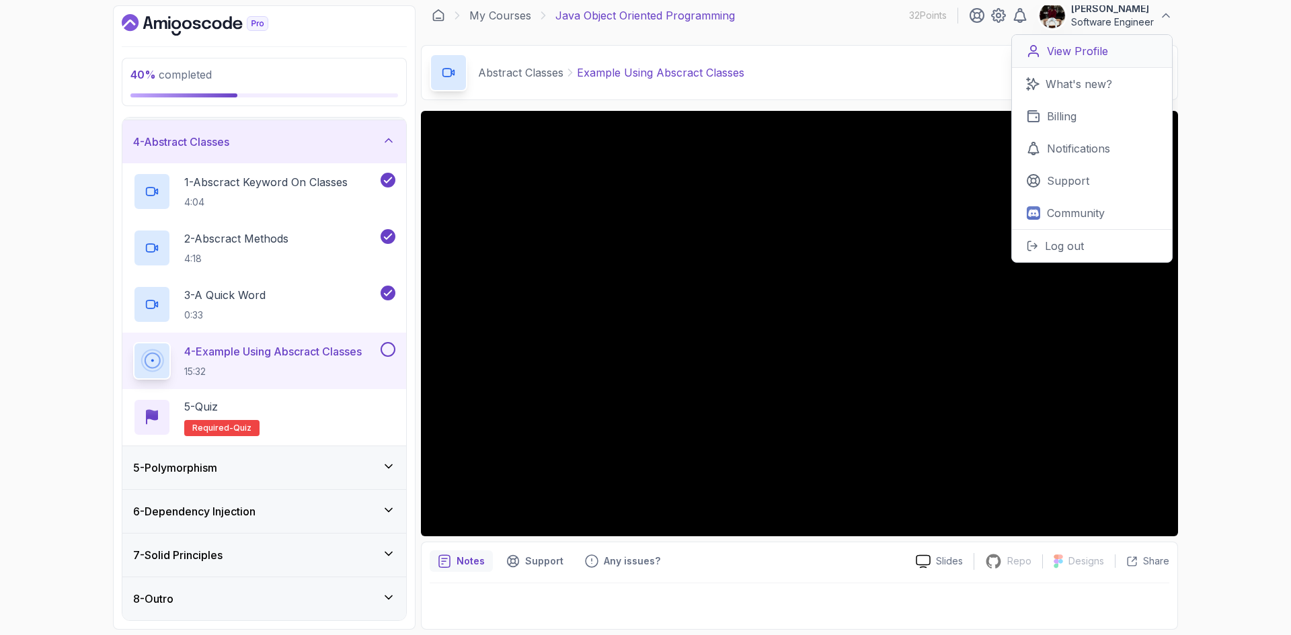
click at [1084, 47] on p "View Profile" at bounding box center [1077, 51] width 61 height 16
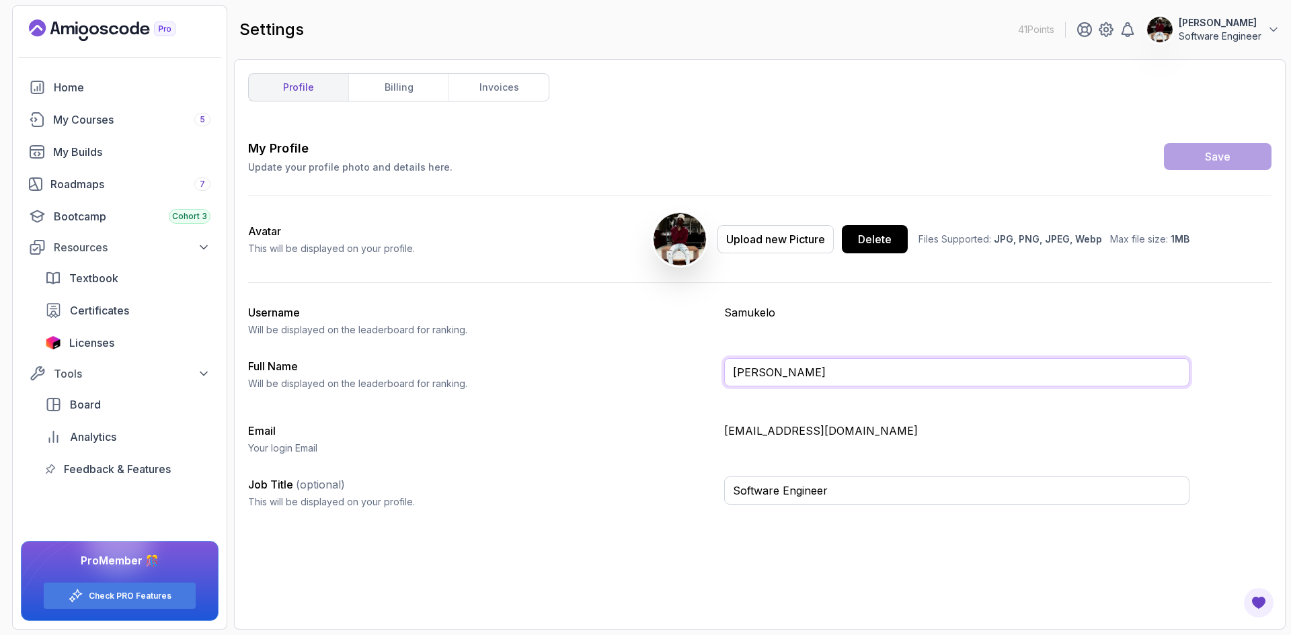
click at [863, 377] on input "[PERSON_NAME]" at bounding box center [956, 372] width 465 height 28
type input "[PERSON_NAME]"
click at [394, 87] on link "billing" at bounding box center [398, 87] width 100 height 27
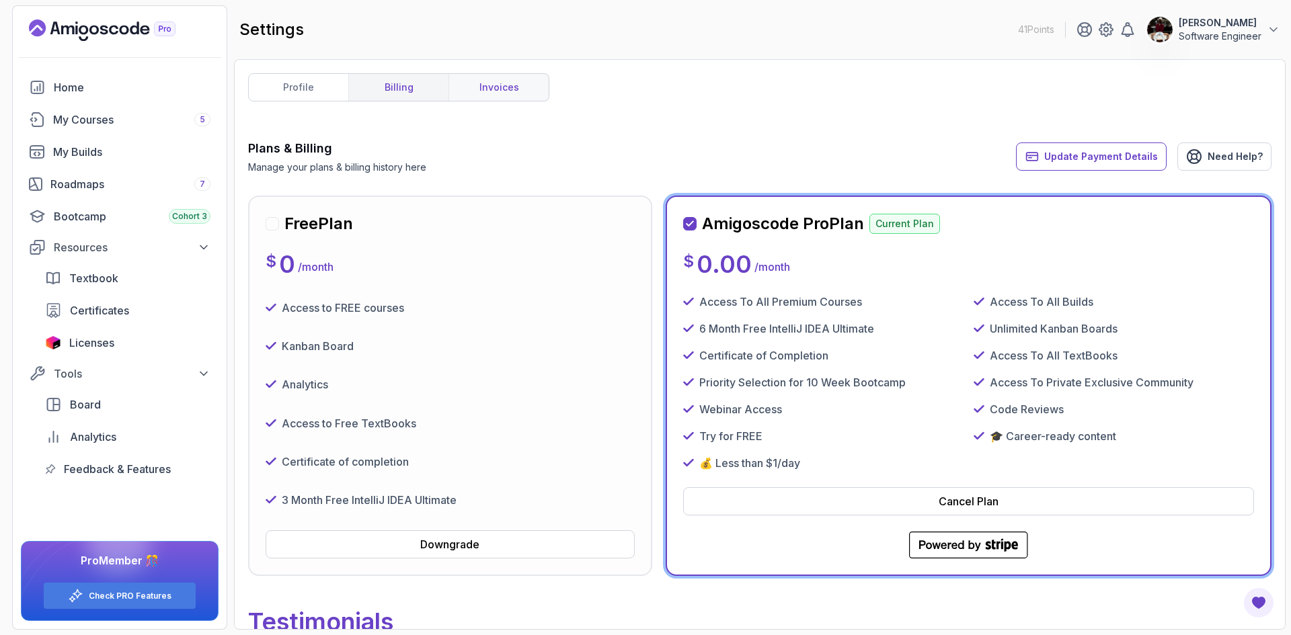
click at [488, 84] on link "invoices" at bounding box center [499, 87] width 100 height 27
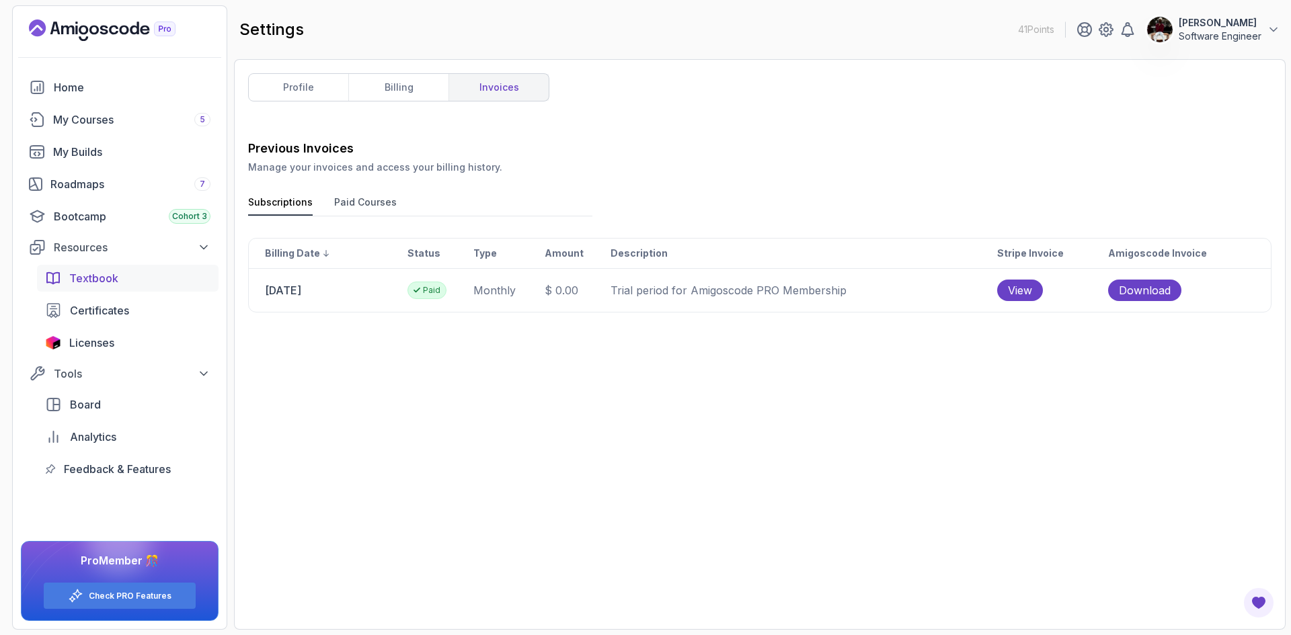
click at [95, 278] on span "Textbook" at bounding box center [93, 278] width 49 height 16
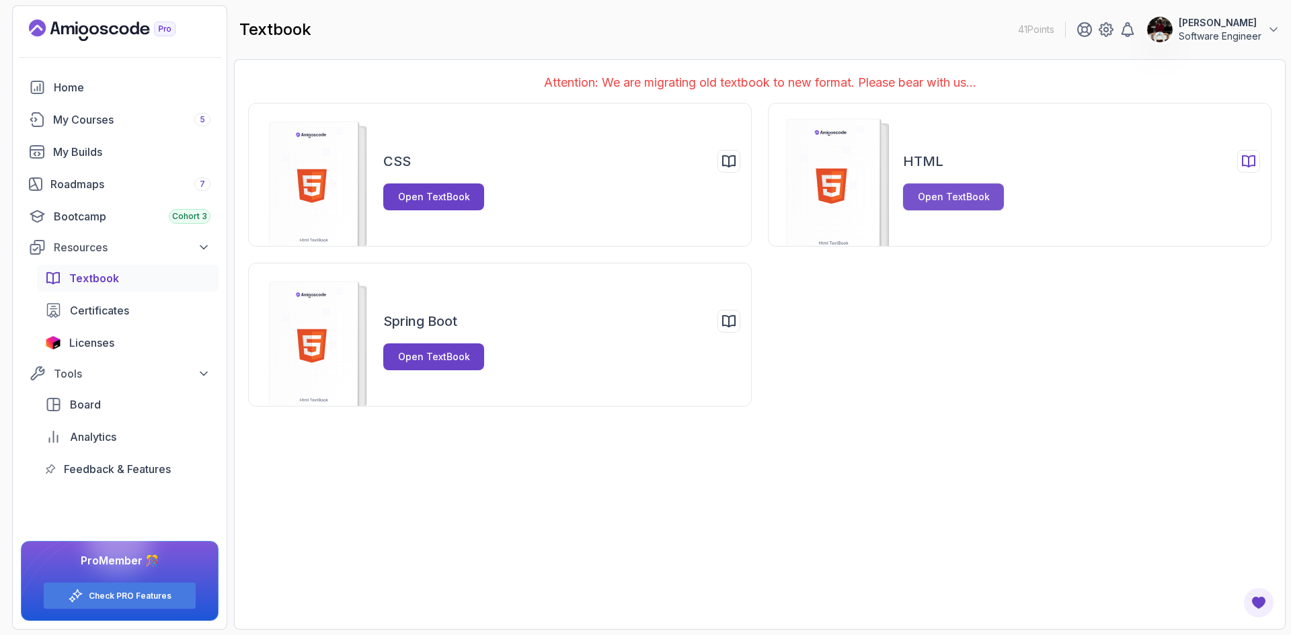
click at [954, 198] on div "Open TextBook" at bounding box center [954, 196] width 72 height 13
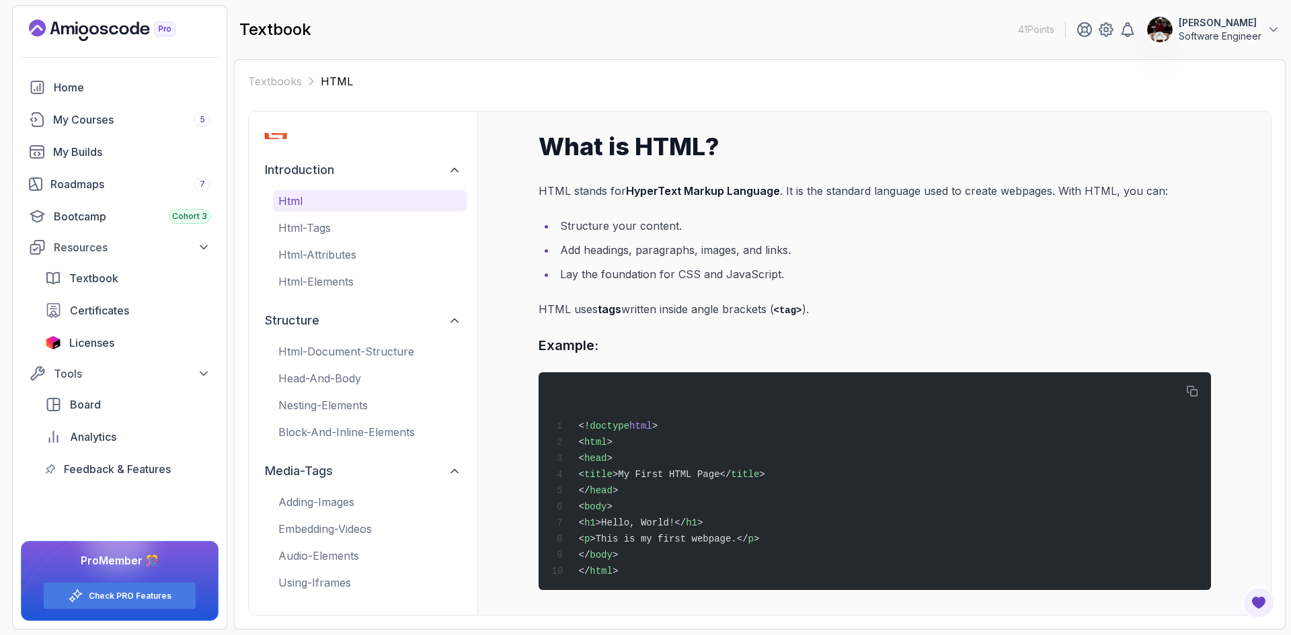
scroll to position [3, 0]
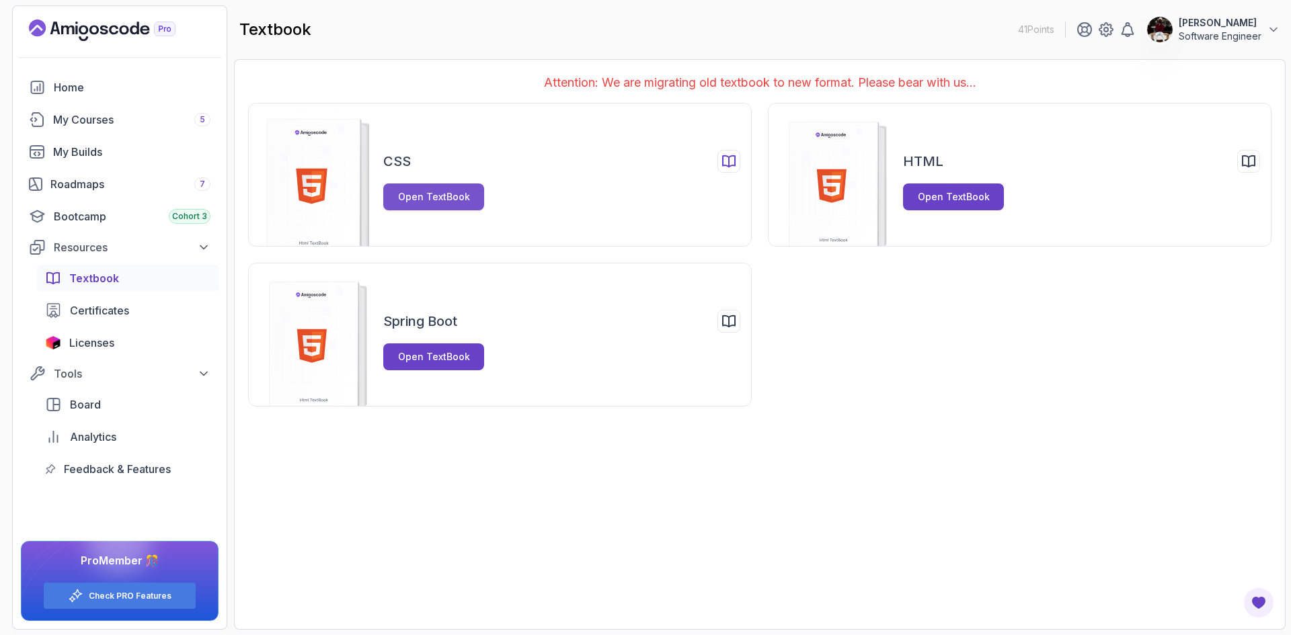
click at [441, 192] on div "Open TextBook" at bounding box center [434, 196] width 72 height 13
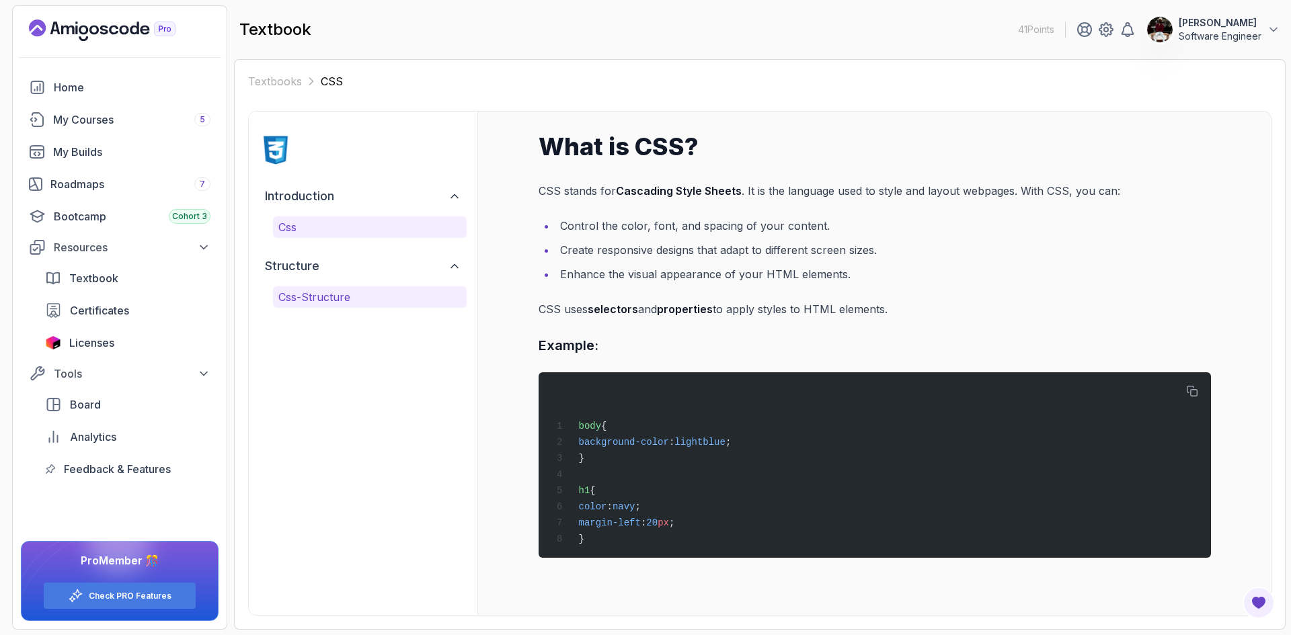
click at [331, 299] on p "css-structure" at bounding box center [369, 297] width 183 height 16
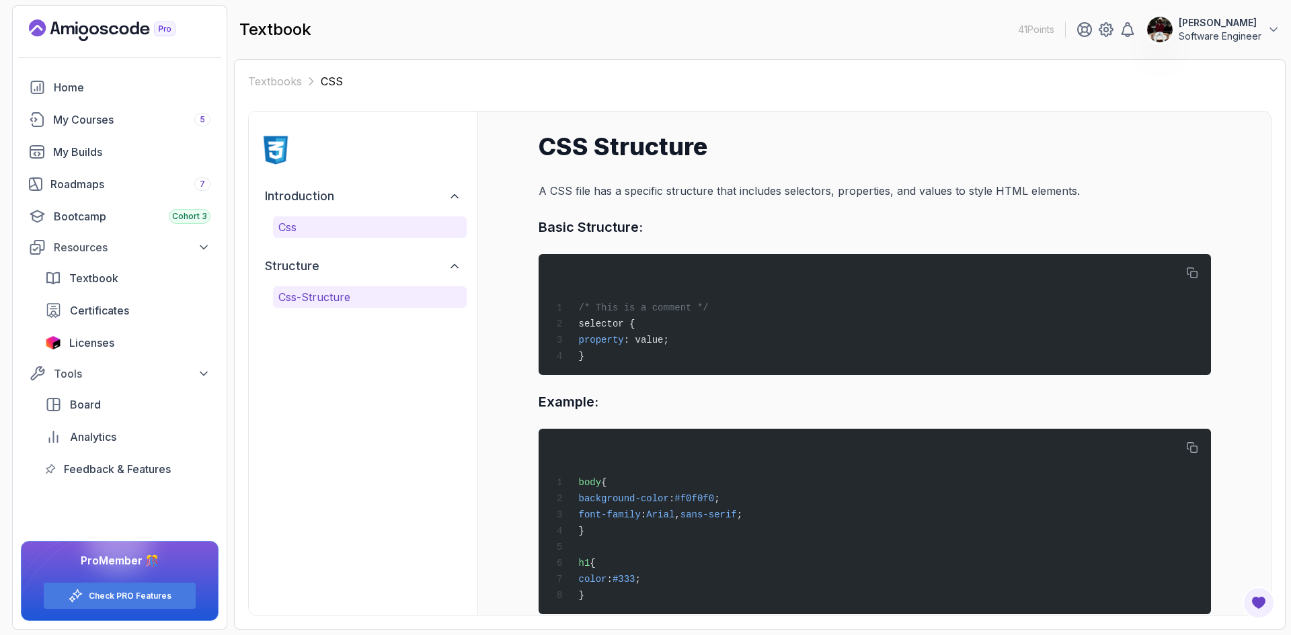
click at [301, 230] on p "css" at bounding box center [369, 227] width 183 height 16
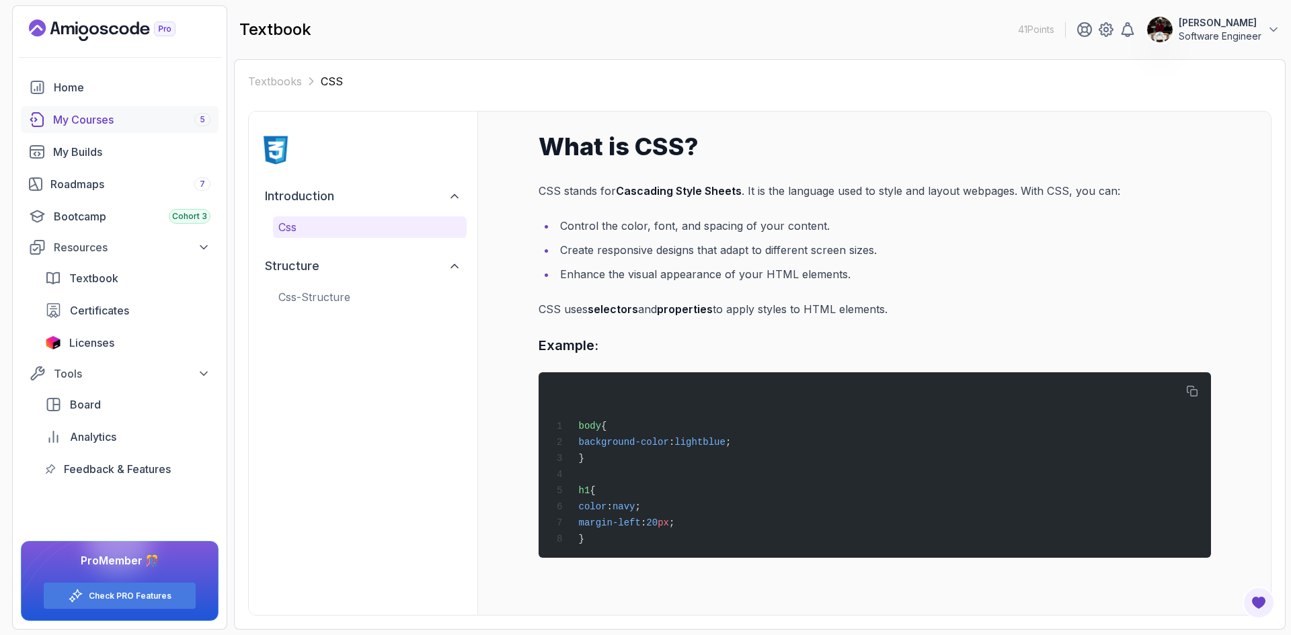
click at [151, 118] on div "My Courses 5" at bounding box center [131, 120] width 157 height 16
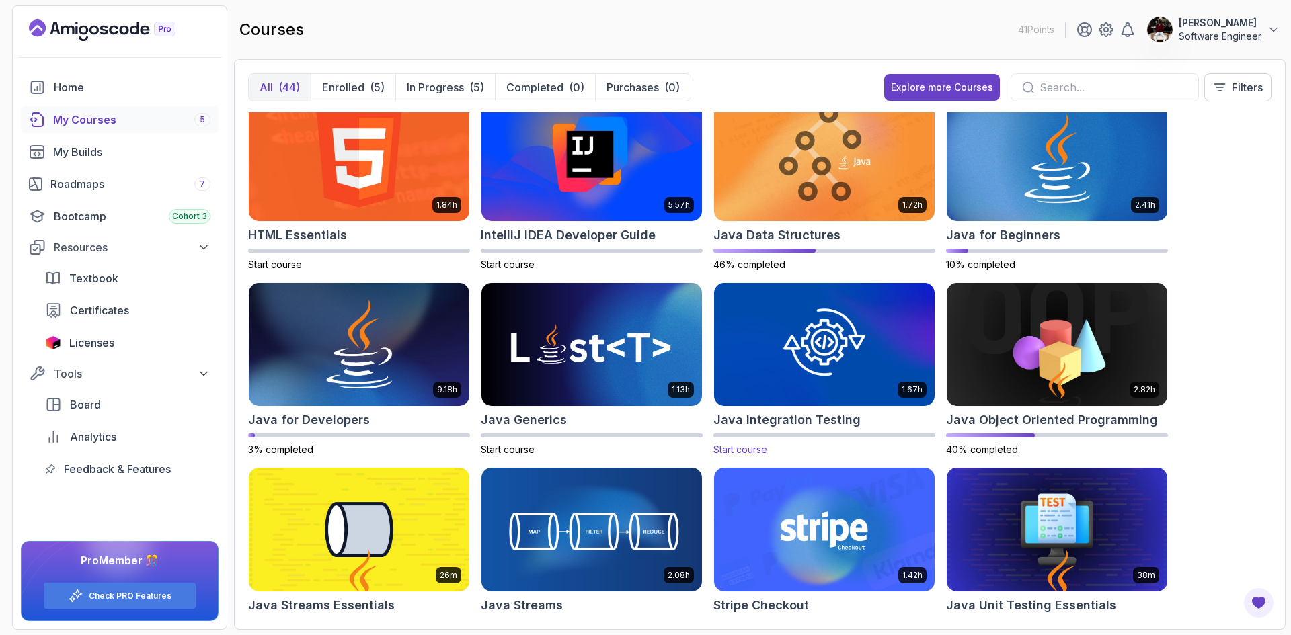
scroll to position [574, 0]
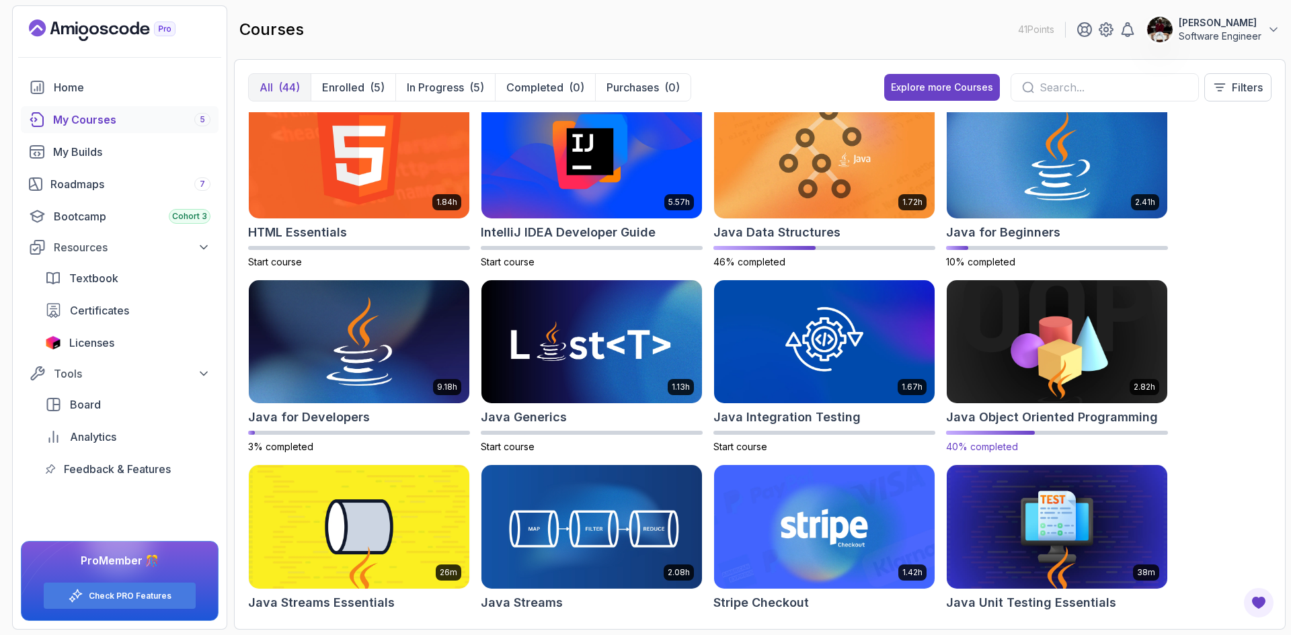
click at [1044, 352] on img at bounding box center [1056, 342] width 231 height 130
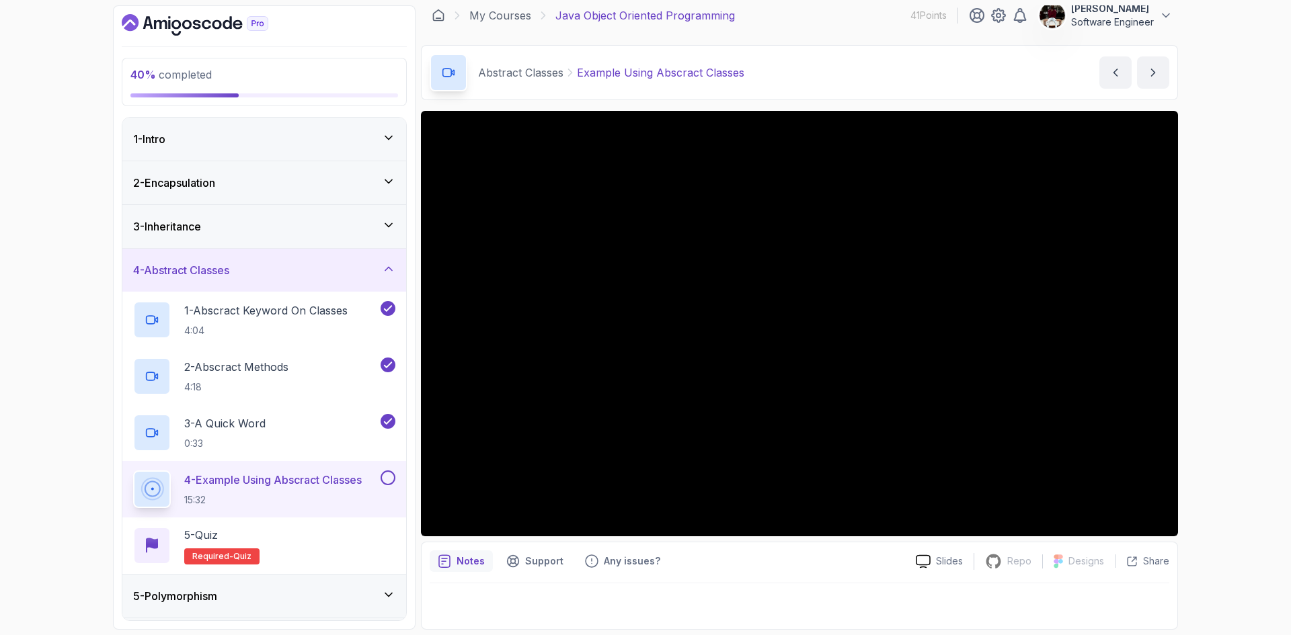
scroll to position [128, 0]
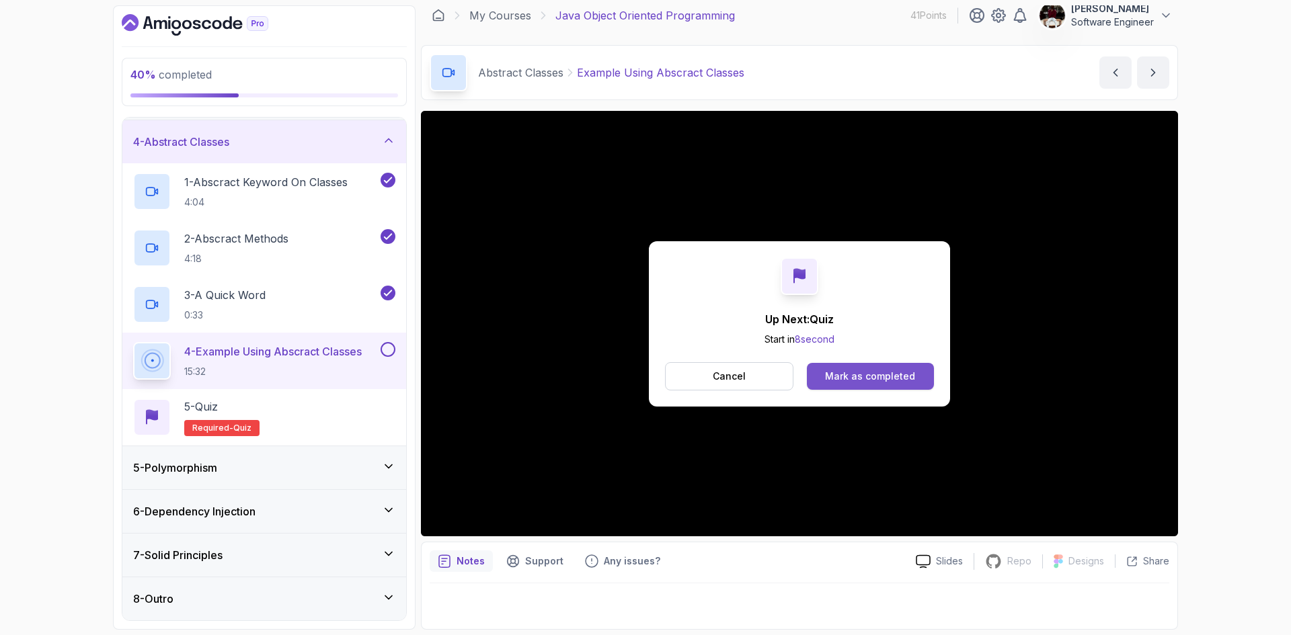
click at [864, 382] on div "Mark as completed" at bounding box center [870, 376] width 90 height 13
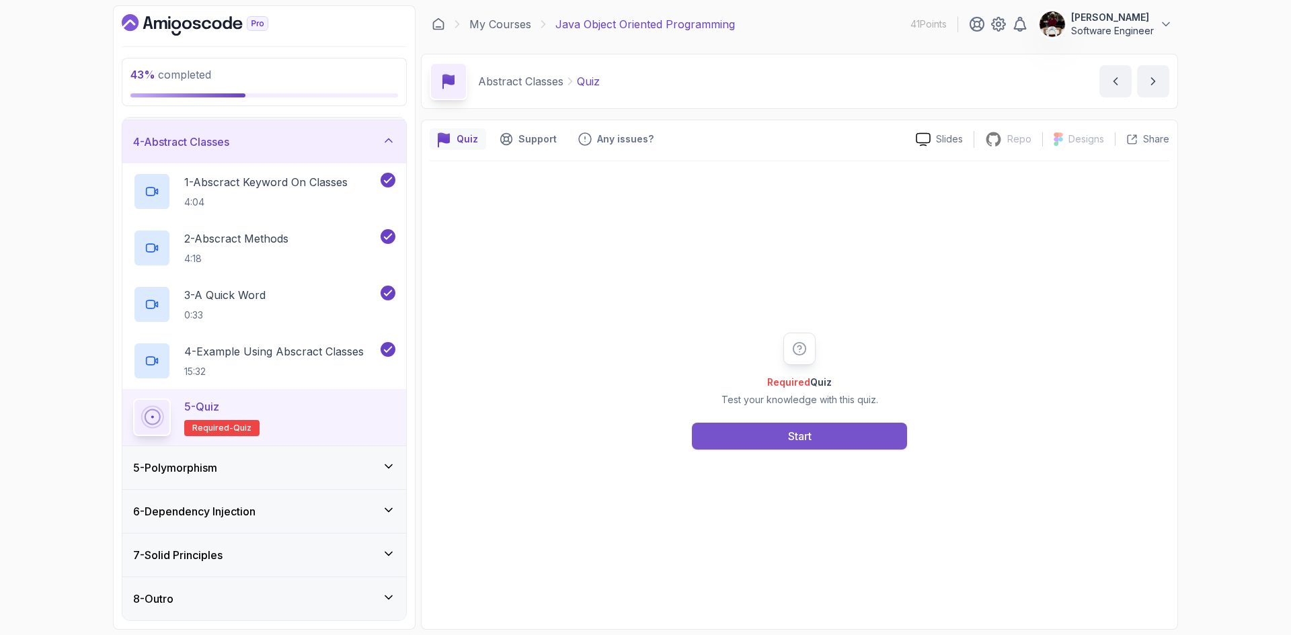
click at [760, 438] on button "Start" at bounding box center [799, 436] width 215 height 27
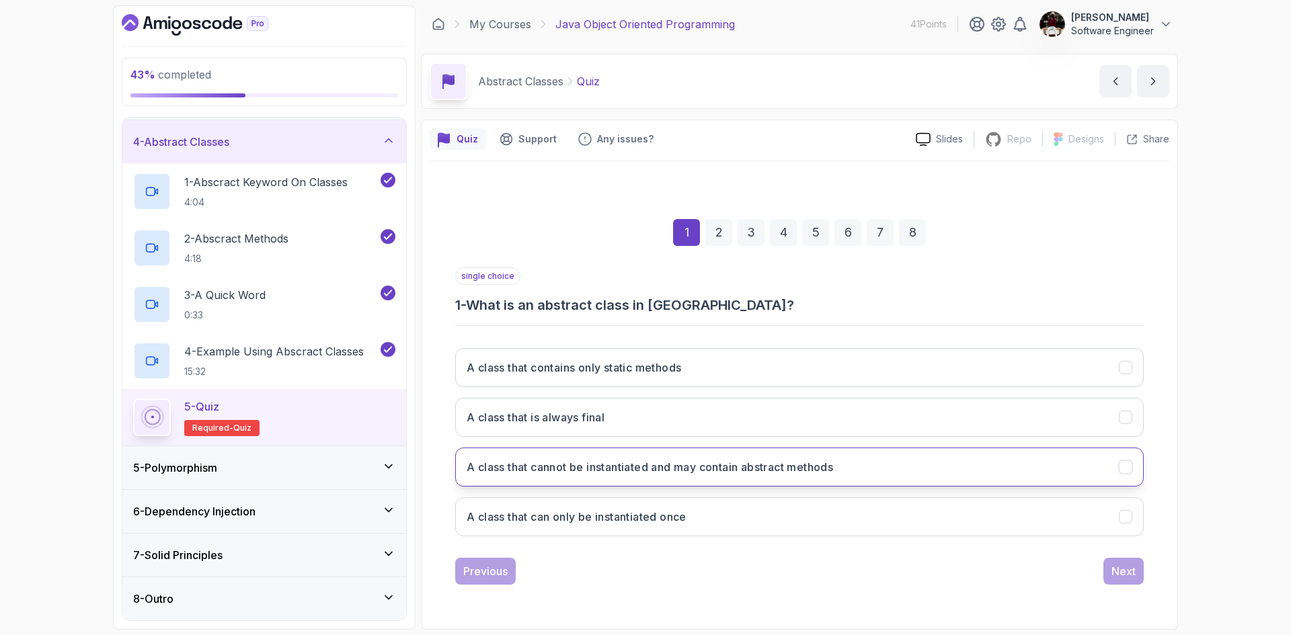
click at [705, 467] on h3 "A class that cannot be instantiated and may contain abstract methods" at bounding box center [650, 467] width 366 height 16
click at [1126, 573] on div "Next" at bounding box center [1124, 571] width 24 height 16
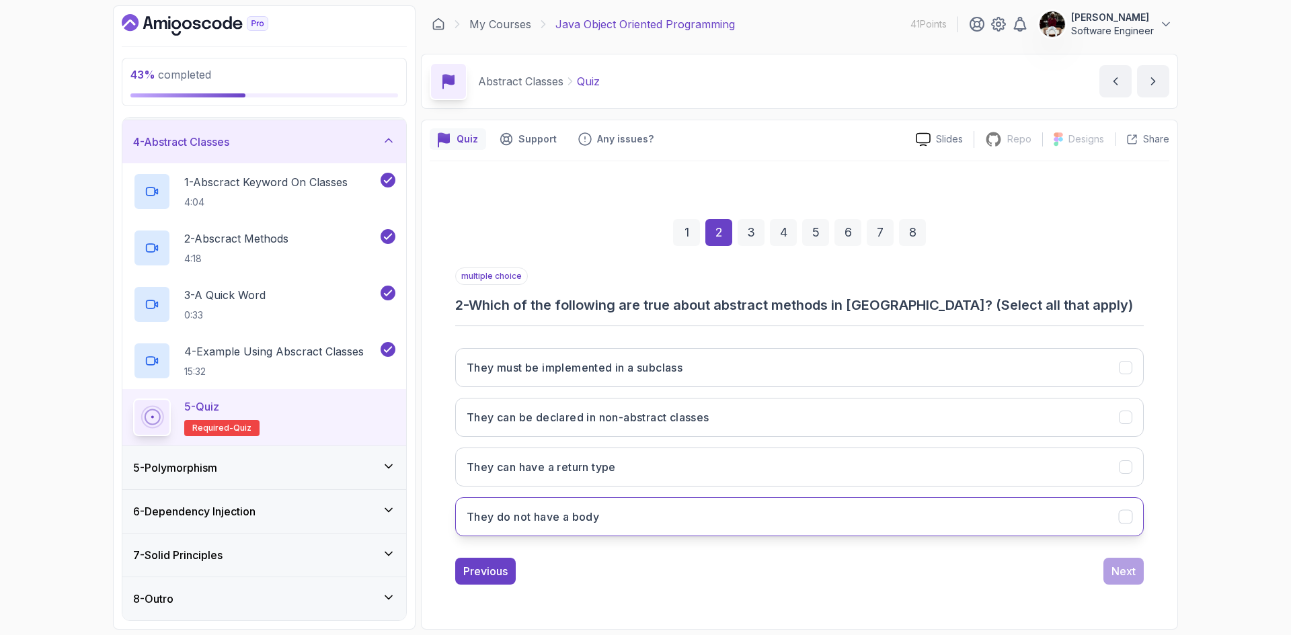
click at [705, 518] on button "They do not have a body" at bounding box center [799, 517] width 689 height 39
click at [648, 461] on button "They can have a return type" at bounding box center [799, 467] width 689 height 39
click at [1124, 571] on div "Next" at bounding box center [1124, 571] width 24 height 16
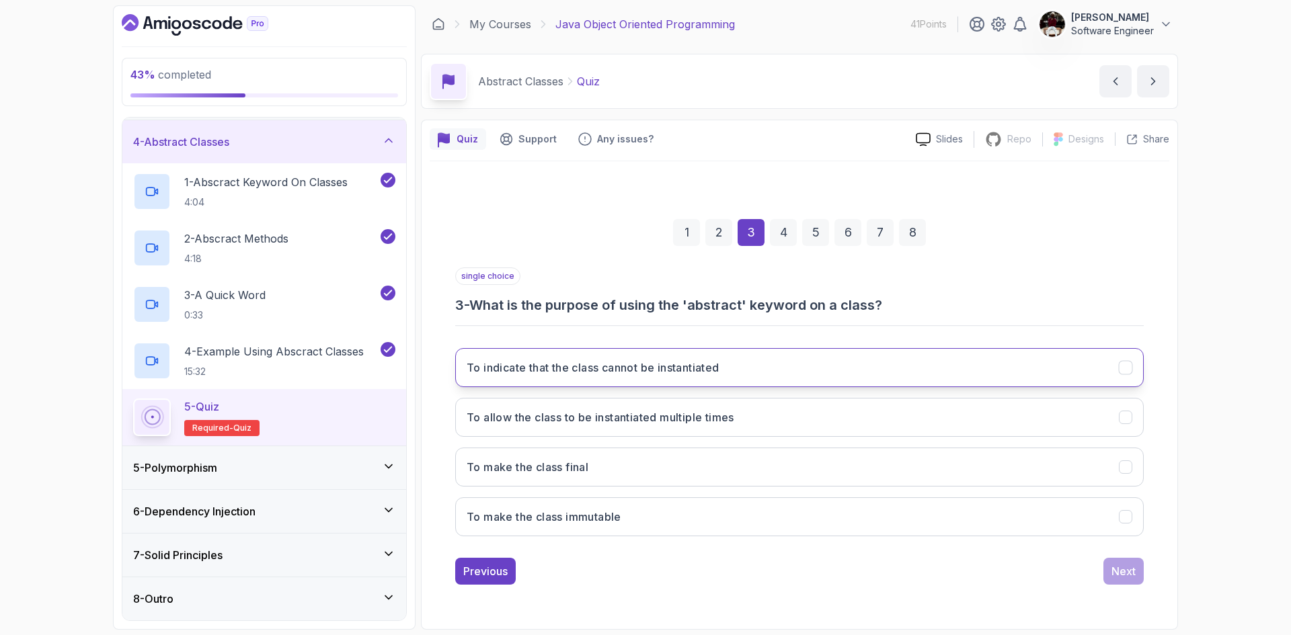
click at [845, 373] on button "To indicate that the class cannot be instantiated" at bounding box center [799, 367] width 689 height 39
click at [1128, 576] on div "Next" at bounding box center [1124, 571] width 24 height 16
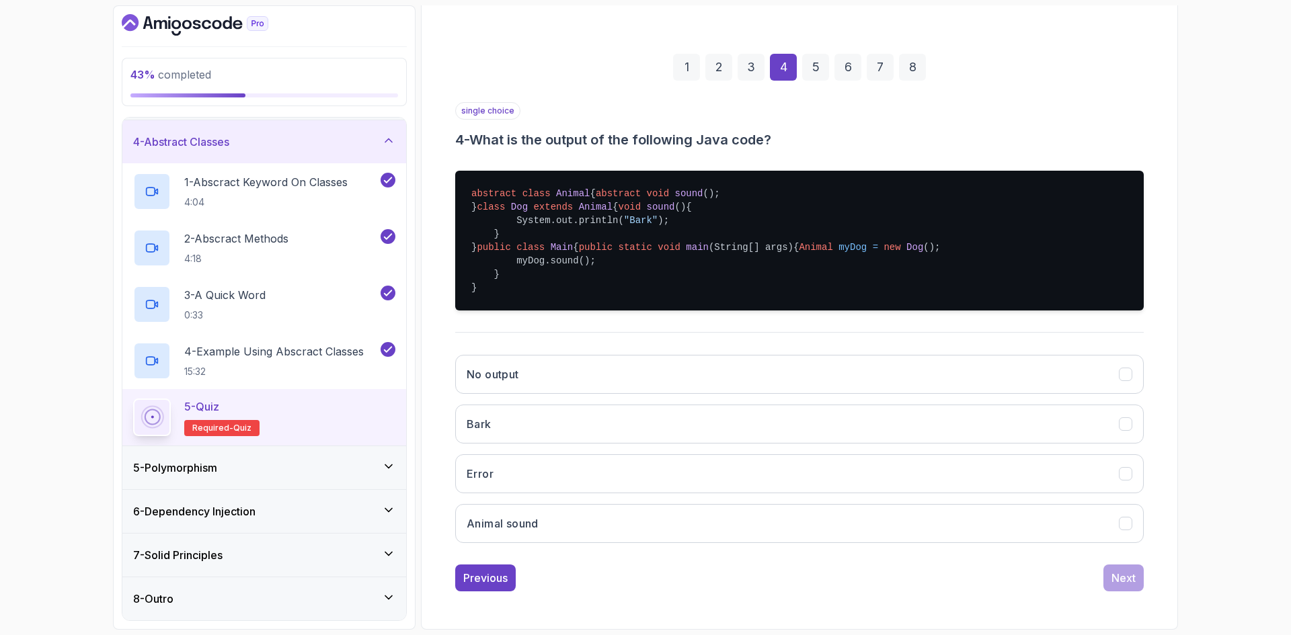
scroll to position [225, 0]
click at [536, 492] on button "Error" at bounding box center [799, 474] width 689 height 39
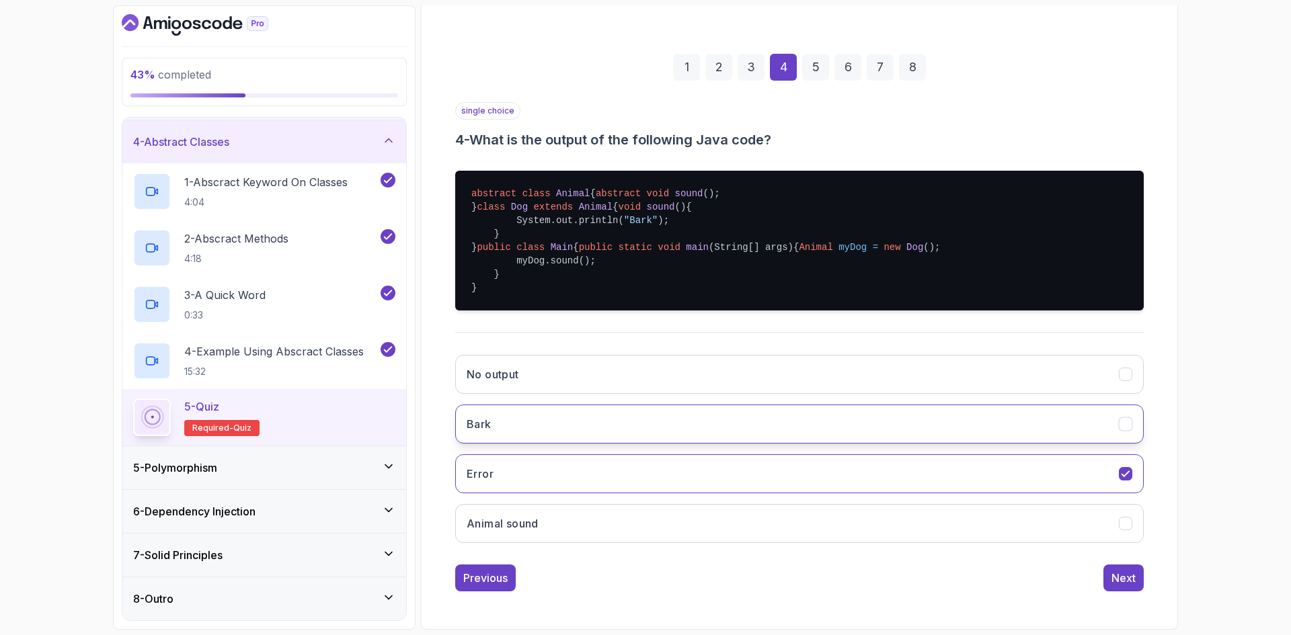
click at [804, 430] on button "Bark" at bounding box center [799, 424] width 689 height 39
click at [1124, 586] on div "Next" at bounding box center [1124, 578] width 24 height 16
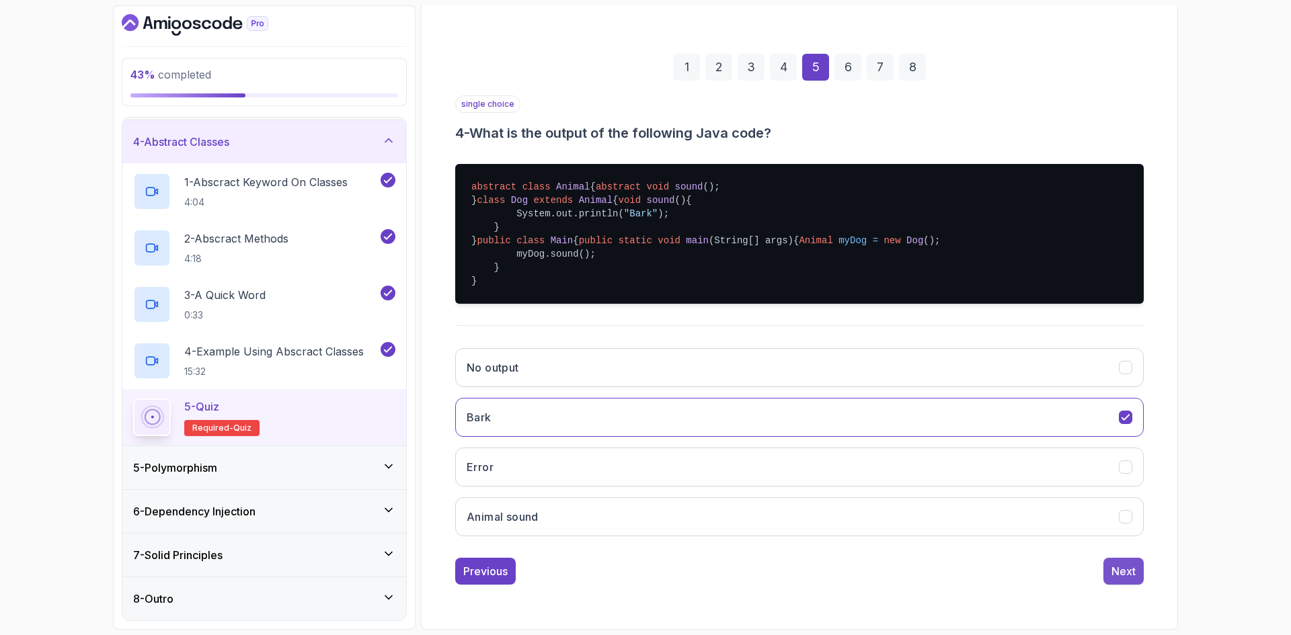
scroll to position [0, 0]
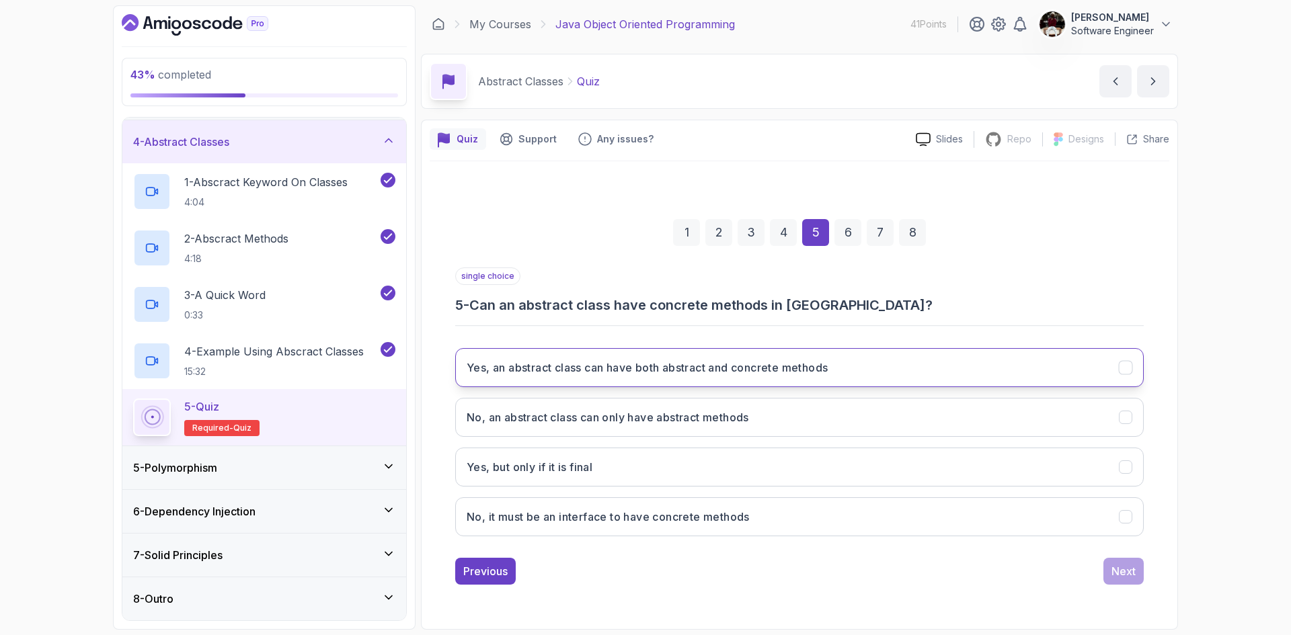
click at [914, 381] on button "Yes, an abstract class can have both abstract and concrete methods" at bounding box center [799, 367] width 689 height 39
click at [1130, 566] on div "Next" at bounding box center [1124, 571] width 24 height 16
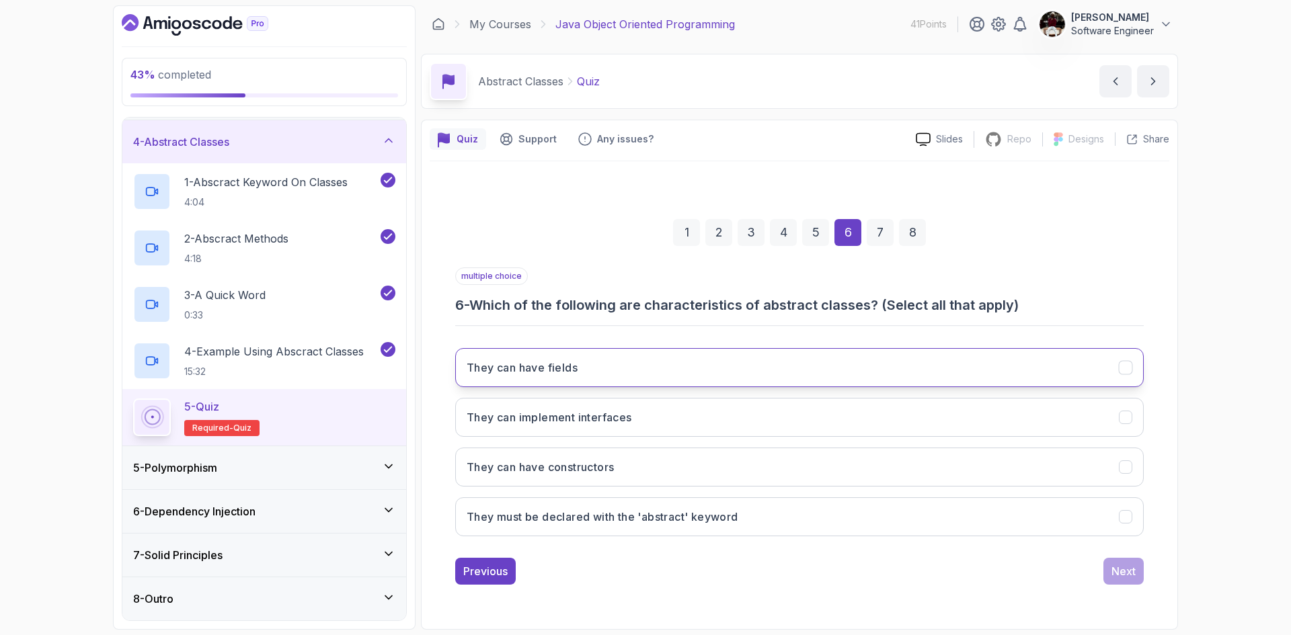
click at [918, 375] on button "They can have fields" at bounding box center [799, 367] width 689 height 39
click at [698, 471] on button "They can have constructors" at bounding box center [799, 467] width 689 height 39
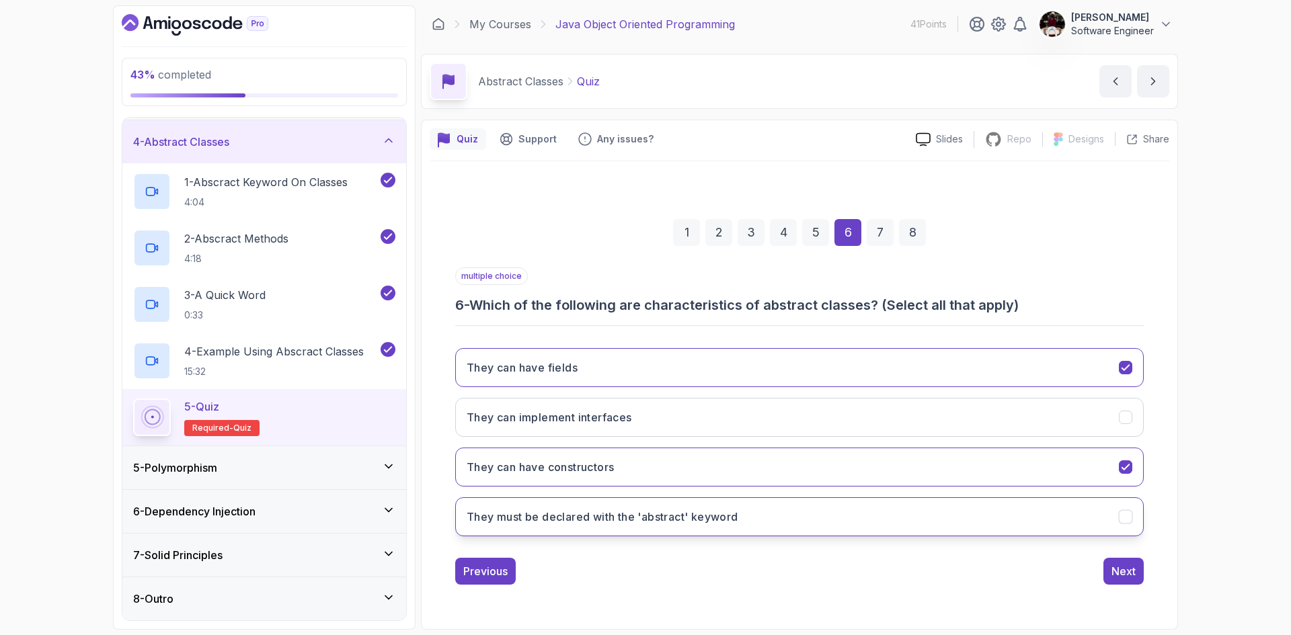
click at [671, 519] on h3 "They must be declared with the 'abstract' keyword" at bounding box center [603, 517] width 272 height 16
click at [1130, 568] on div "Next" at bounding box center [1124, 571] width 24 height 16
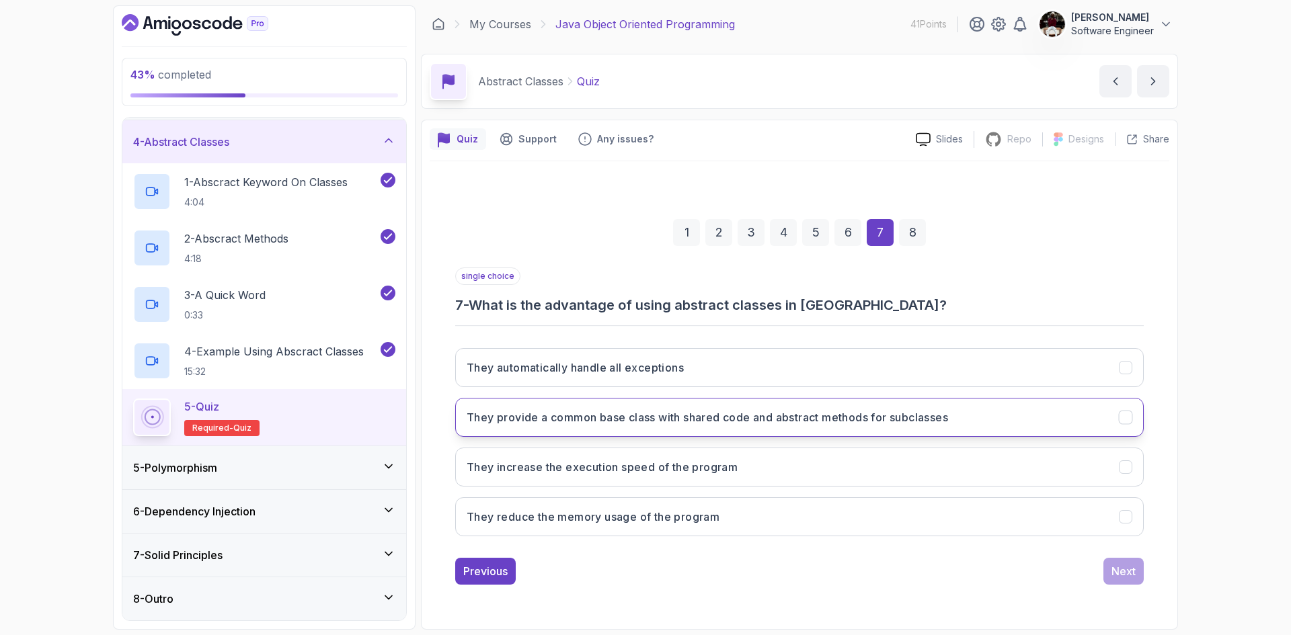
click at [919, 418] on h3 "They provide a common base class with shared code and abstract methods for subc…" at bounding box center [707, 418] width 481 height 16
click at [1121, 576] on div "Next" at bounding box center [1124, 571] width 24 height 16
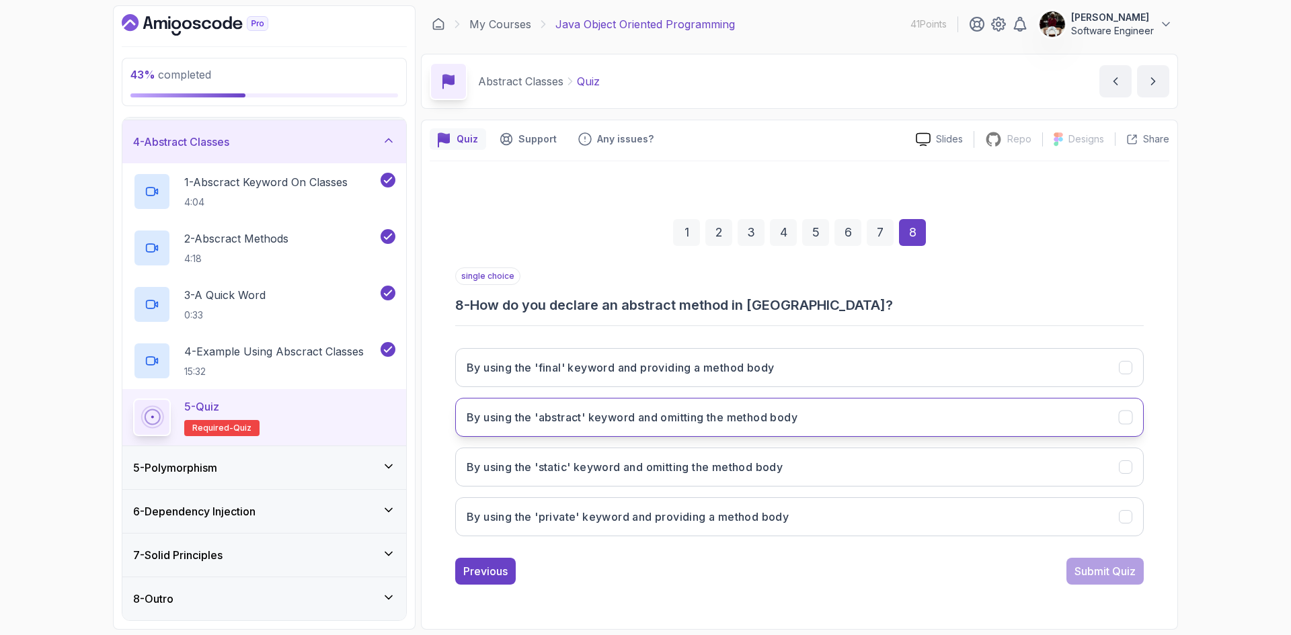
click at [752, 420] on h3 "By using the 'abstract' keyword and omitting the method body" at bounding box center [632, 418] width 331 height 16
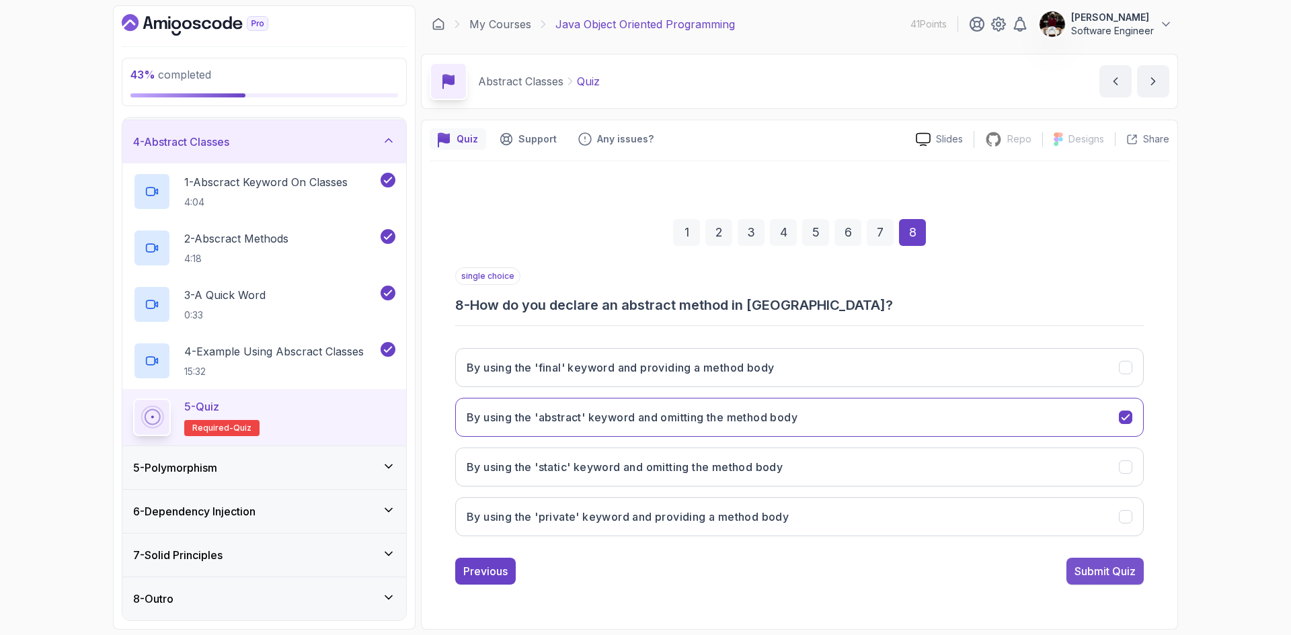
click at [1102, 578] on div "Submit Quiz" at bounding box center [1105, 571] width 61 height 16
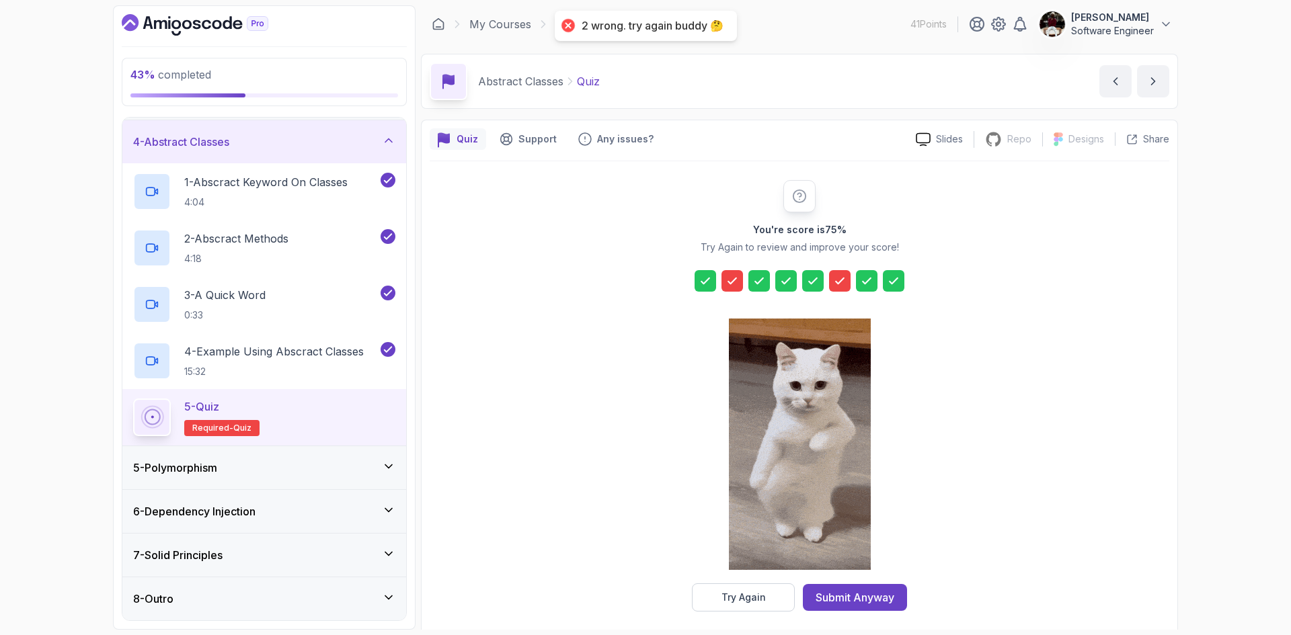
click at [843, 280] on icon at bounding box center [840, 280] width 8 height 5
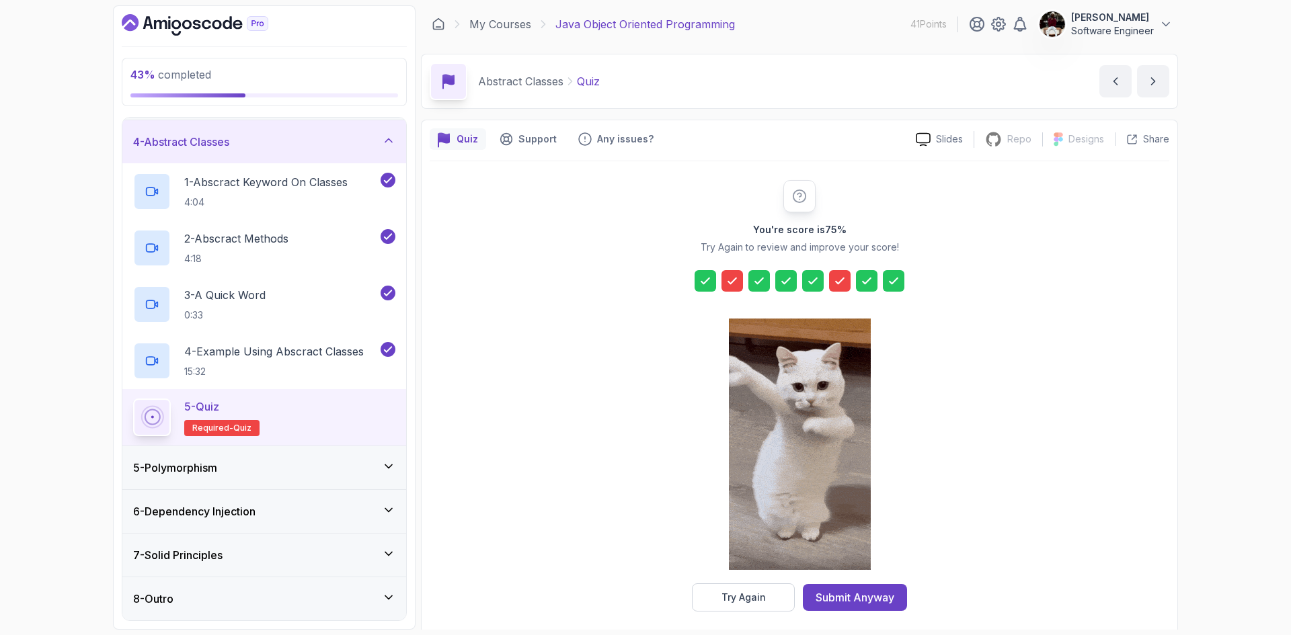
click at [843, 280] on icon at bounding box center [840, 280] width 8 height 5
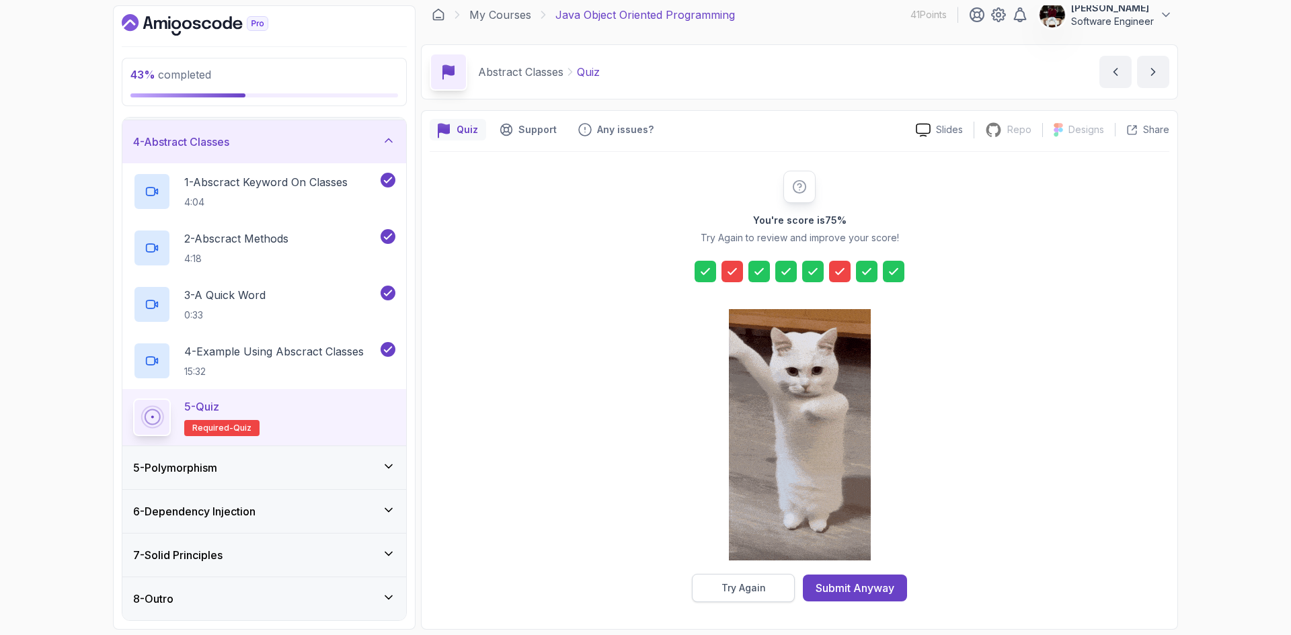
click at [724, 588] on div "Try Again" at bounding box center [744, 588] width 44 height 13
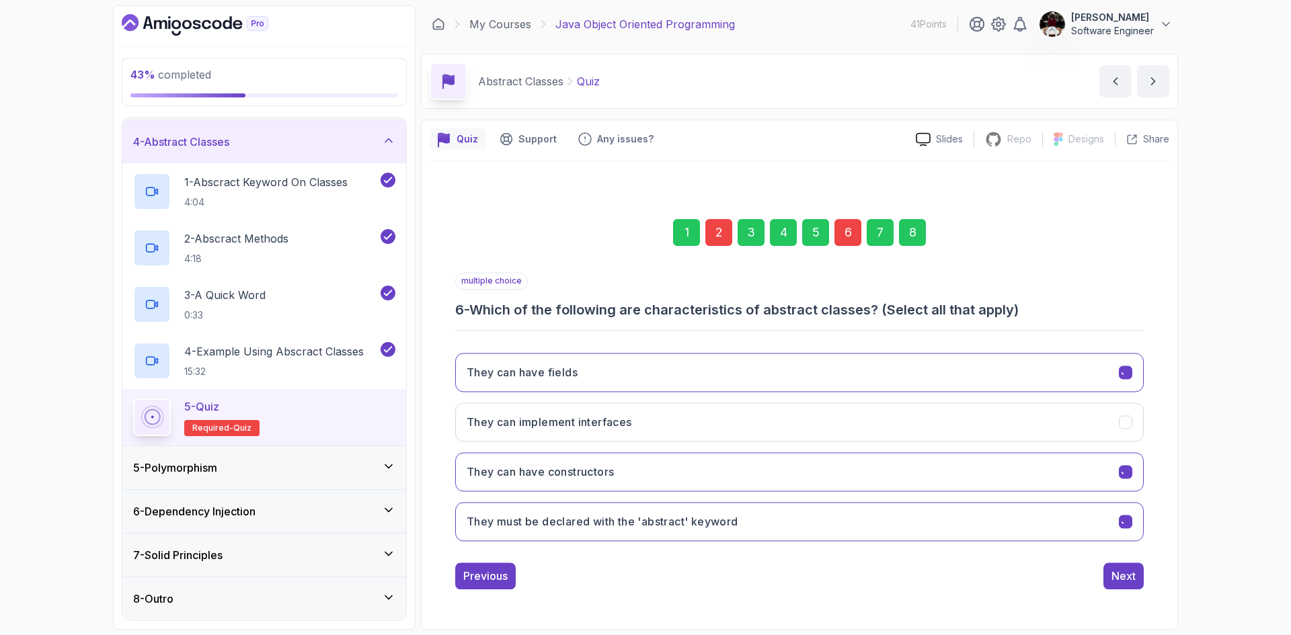
scroll to position [0, 0]
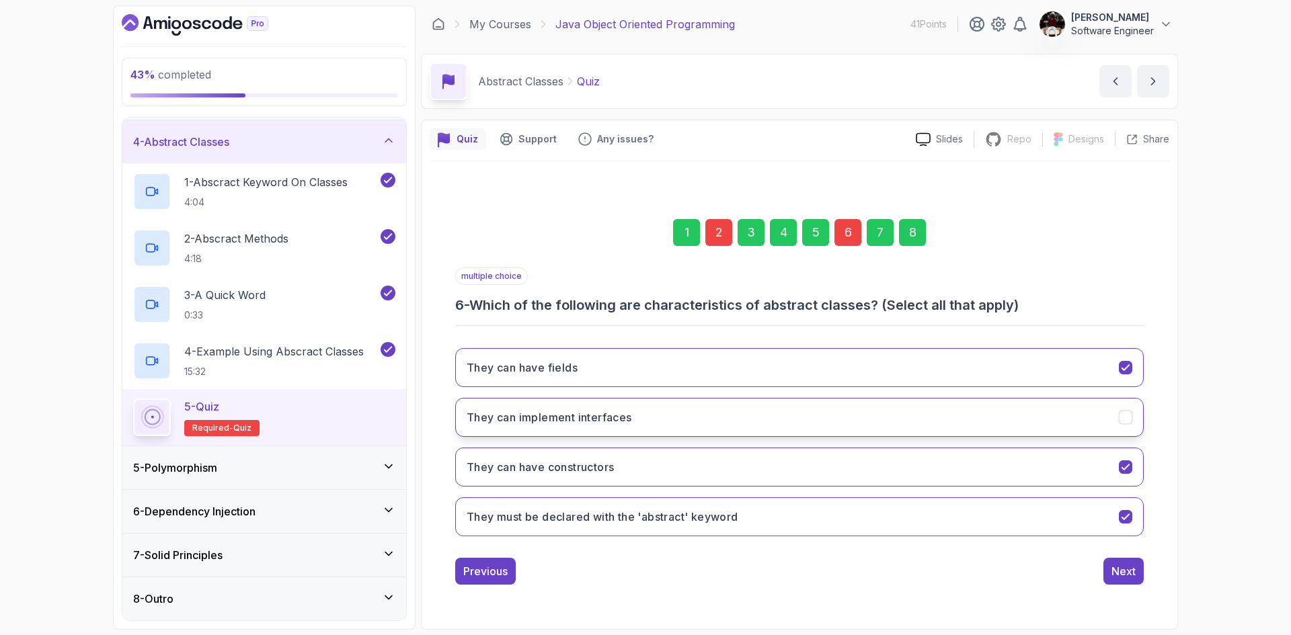
click at [858, 424] on button "They can implement interfaces" at bounding box center [799, 417] width 689 height 39
click at [724, 237] on div "2" at bounding box center [718, 232] width 27 height 27
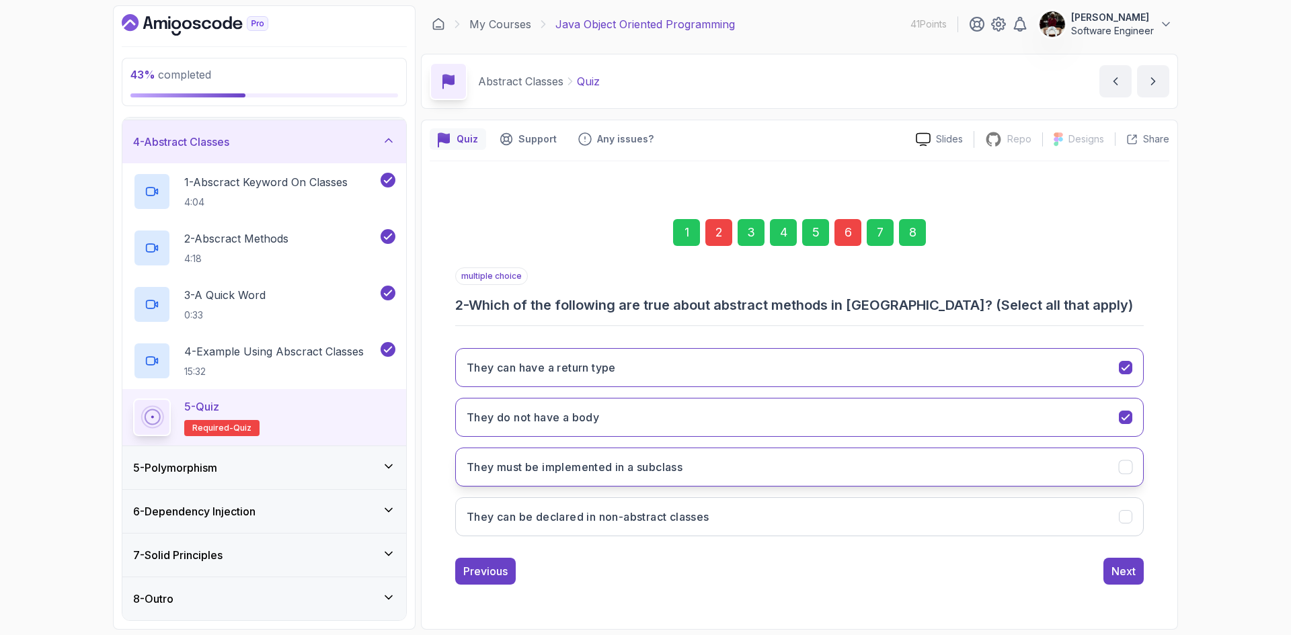
click at [681, 466] on h3 "They must be implemented in a subclass" at bounding box center [575, 467] width 216 height 16
click at [1004, 470] on button "They must be implemented in a subclass" at bounding box center [799, 467] width 689 height 39
click at [1043, 373] on button "They can have a return type" at bounding box center [799, 367] width 689 height 39
click at [882, 469] on button "They must be implemented in a subclass" at bounding box center [799, 467] width 689 height 39
click at [1127, 576] on div "Next" at bounding box center [1124, 571] width 24 height 16
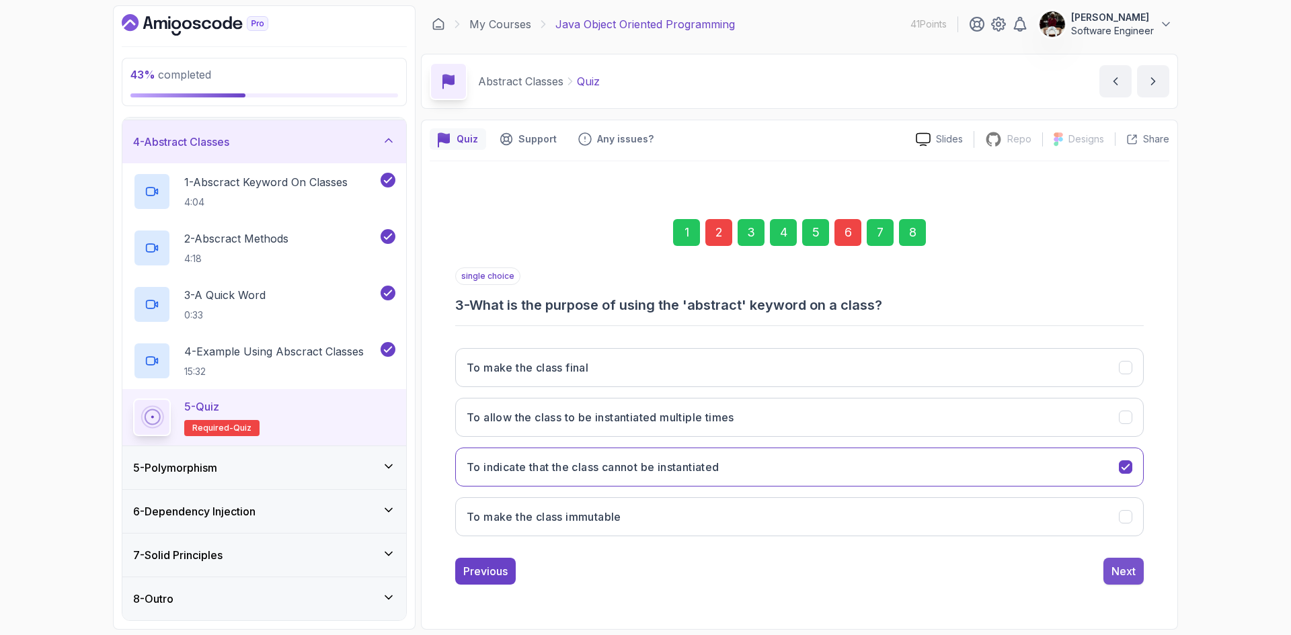
click at [1133, 564] on div "Next" at bounding box center [1124, 571] width 24 height 16
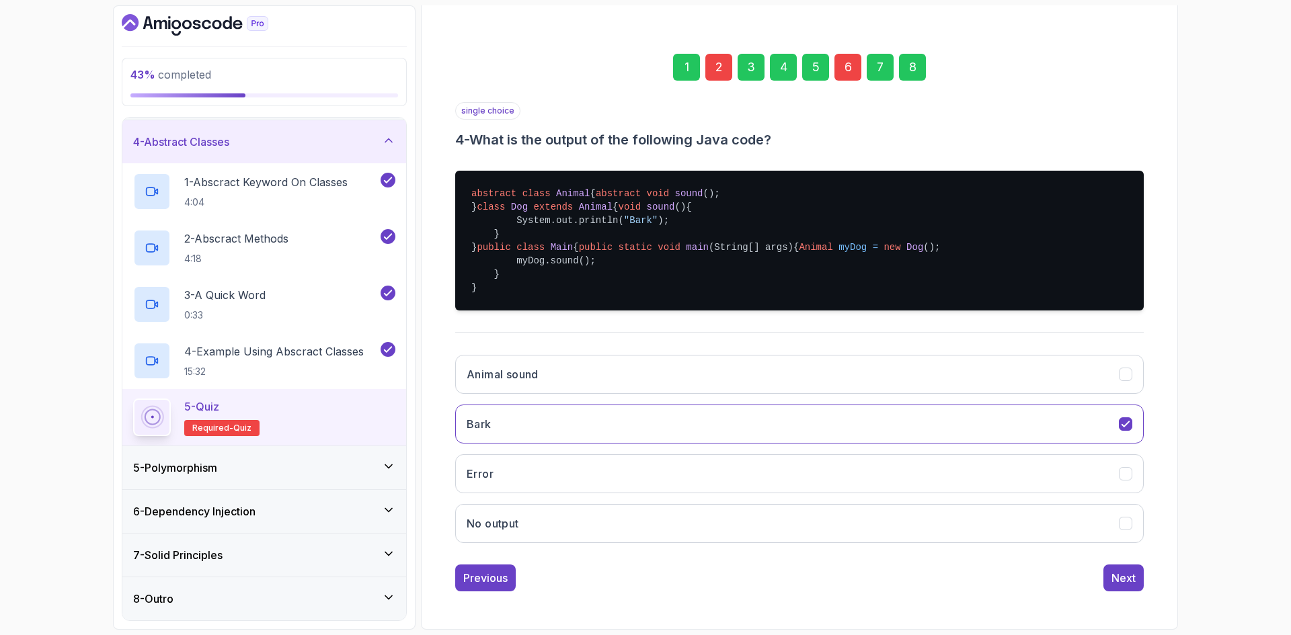
scroll to position [239, 0]
click at [1132, 578] on div "Next" at bounding box center [1124, 578] width 24 height 16
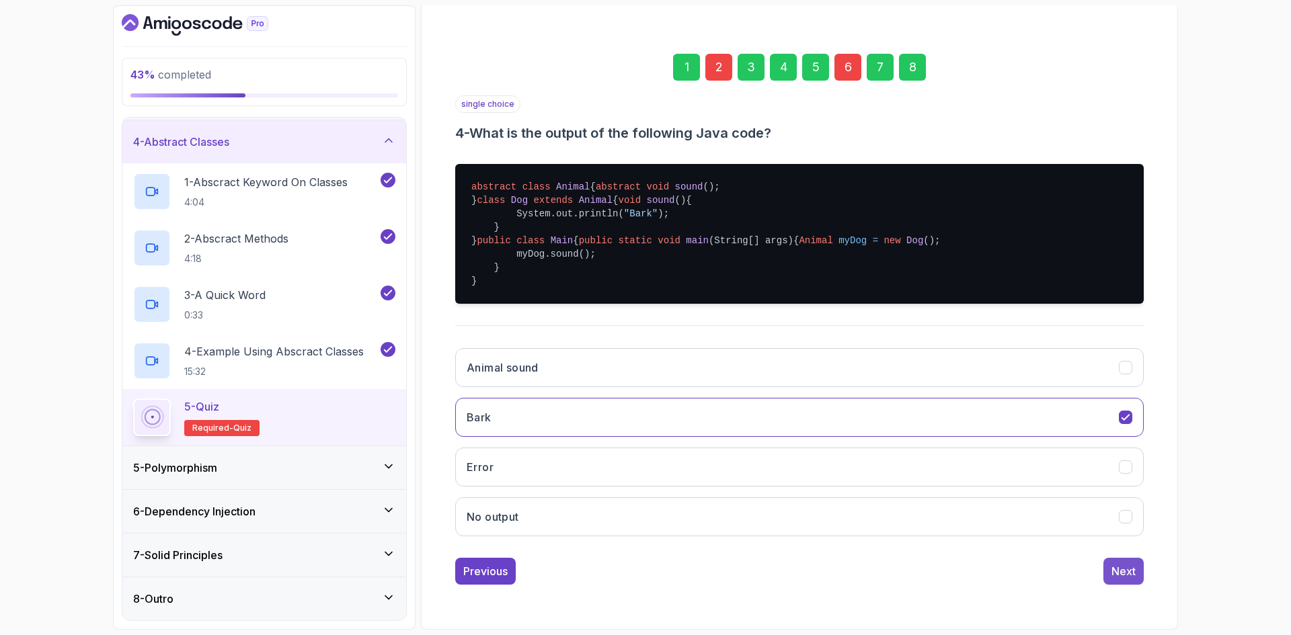
scroll to position [0, 0]
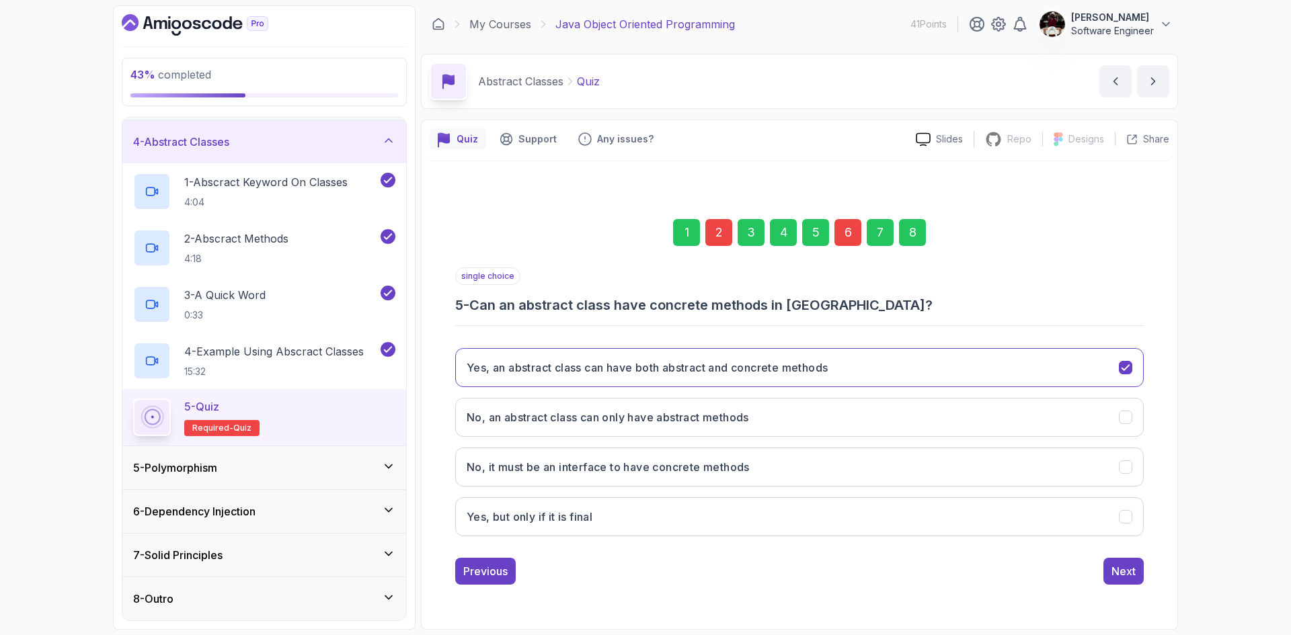
click at [1132, 578] on div "Next" at bounding box center [1124, 571] width 24 height 16
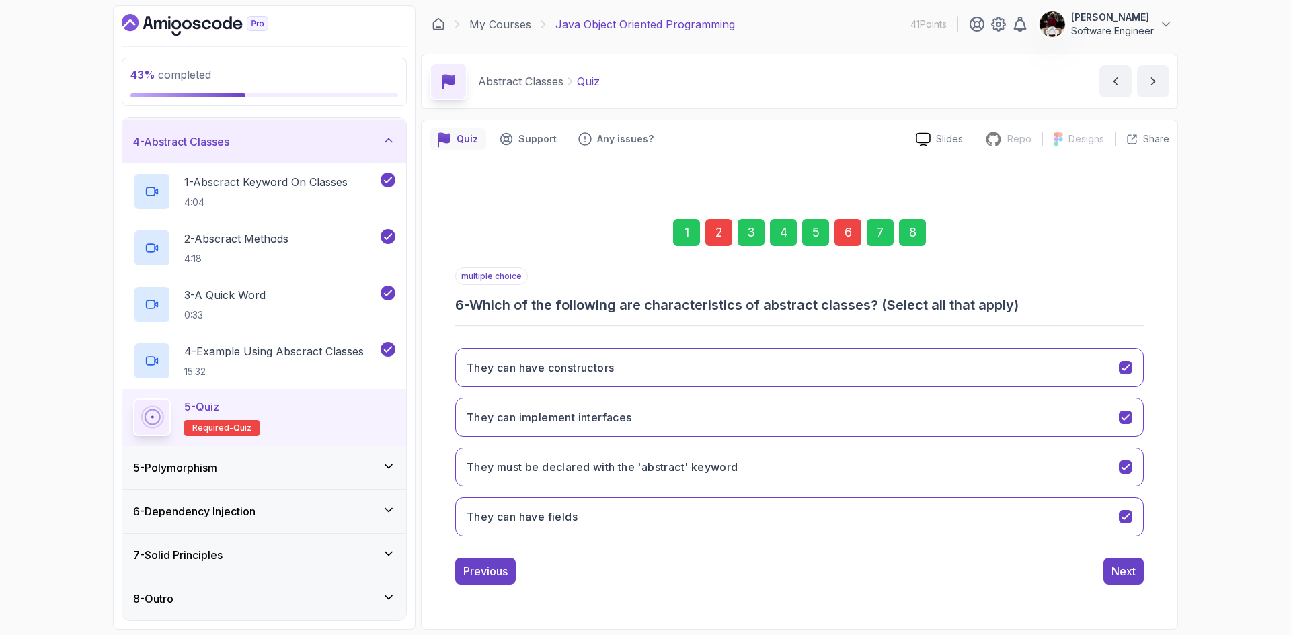
click at [1132, 578] on div "Next" at bounding box center [1124, 571] width 24 height 16
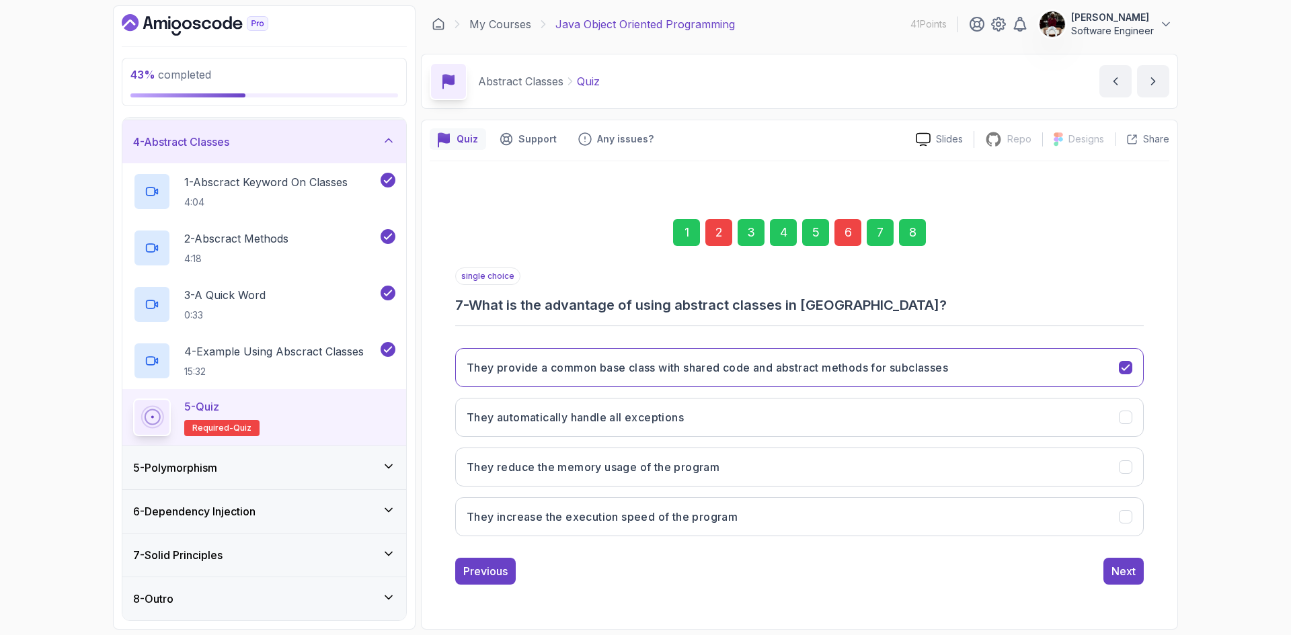
click at [1132, 578] on div "Next" at bounding box center [1124, 571] width 24 height 16
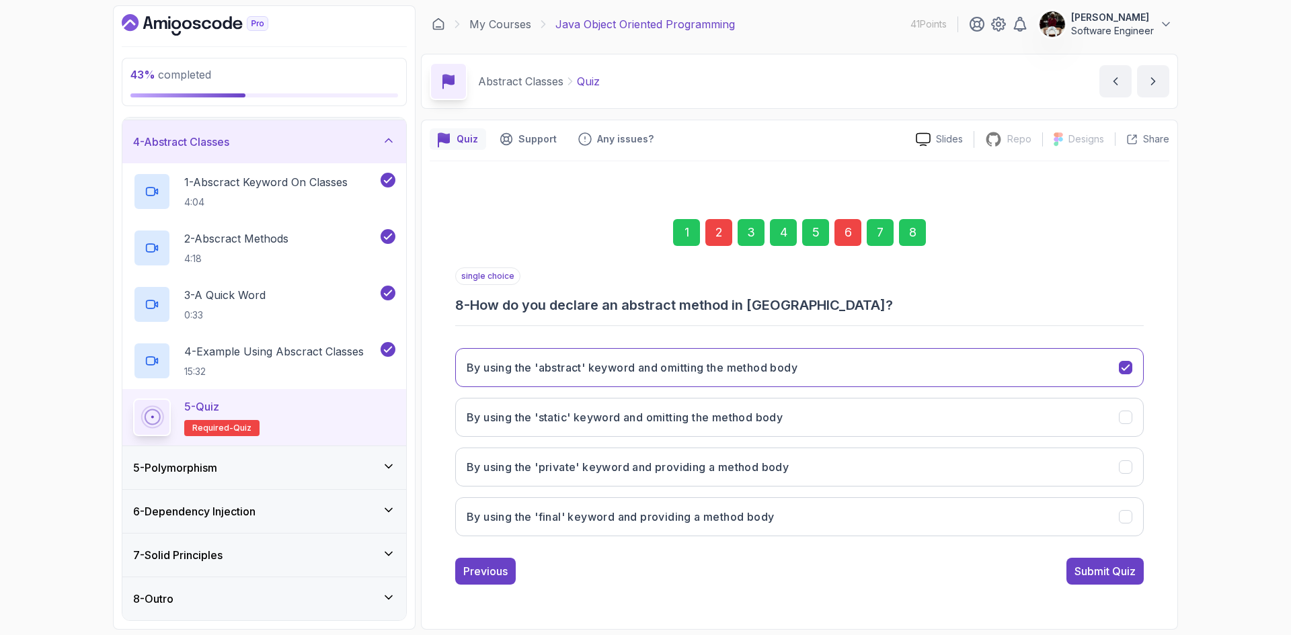
click at [1132, 578] on div "Submit Quiz" at bounding box center [1105, 571] width 61 height 16
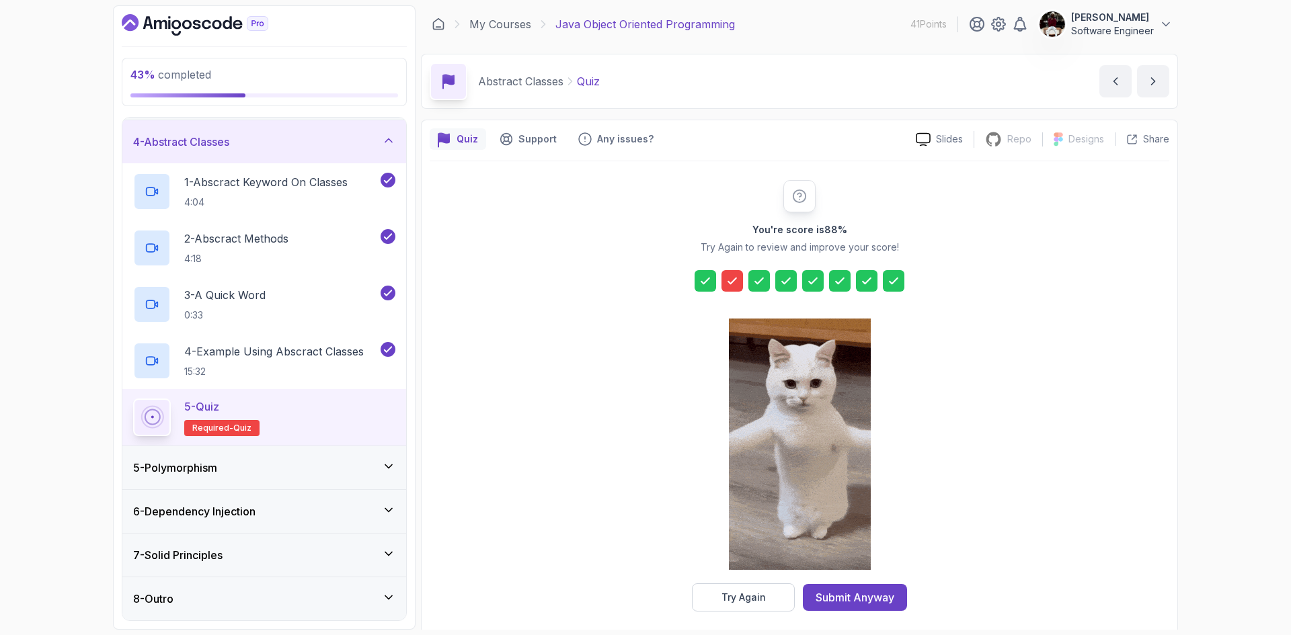
click at [729, 279] on icon at bounding box center [732, 280] width 13 height 13
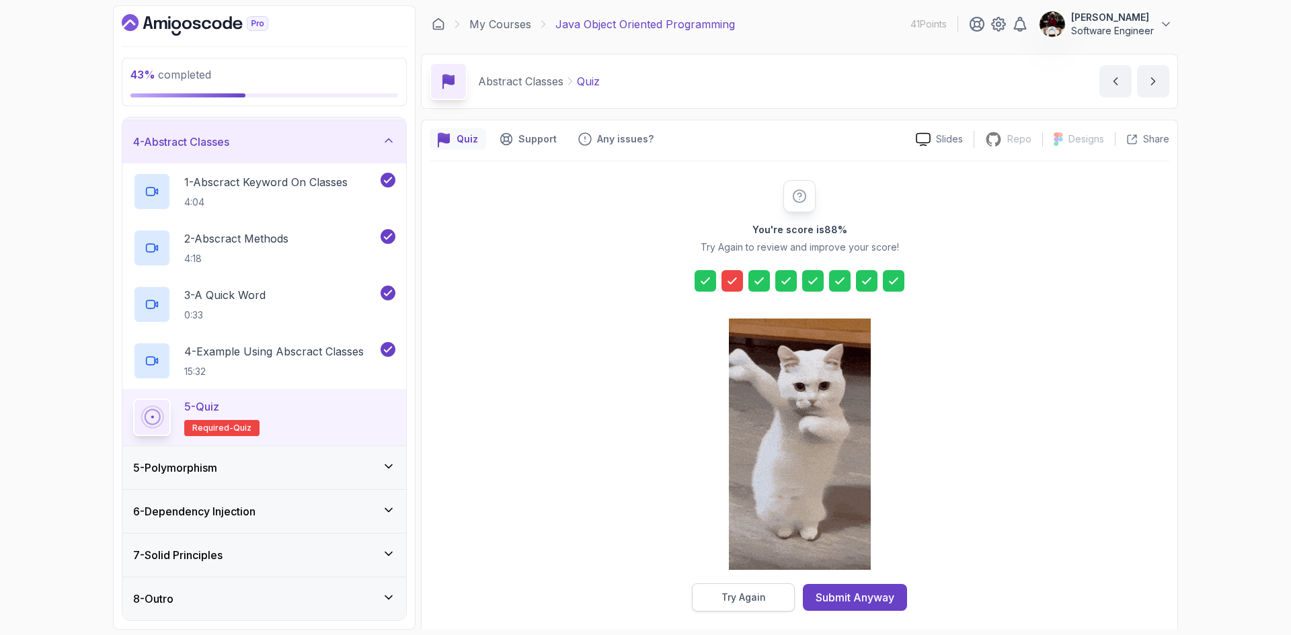
click at [730, 592] on div "Try Again" at bounding box center [744, 597] width 44 height 13
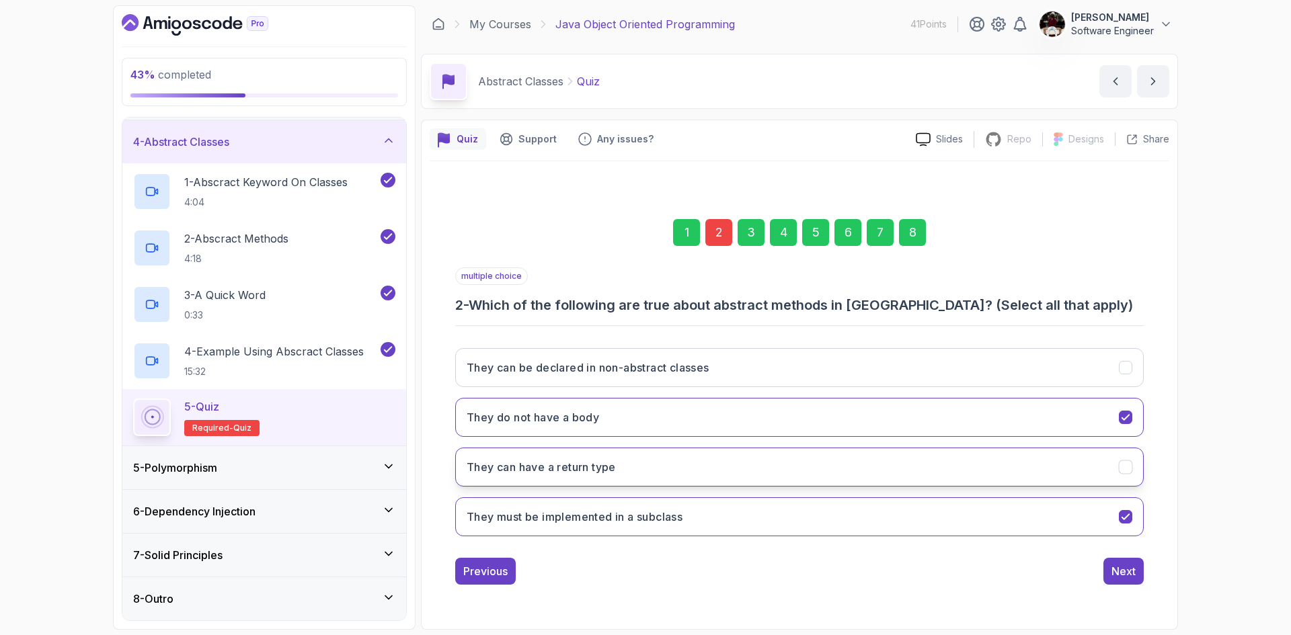
click at [681, 465] on button "They can have a return type" at bounding box center [799, 467] width 689 height 39
click at [1119, 572] on div "Next" at bounding box center [1124, 571] width 24 height 16
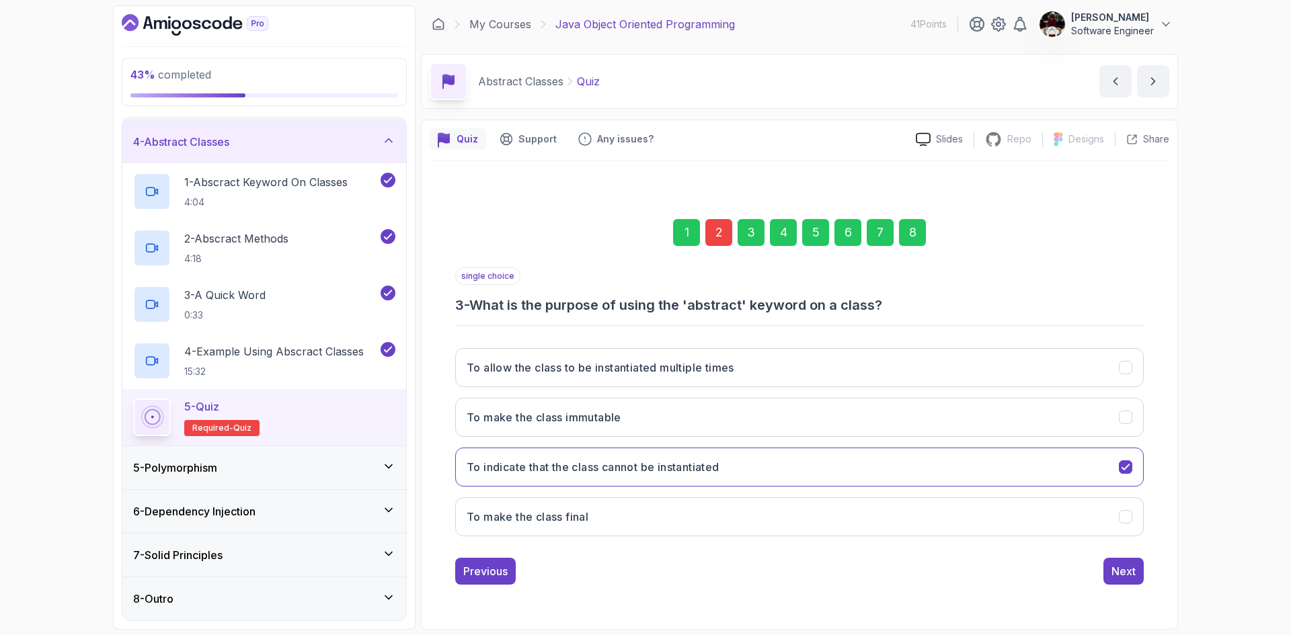
click at [1119, 572] on div "Next" at bounding box center [1124, 571] width 24 height 16
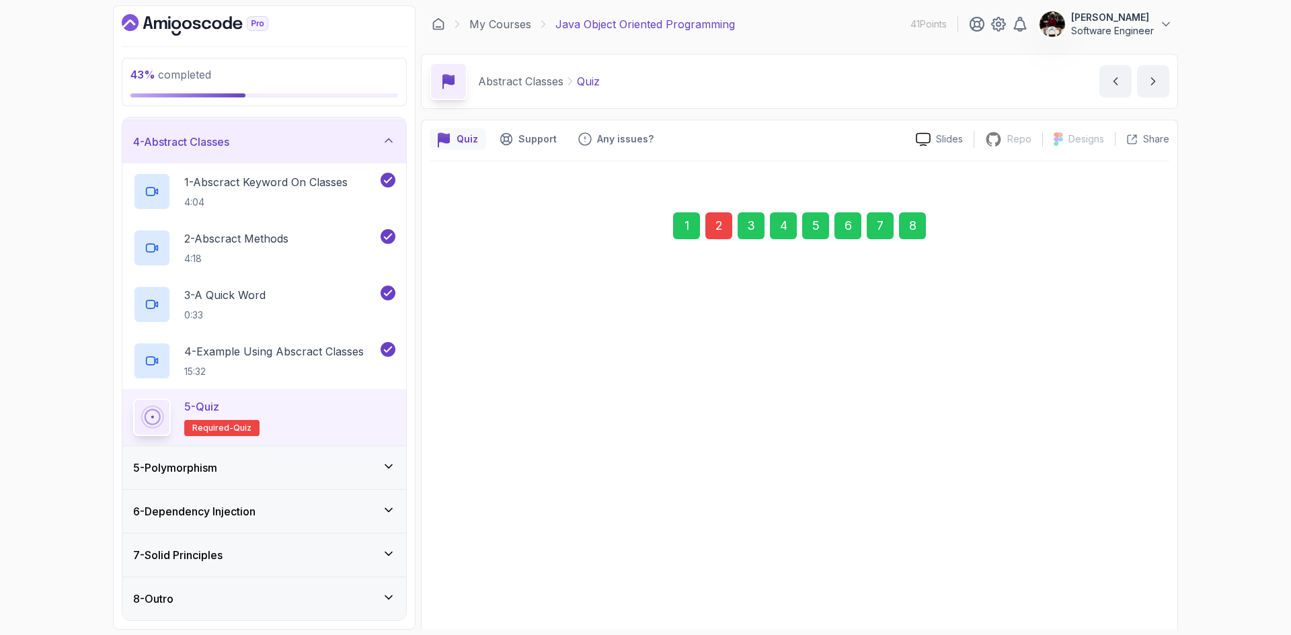
click at [1119, 492] on hr at bounding box center [799, 490] width 689 height 1
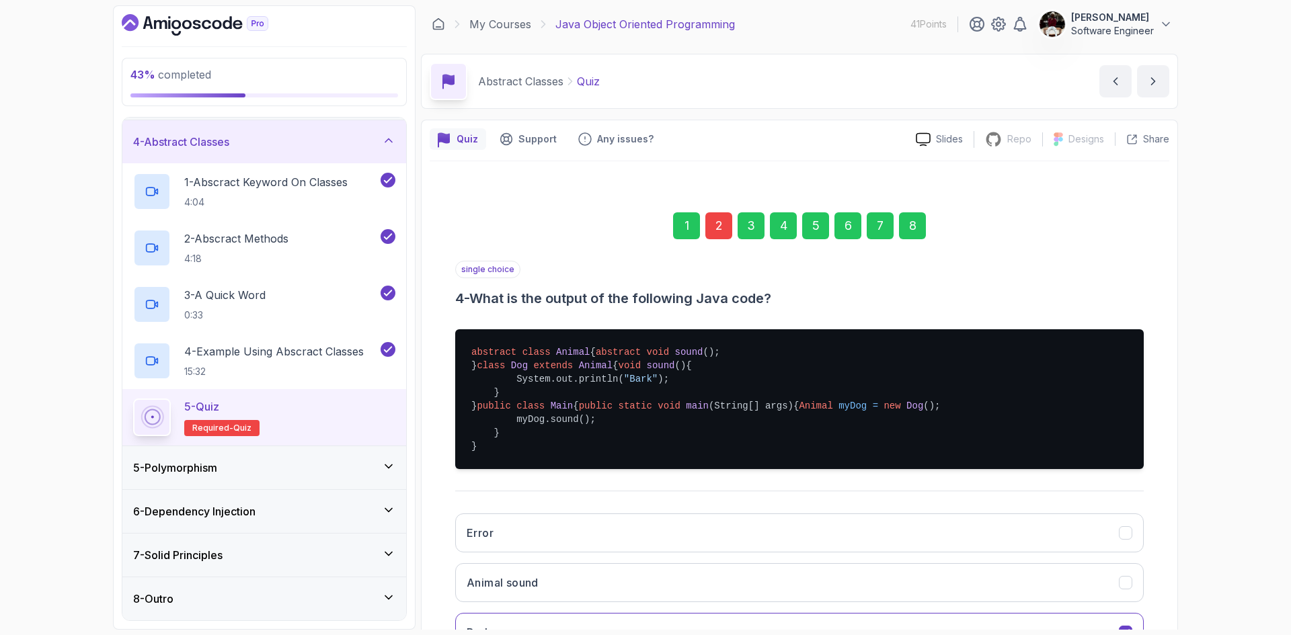
click at [847, 227] on div "6" at bounding box center [847, 225] width 27 height 27
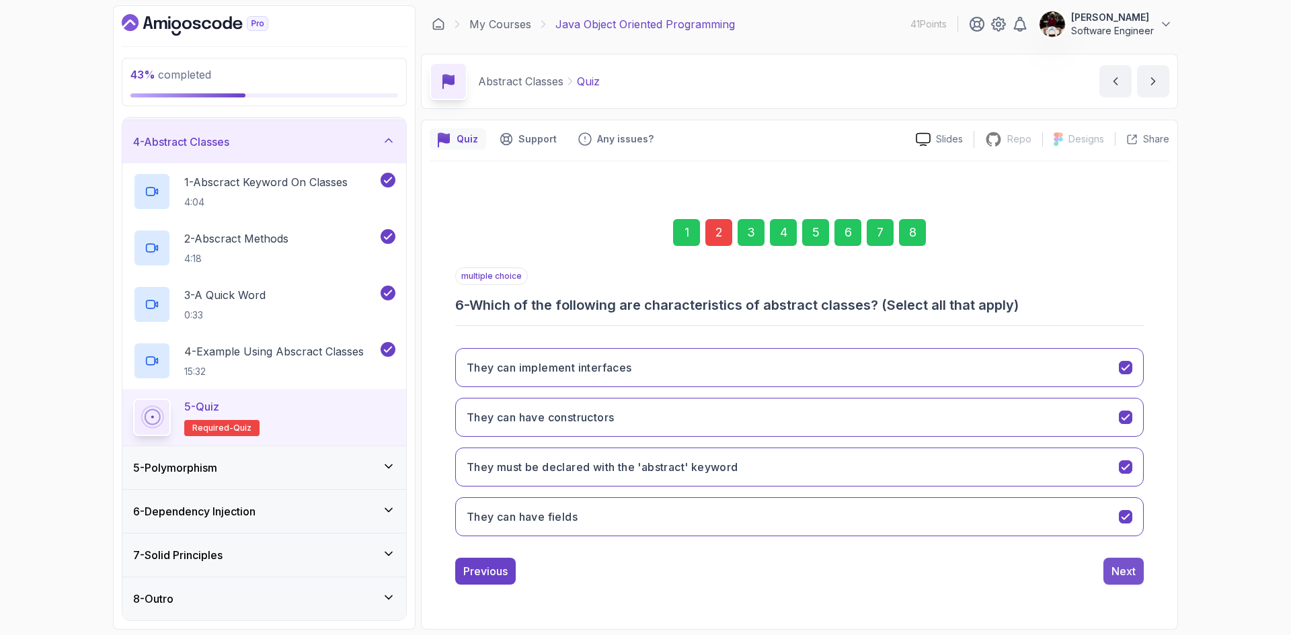
click at [1132, 577] on div "Next" at bounding box center [1124, 571] width 24 height 16
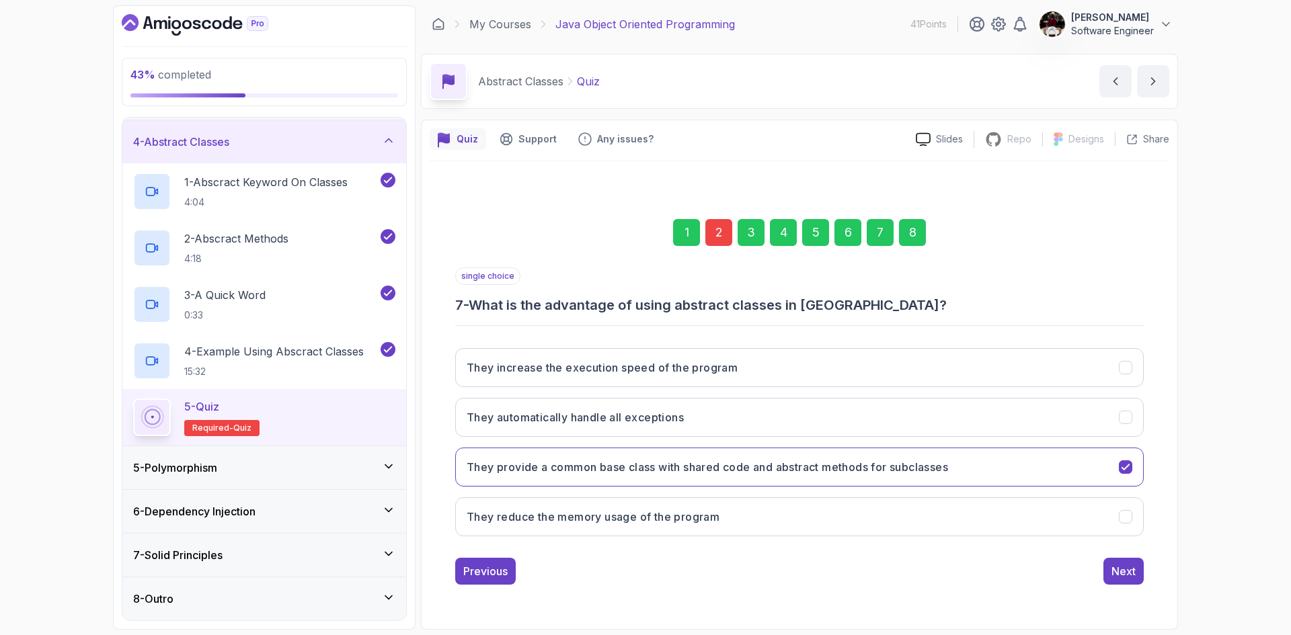
click at [1132, 577] on div "Next" at bounding box center [1124, 571] width 24 height 16
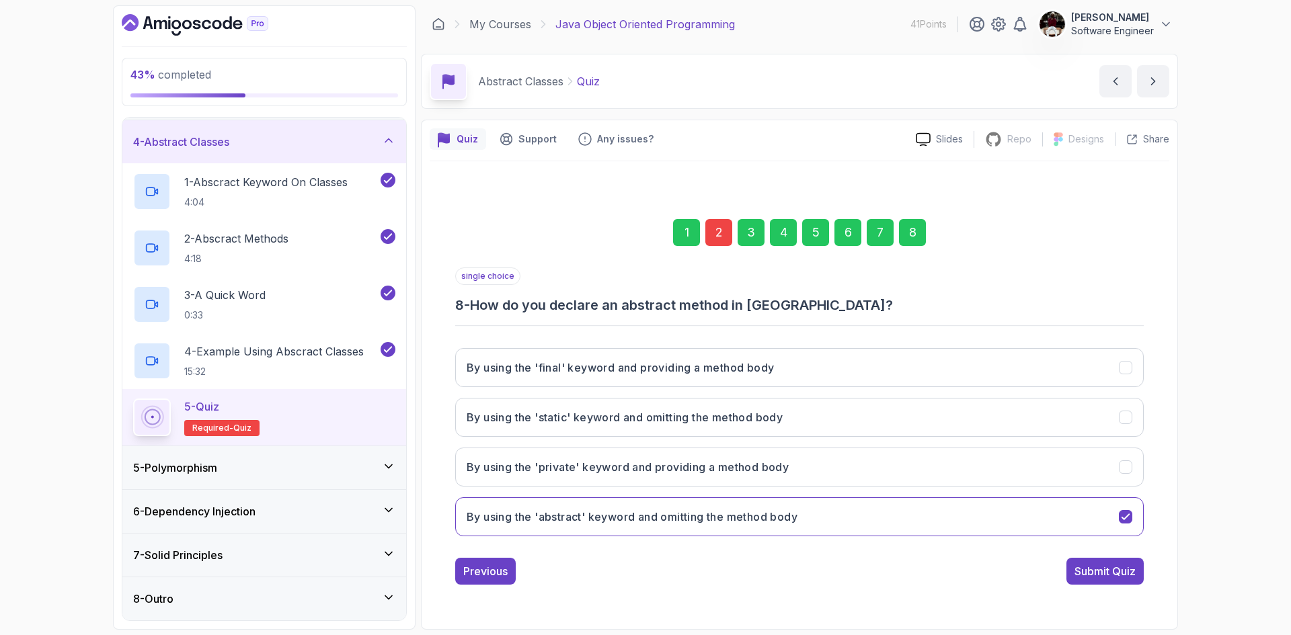
click at [1132, 577] on div "Submit Quiz" at bounding box center [1105, 571] width 61 height 16
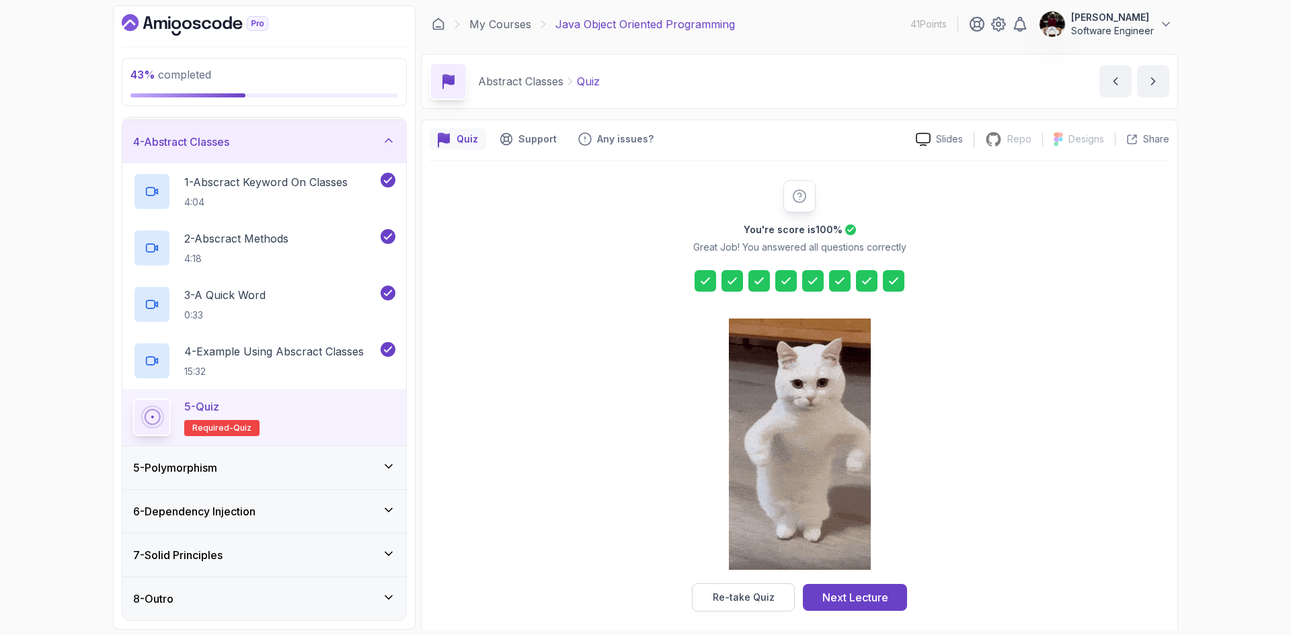
scroll to position [9, 0]
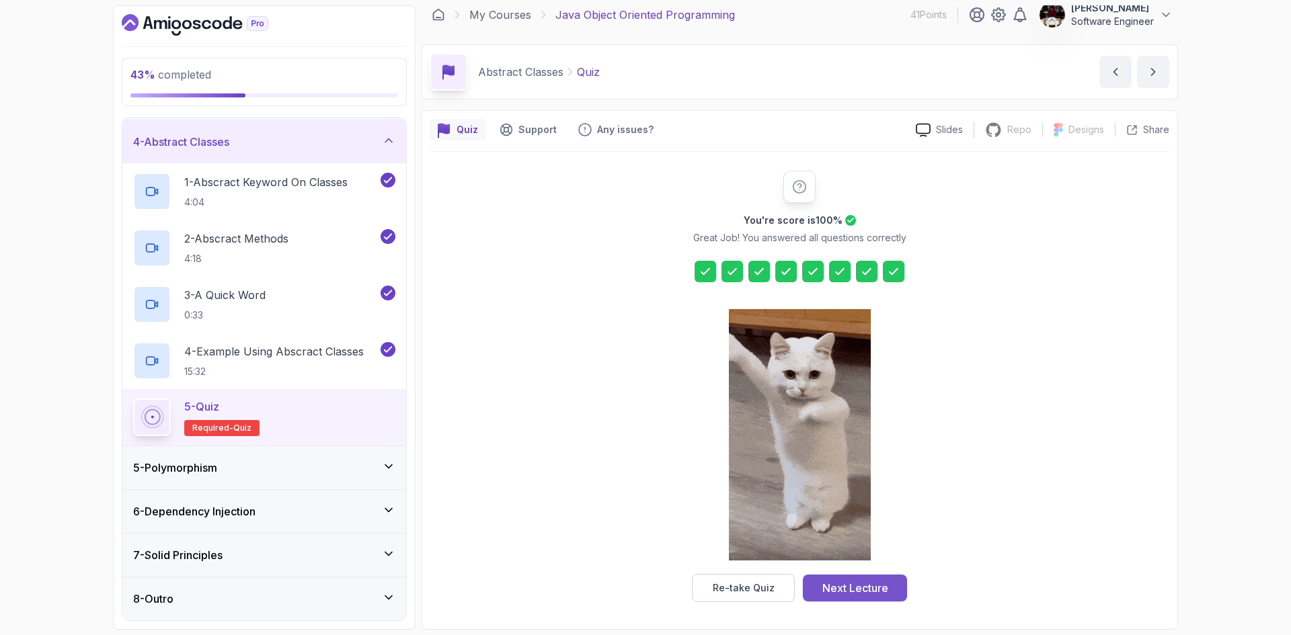
click at [864, 587] on div "Next Lecture" at bounding box center [855, 588] width 66 height 16
